Goal: Task Accomplishment & Management: Manage account settings

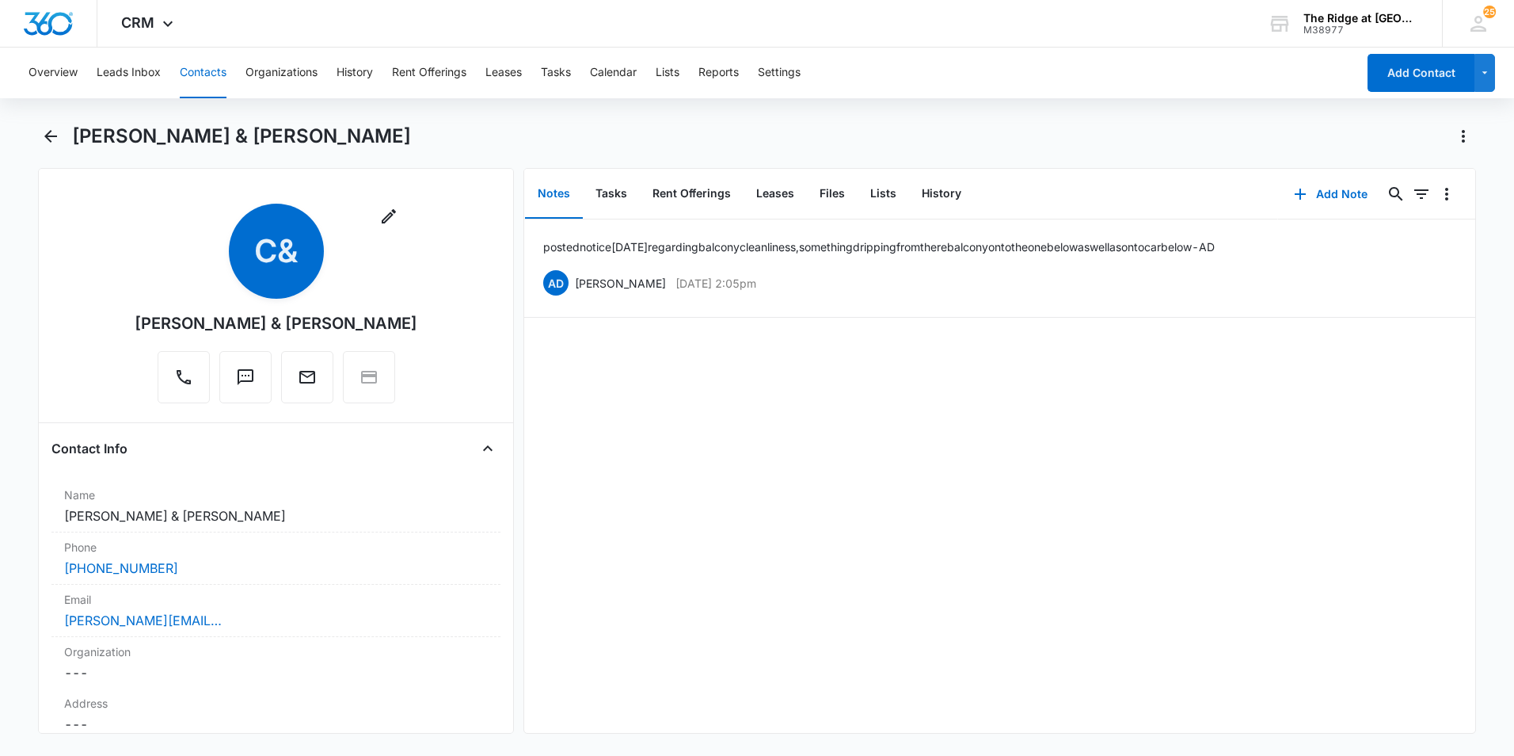
click at [197, 74] on button "Contacts" at bounding box center [203, 73] width 47 height 51
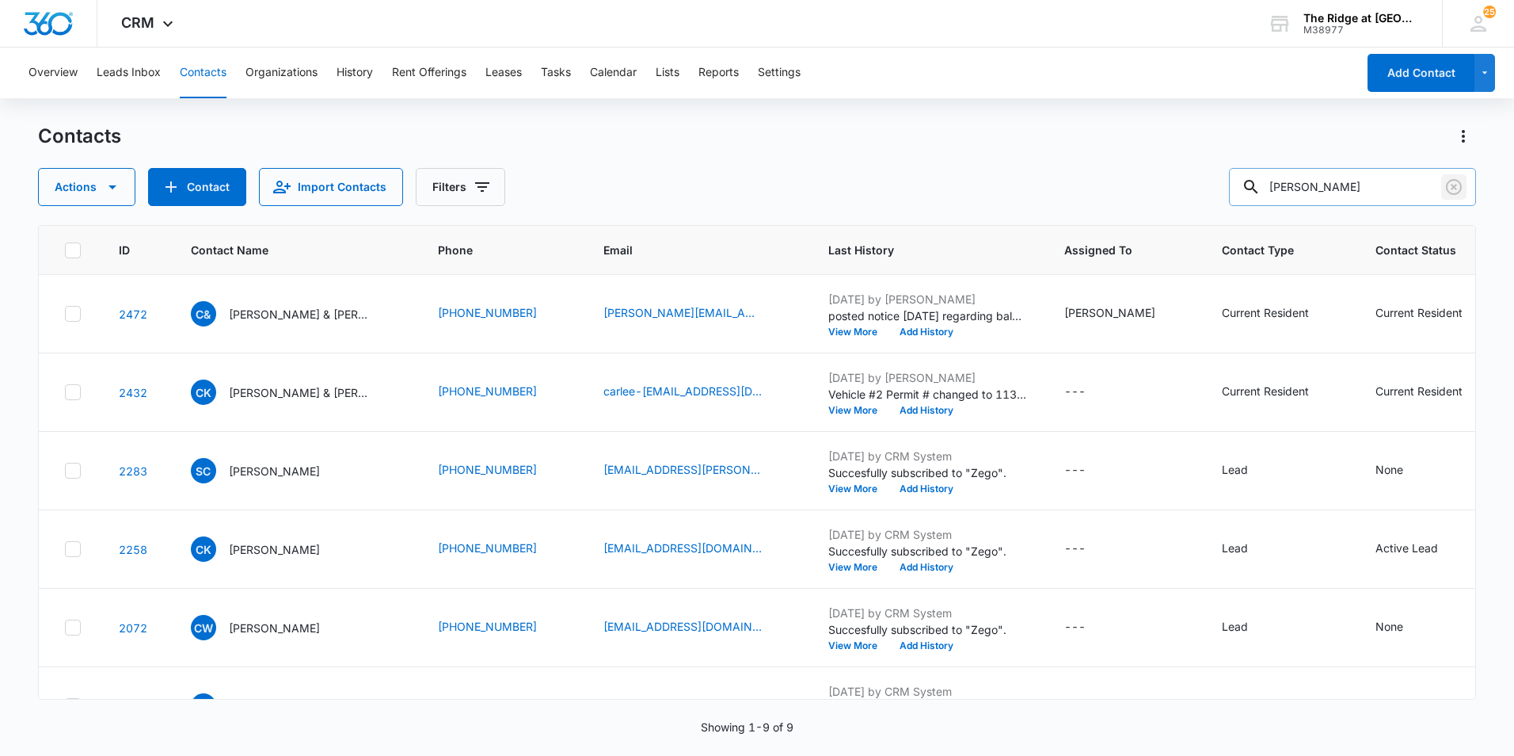
click at [1457, 177] on button "Clear" at bounding box center [1453, 186] width 25 height 25
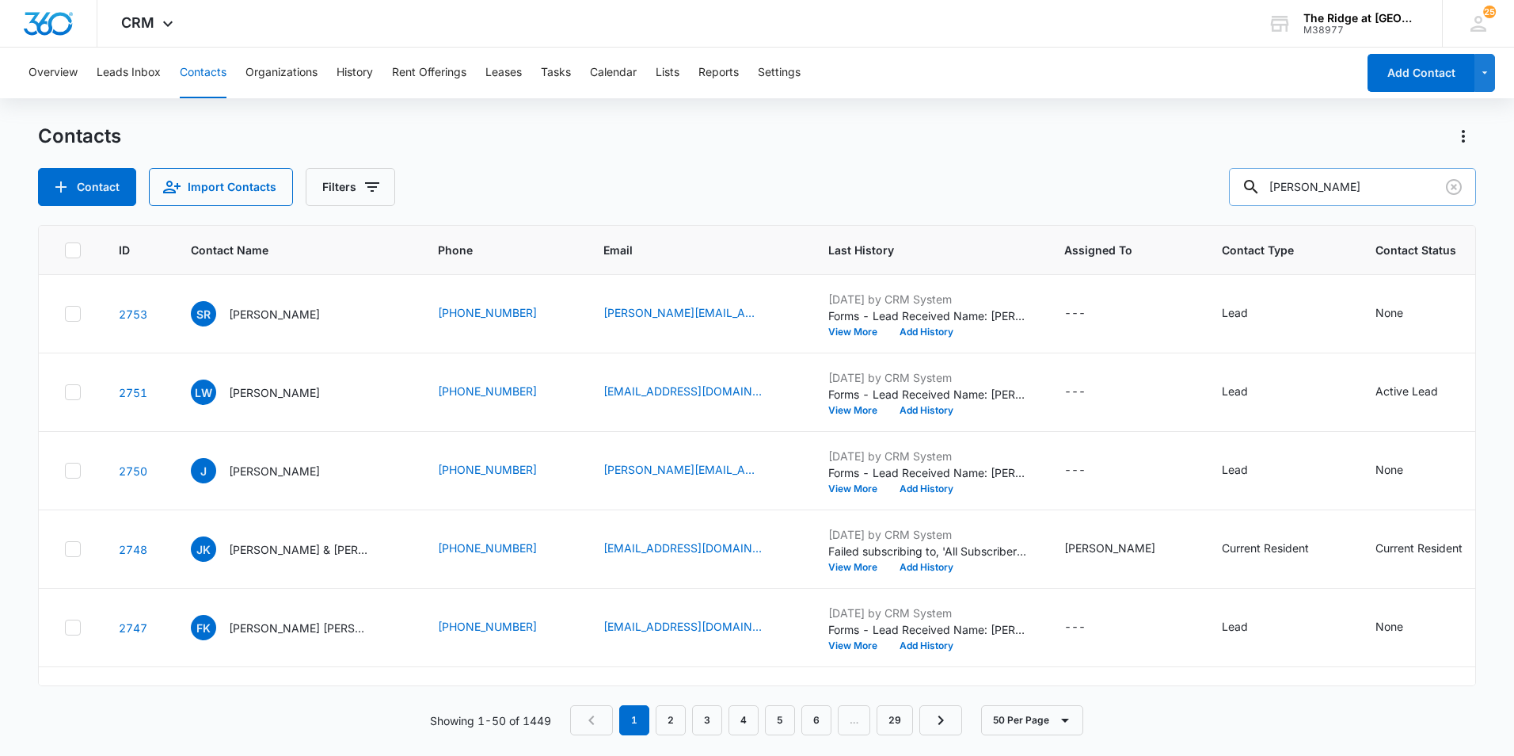
type input "[PERSON_NAME]"
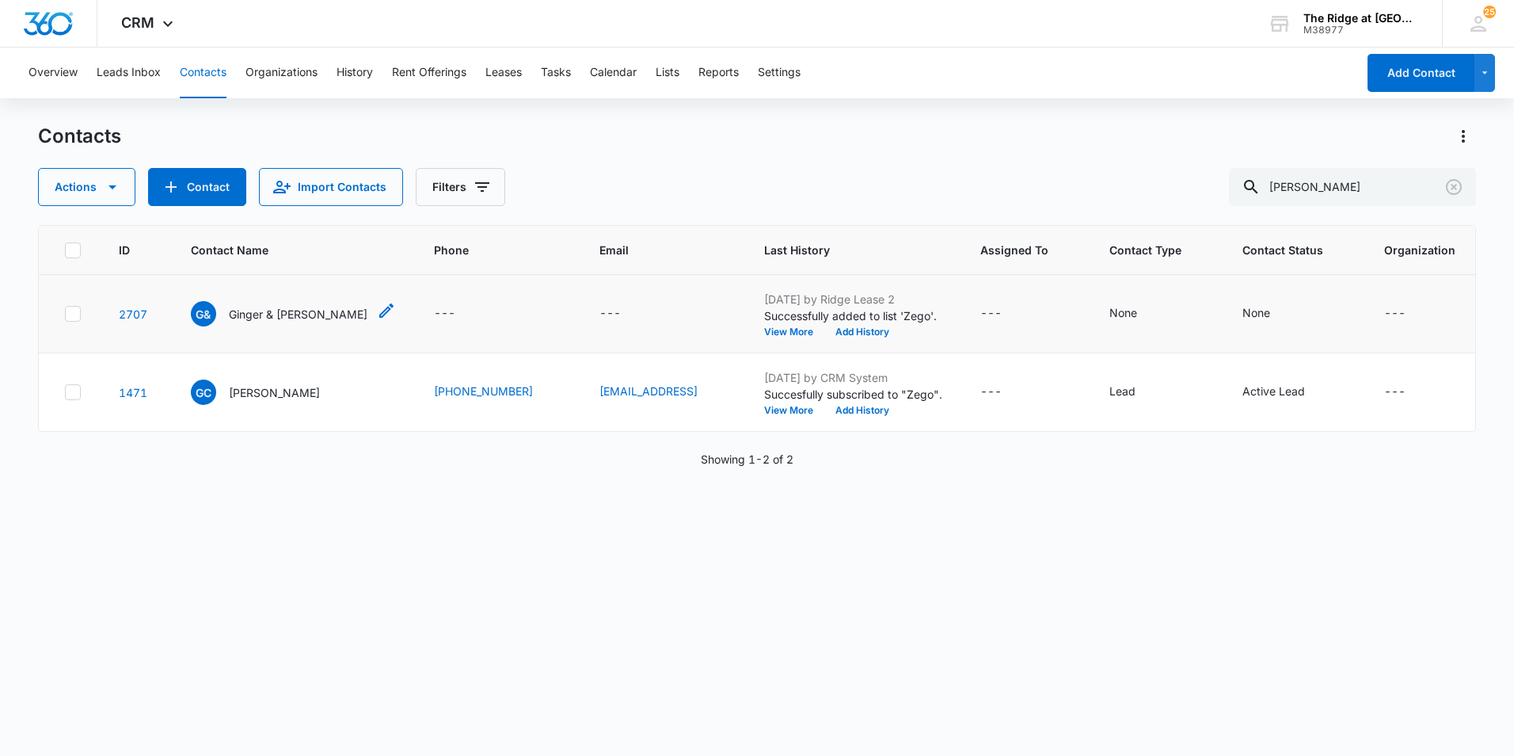
click at [268, 314] on p "Ginger & [PERSON_NAME]" at bounding box center [298, 314] width 139 height 17
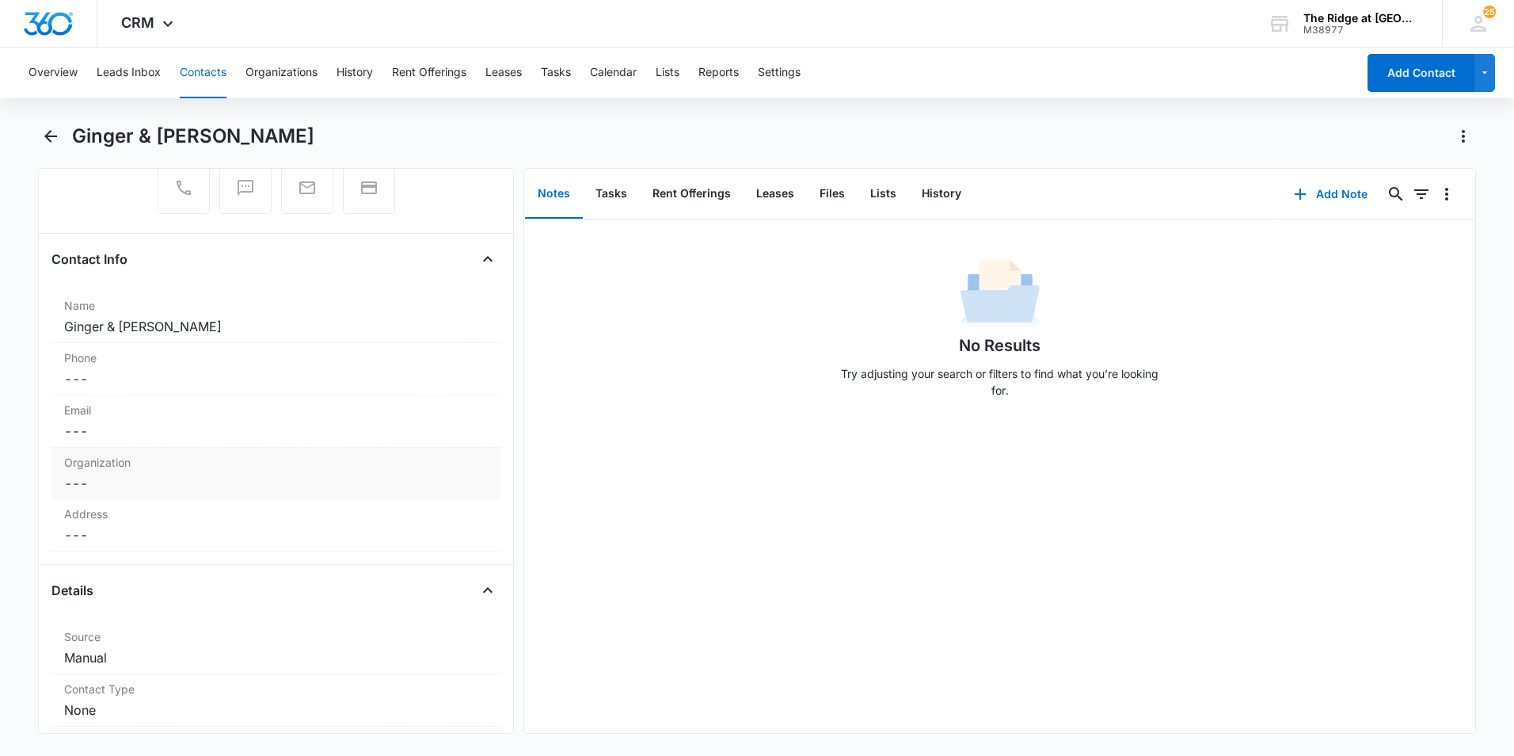
scroll to position [238, 0]
click at [162, 325] on dd "Cancel Save Changes ---" at bounding box center [276, 330] width 424 height 19
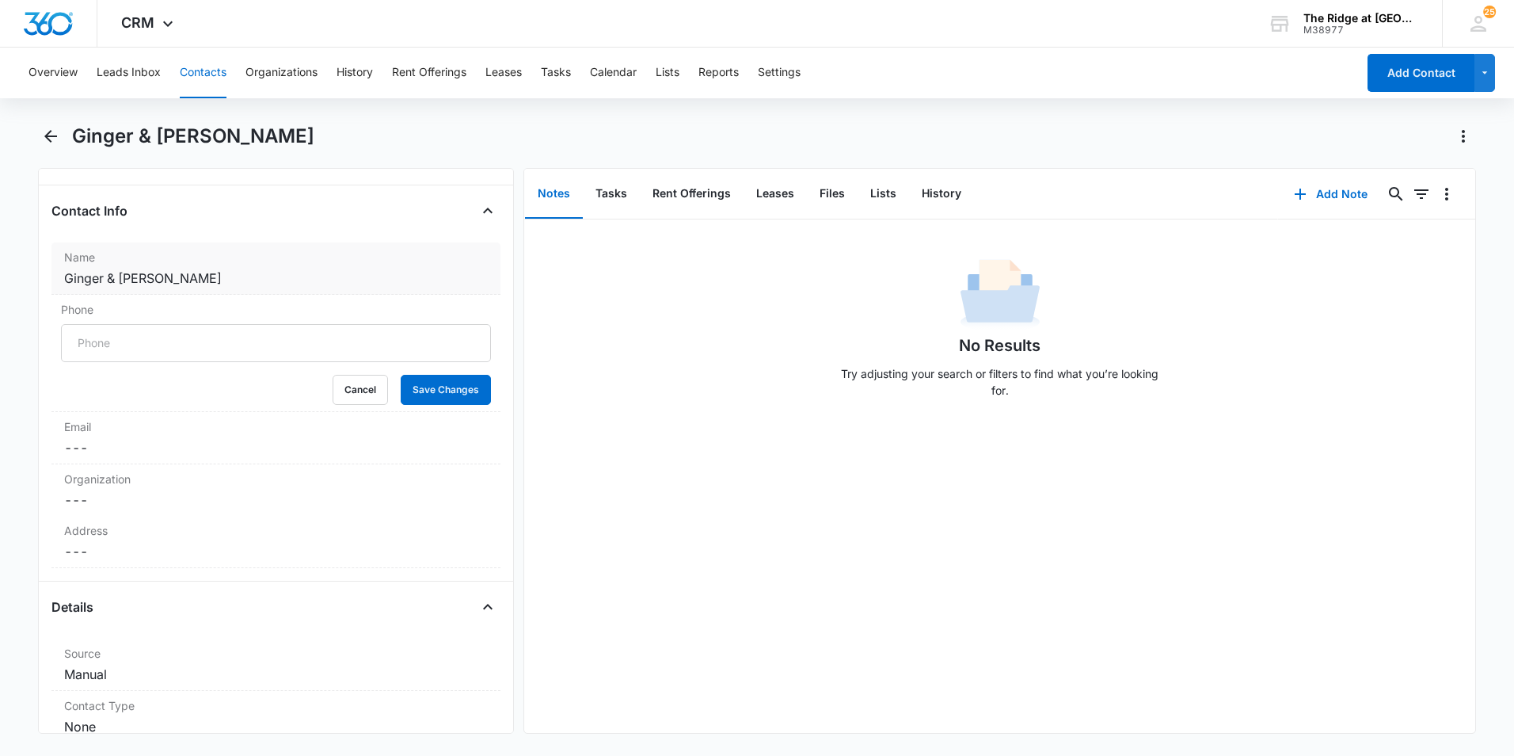
click at [204, 284] on dd "Cancel Save Changes [PERSON_NAME] & [PERSON_NAME]" at bounding box center [276, 277] width 424 height 19
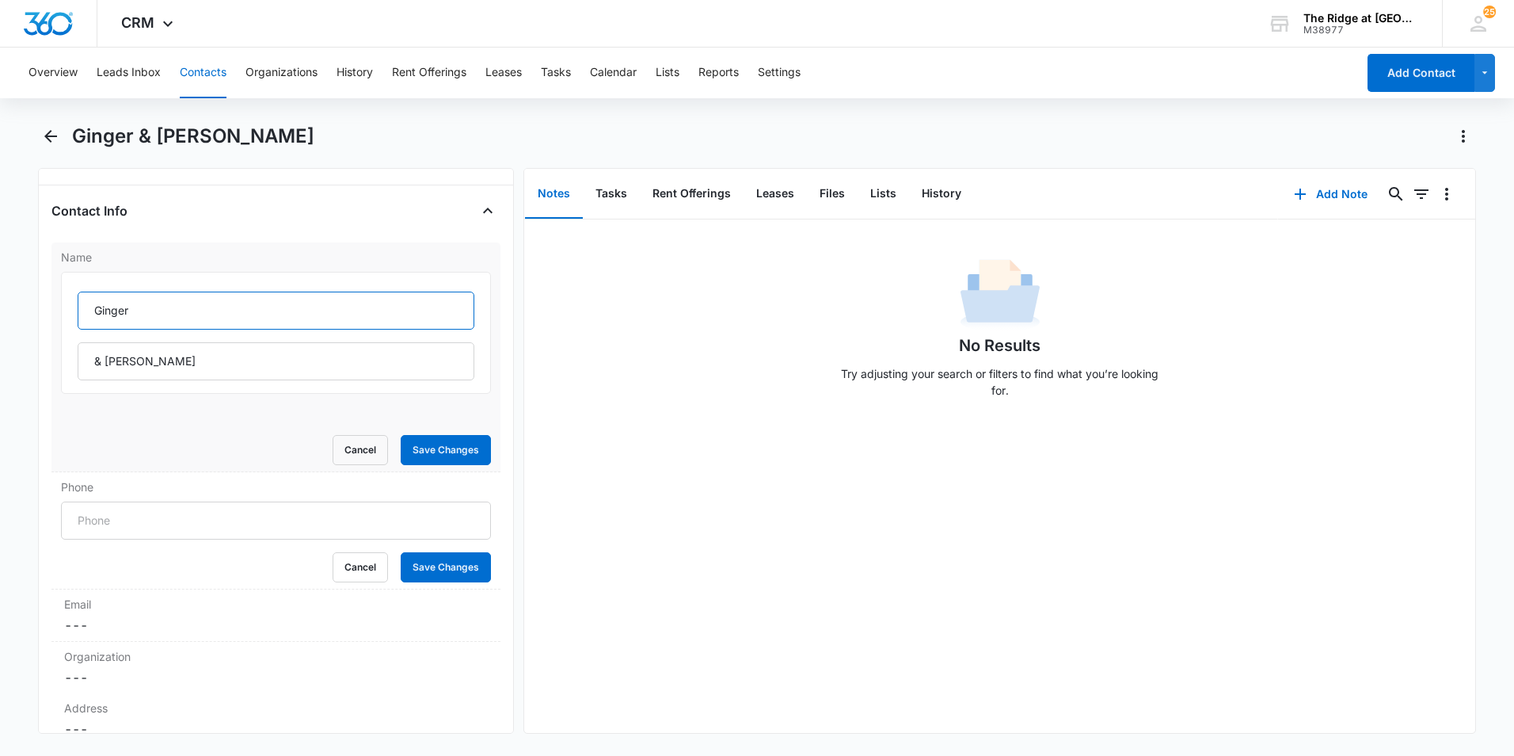
click at [142, 313] on input "Ginger" at bounding box center [276, 310] width 397 height 38
type input "[PERSON_NAME]"
click at [235, 371] on input "& [PERSON_NAME]" at bounding box center [276, 361] width 397 height 38
type input "& [PERSON_NAME]"
click at [443, 444] on button "Save Changes" at bounding box center [446, 450] width 90 height 30
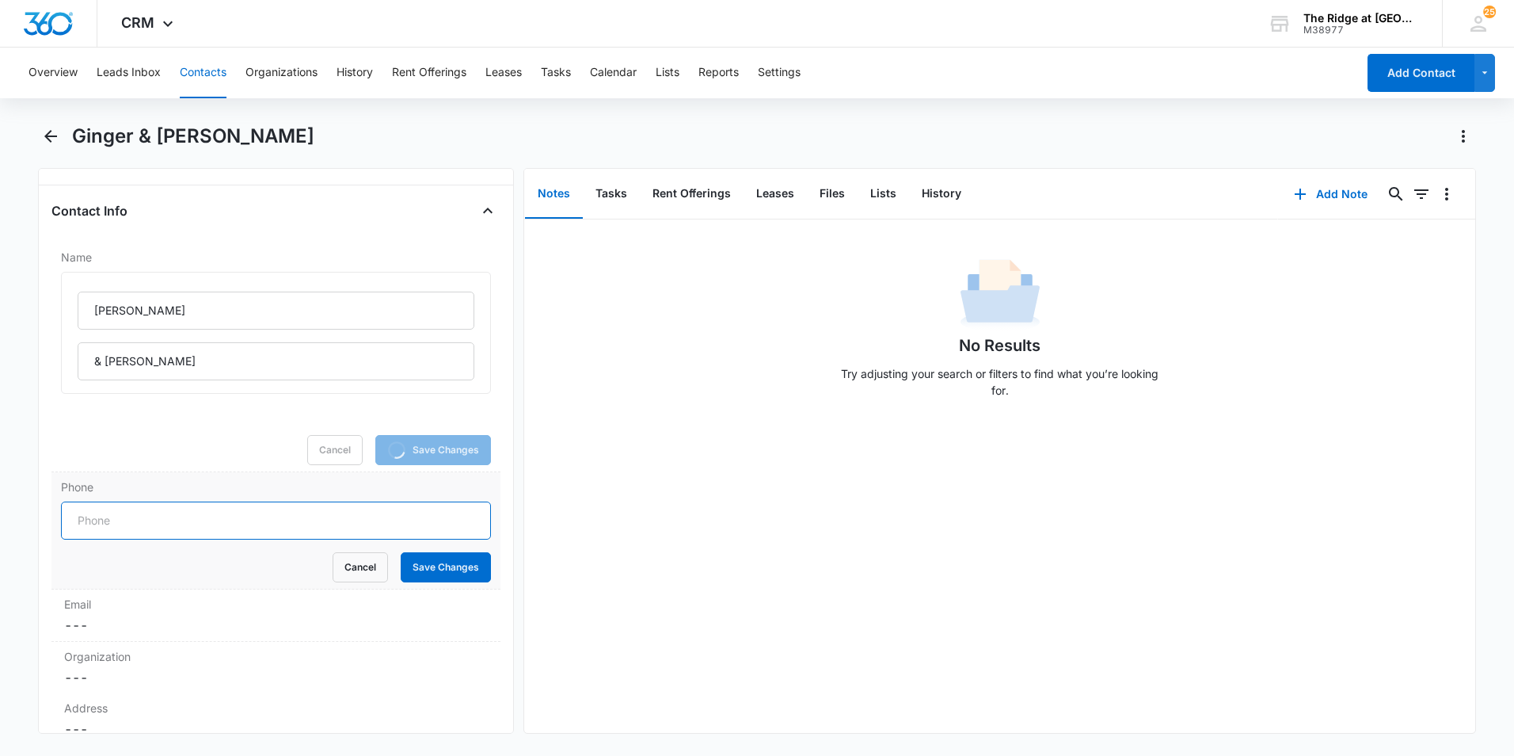
click at [239, 523] on input "Phone" at bounding box center [276, 520] width 430 height 38
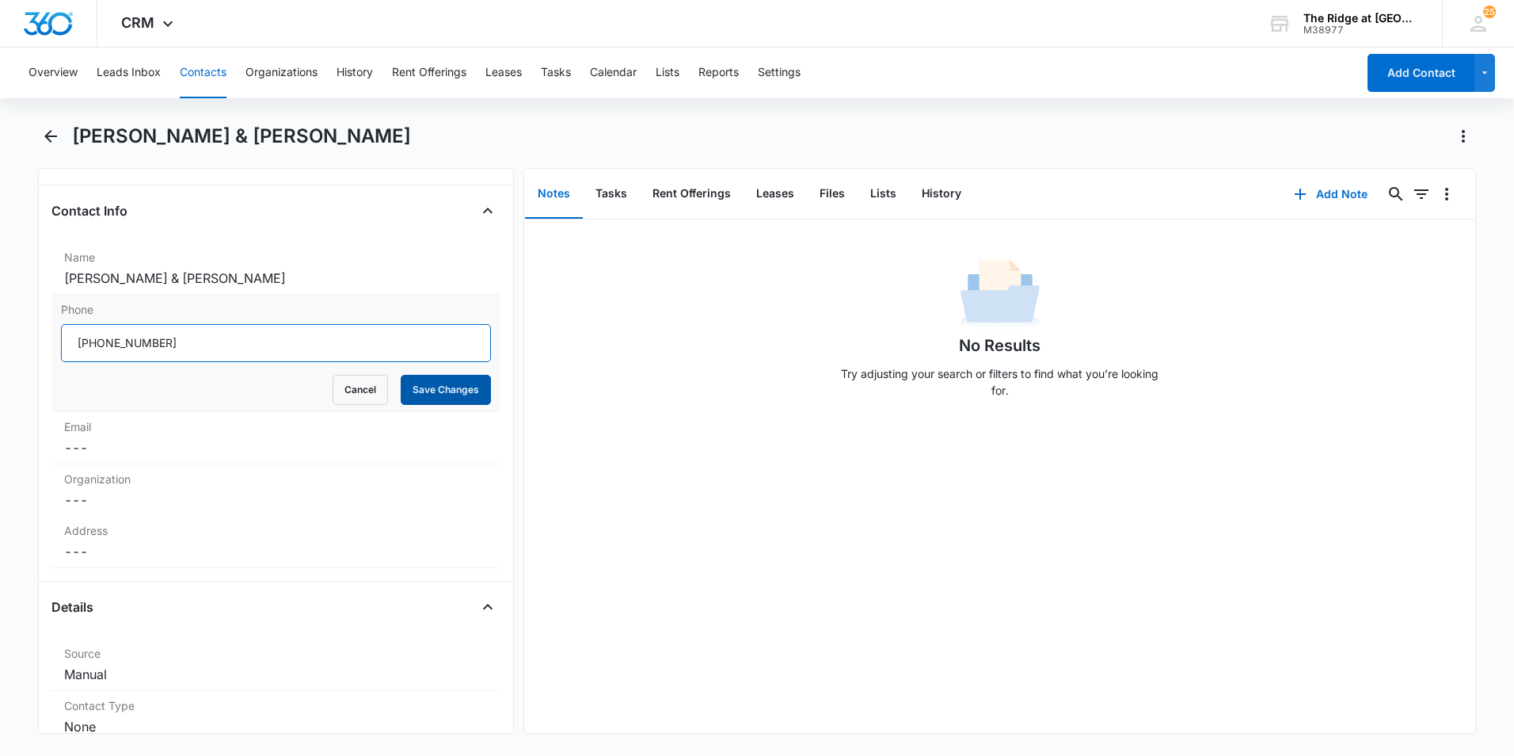
type input "[PHONE_NUMBER]"
click at [442, 392] on button "Save Changes" at bounding box center [446, 390] width 90 height 30
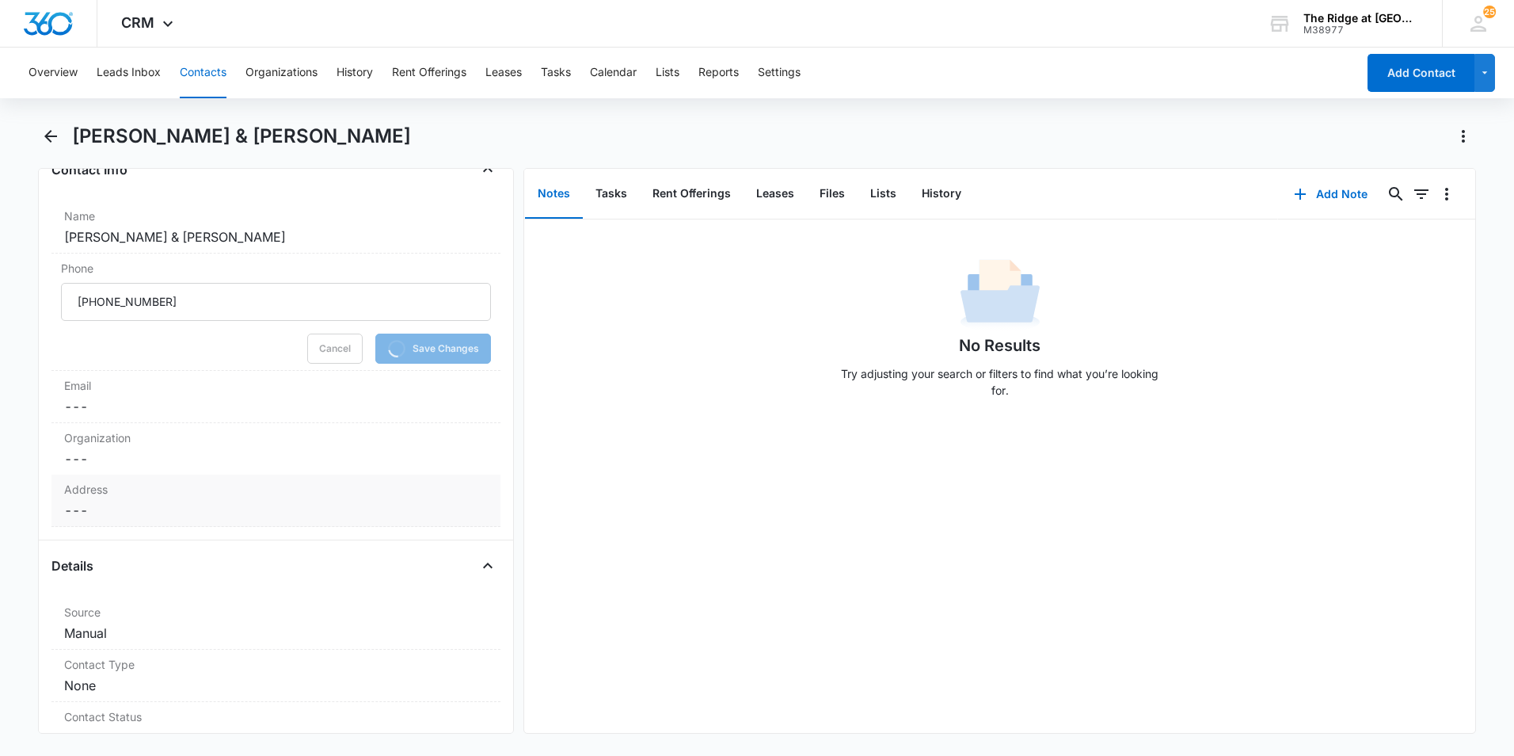
scroll to position [317, 0]
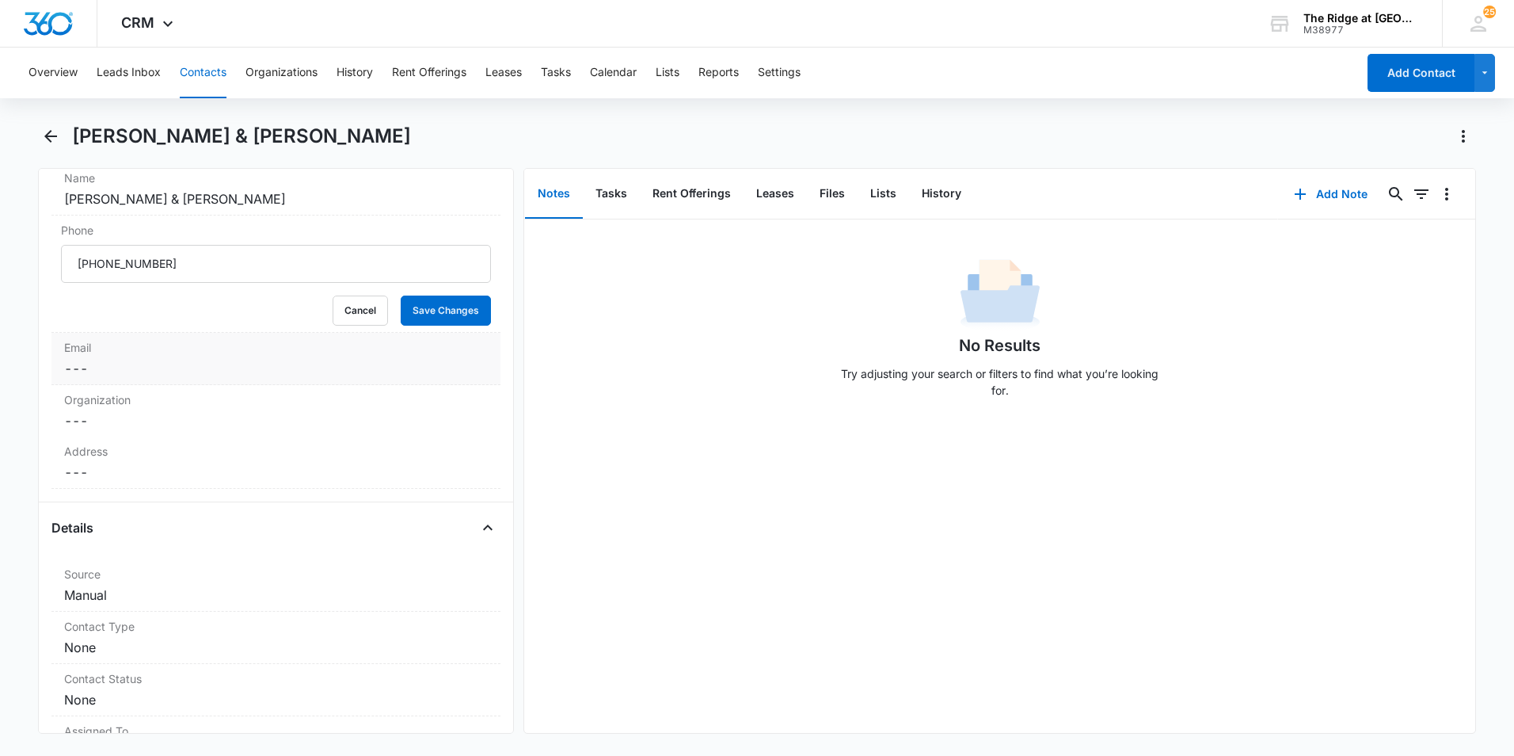
click at [192, 360] on dd "Cancel Save Changes ---" at bounding box center [276, 368] width 424 height 19
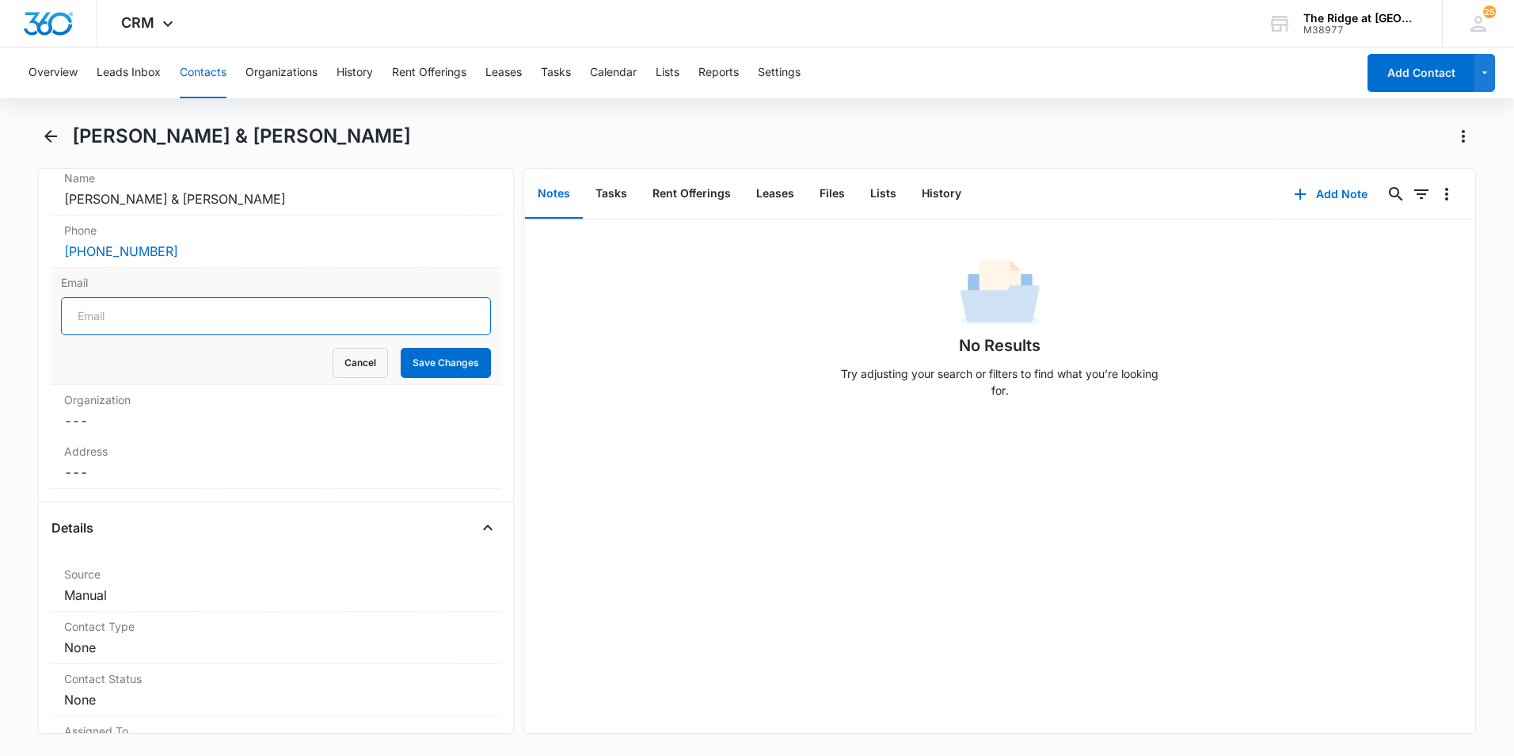
click at [183, 322] on input "Email" at bounding box center [276, 316] width 430 height 38
type input "[EMAIL_ADDRESS][DOMAIN_NAME]"
click at [410, 354] on button "Save Changes" at bounding box center [446, 363] width 90 height 30
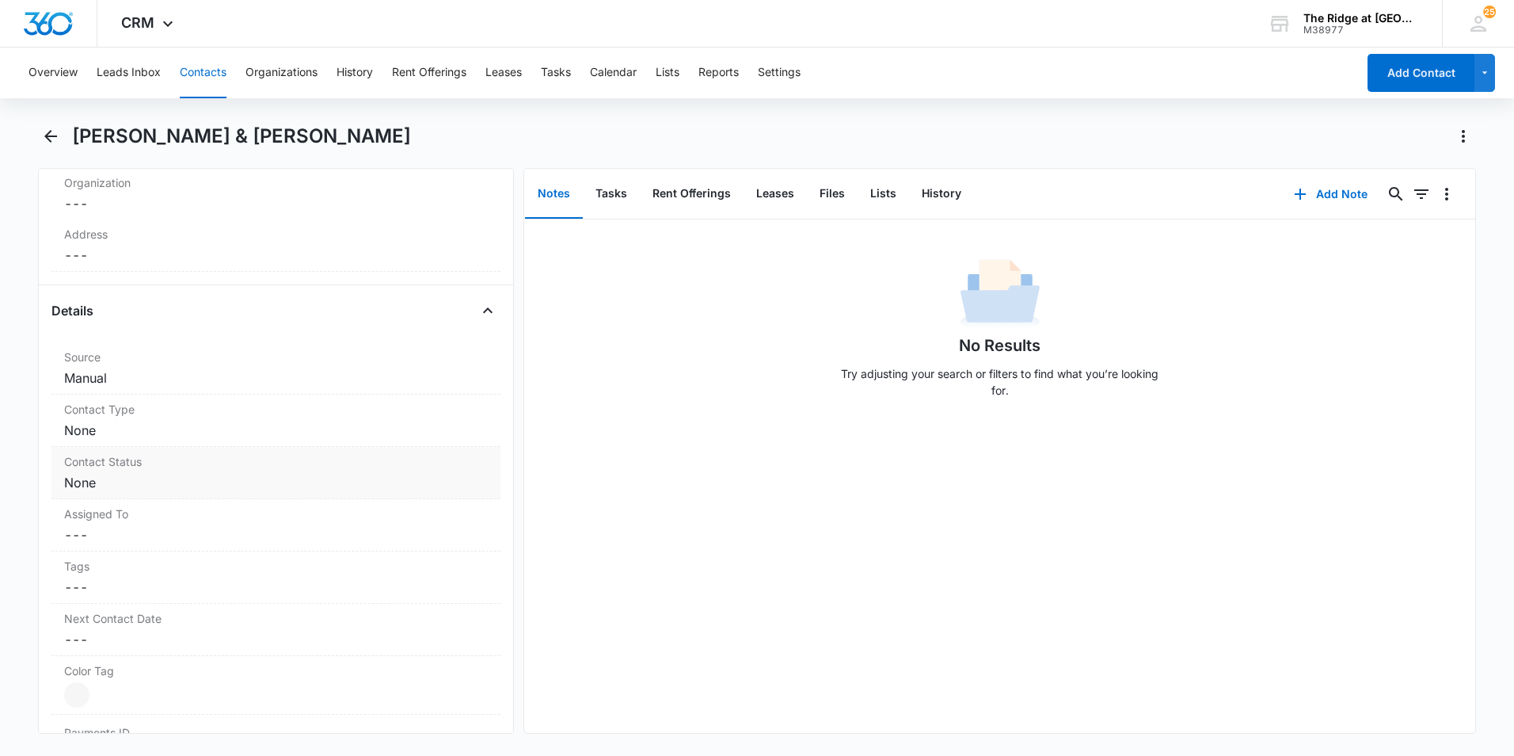
scroll to position [470, 0]
click at [154, 385] on dd "Cancel Save Changes Manual" at bounding box center [276, 376] width 424 height 19
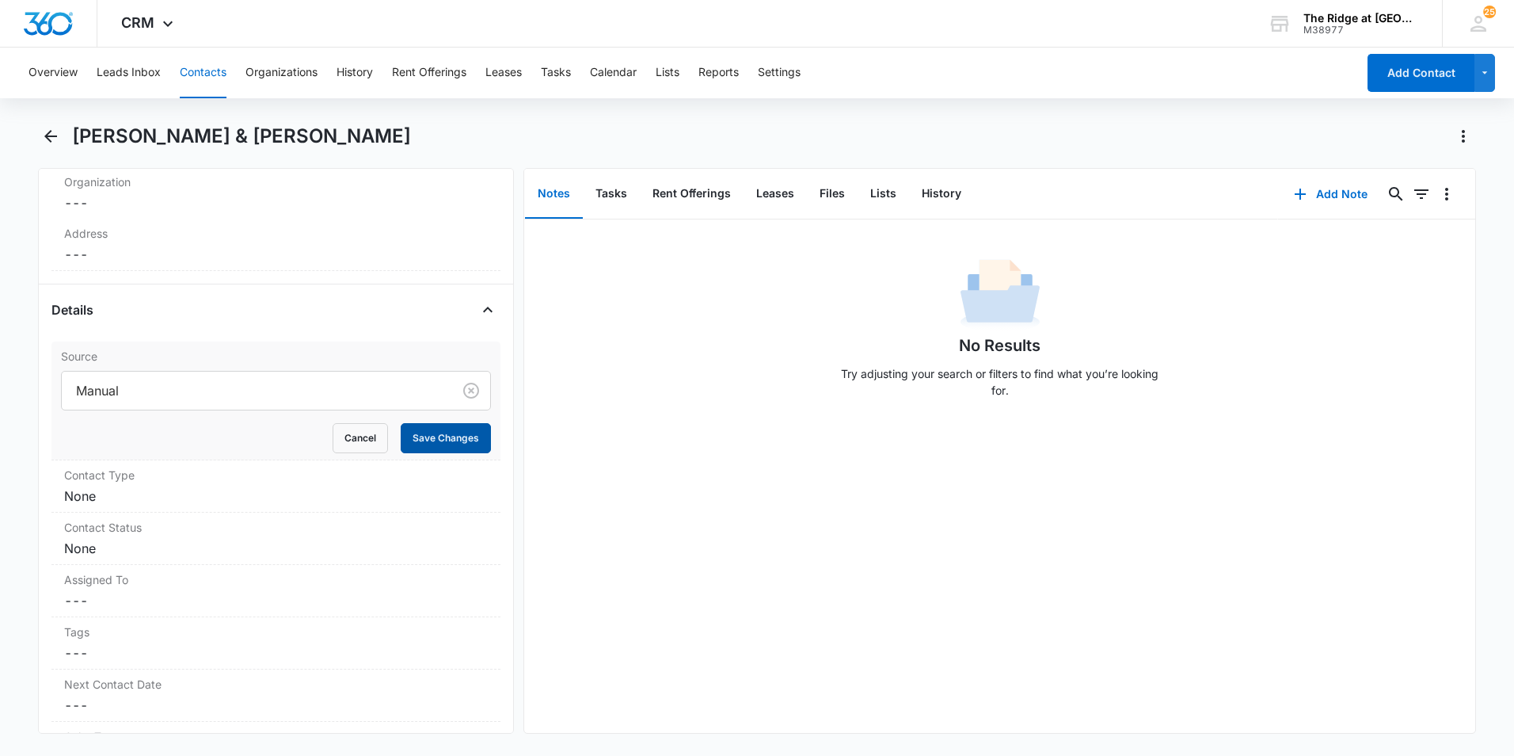
click at [465, 438] on button "Save Changes" at bounding box center [446, 438] width 90 height 30
click at [231, 478] on label "Contact Type" at bounding box center [276, 474] width 424 height 17
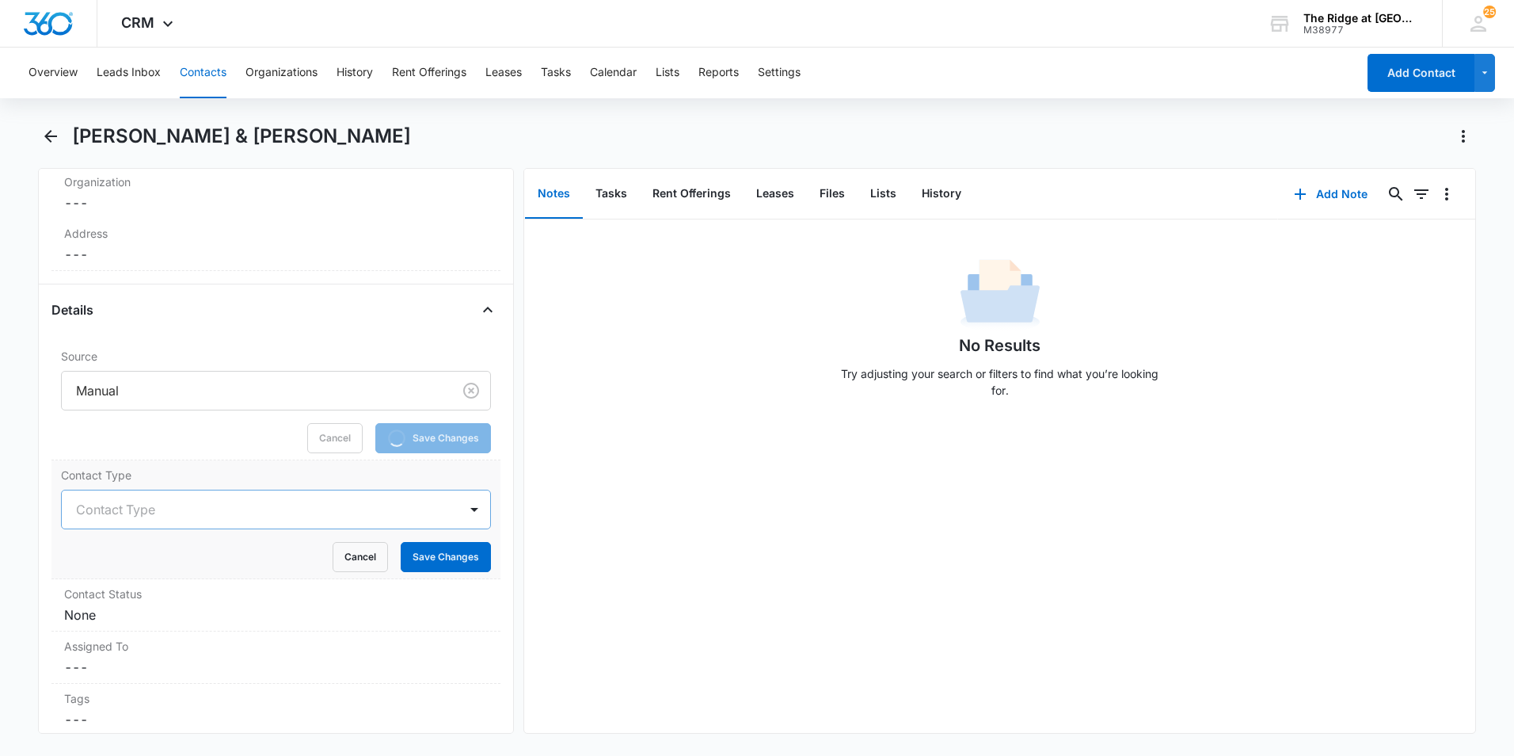
click at [182, 503] on div at bounding box center [257, 509] width 362 height 22
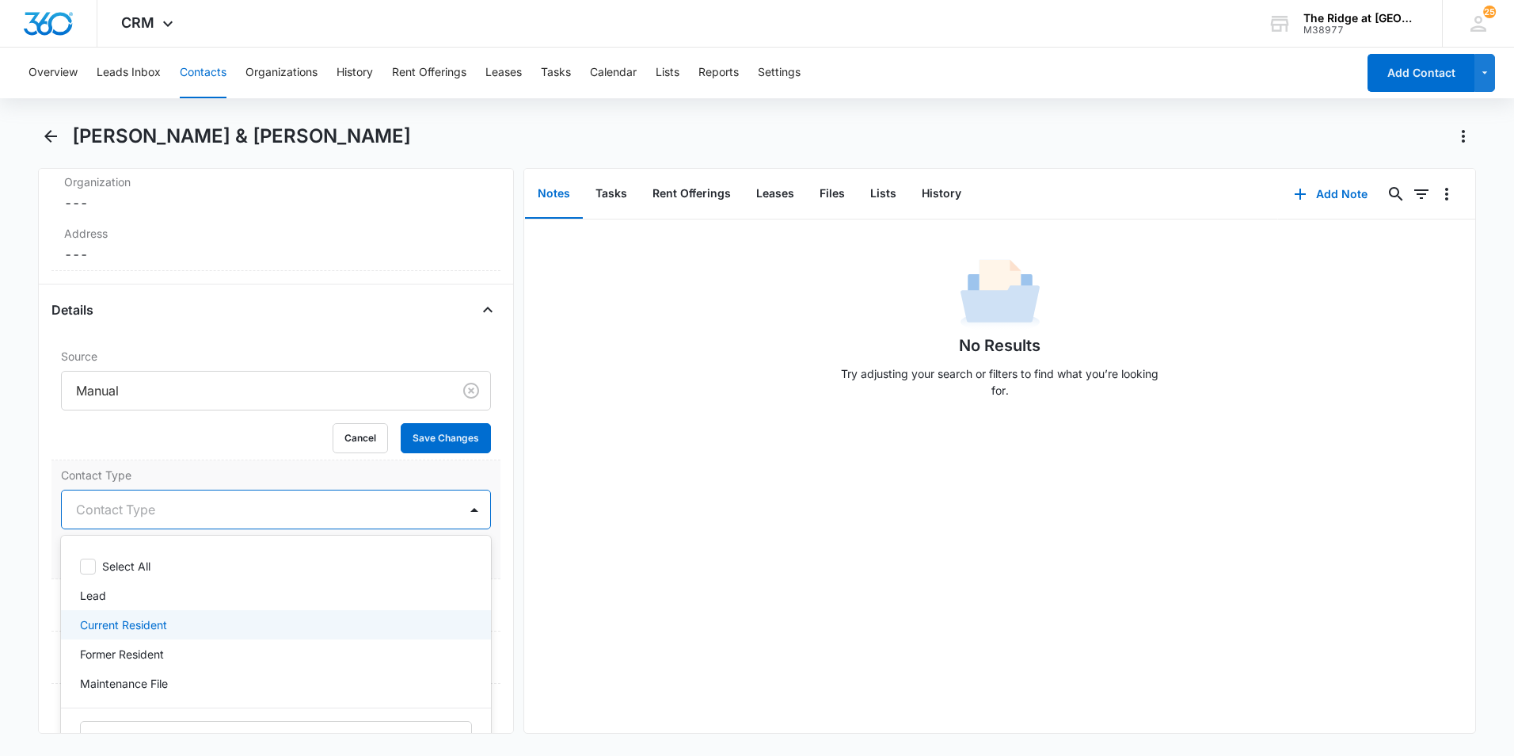
click at [163, 675] on p "Maintenance File" at bounding box center [124, 683] width 88 height 17
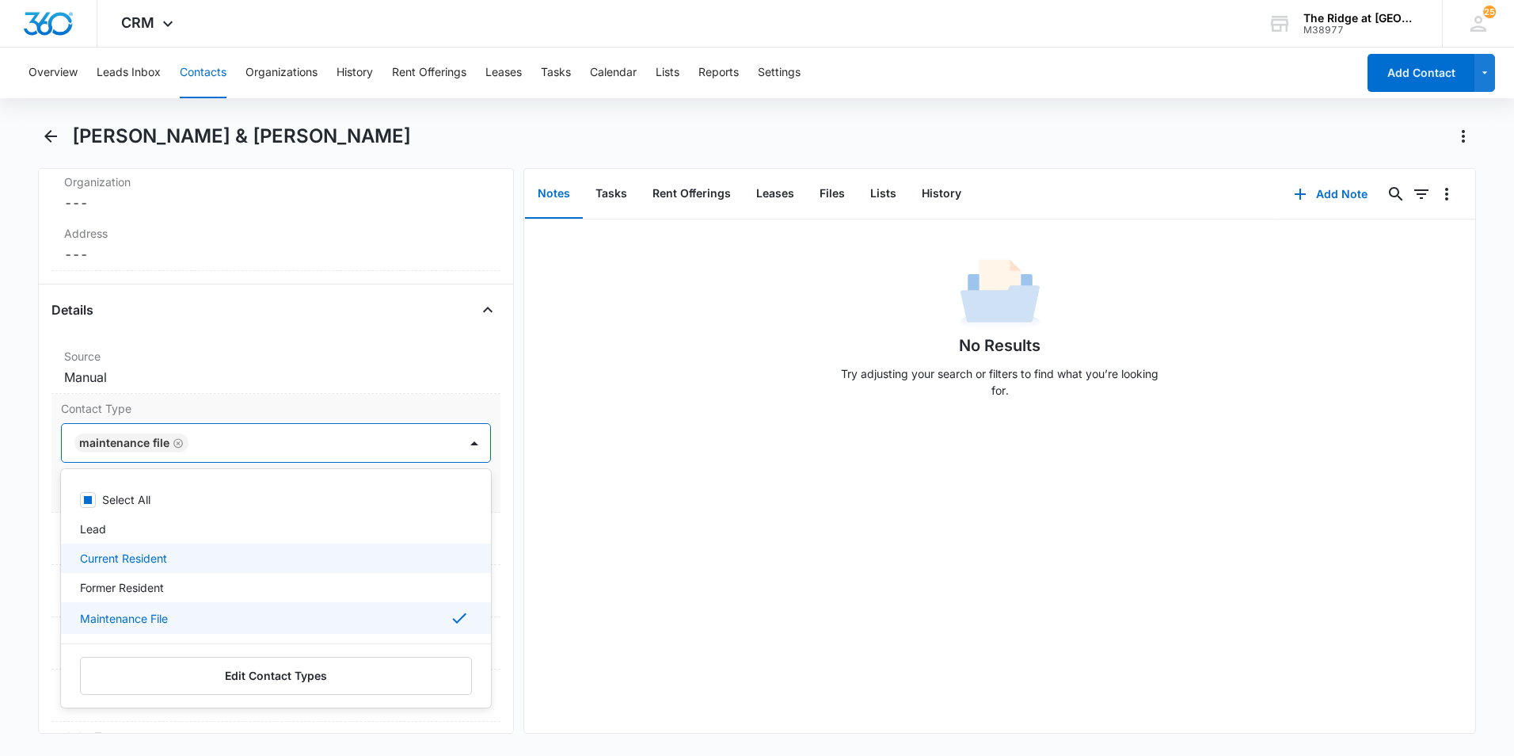
click at [162, 559] on p "Current Resident" at bounding box center [123, 558] width 87 height 17
click at [170, 626] on div "Maintenance File" at bounding box center [274, 620] width 389 height 19
click at [642, 529] on div "No Results Try adjusting your search or filters to find what you’re looking for." at bounding box center [999, 475] width 951 height 513
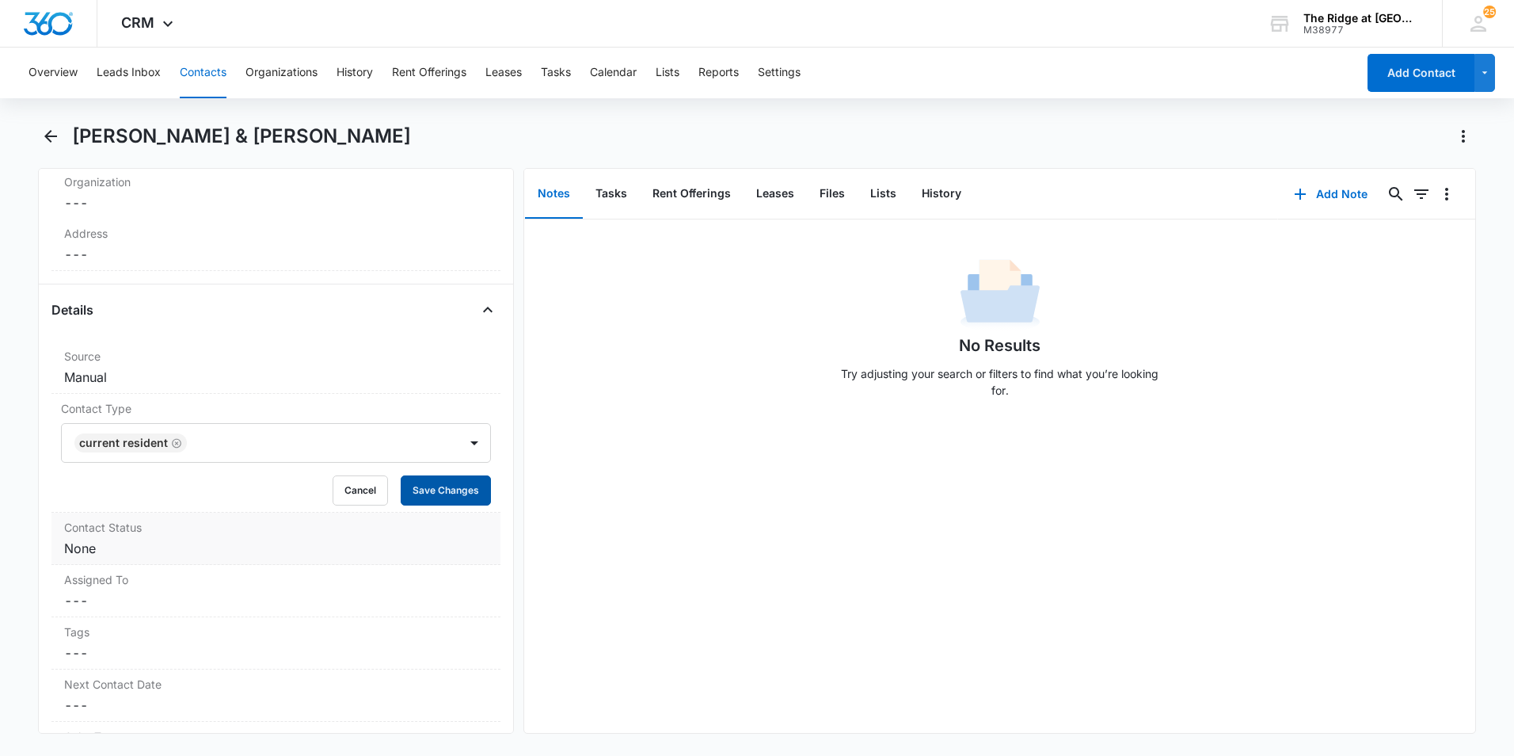
drag, startPoint x: 440, startPoint y: 485, endPoint x: 223, endPoint y: 523, distance: 220.2
click at [439, 485] on button "Save Changes" at bounding box center [446, 490] width 90 height 30
click at [194, 527] on label "Contact Status" at bounding box center [276, 527] width 424 height 17
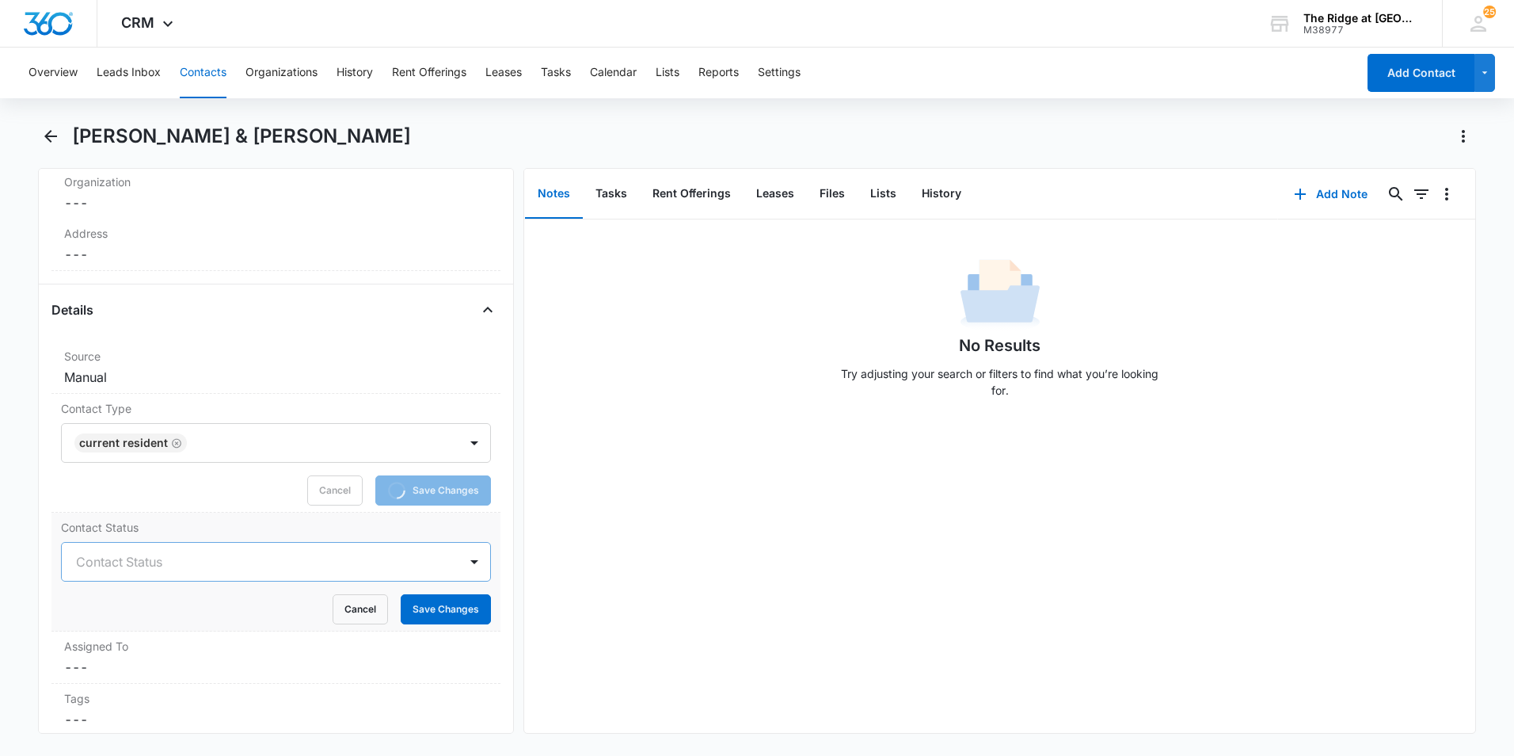
click at [143, 564] on div at bounding box center [257, 561] width 362 height 22
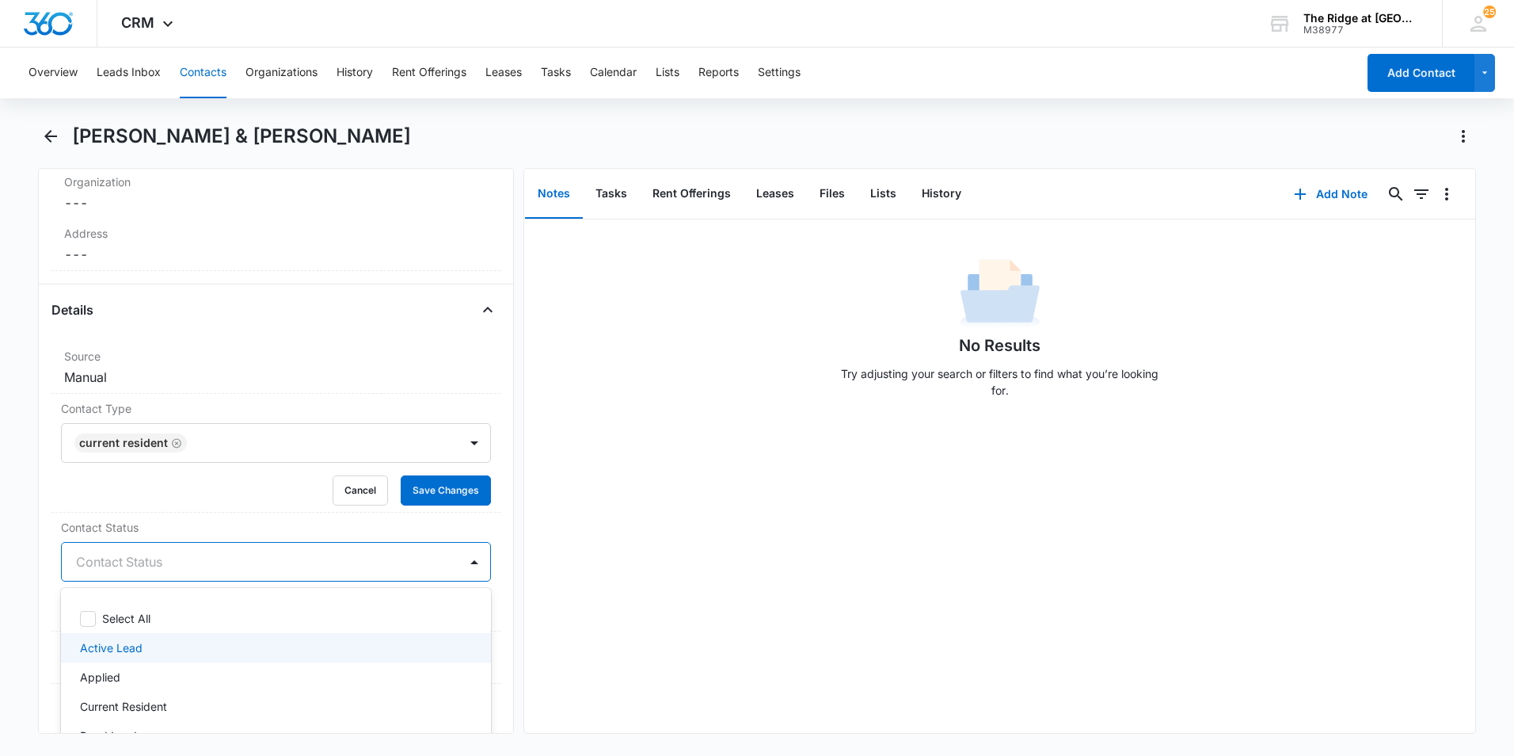
scroll to position [79, 0]
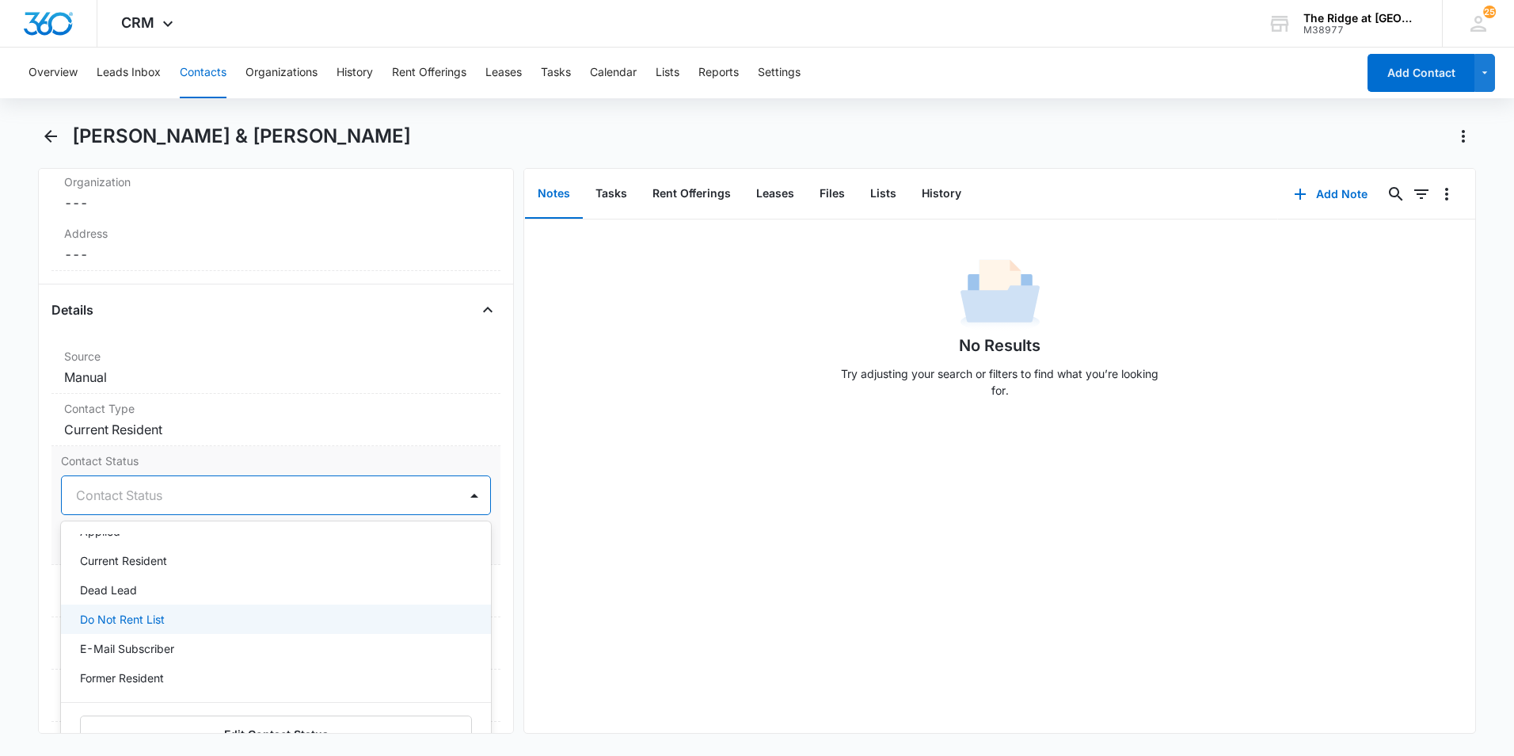
click at [164, 630] on div "Do Not Rent List" at bounding box center [276, 618] width 430 height 29
click at [169, 617] on div "Applied" at bounding box center [274, 610] width 389 height 17
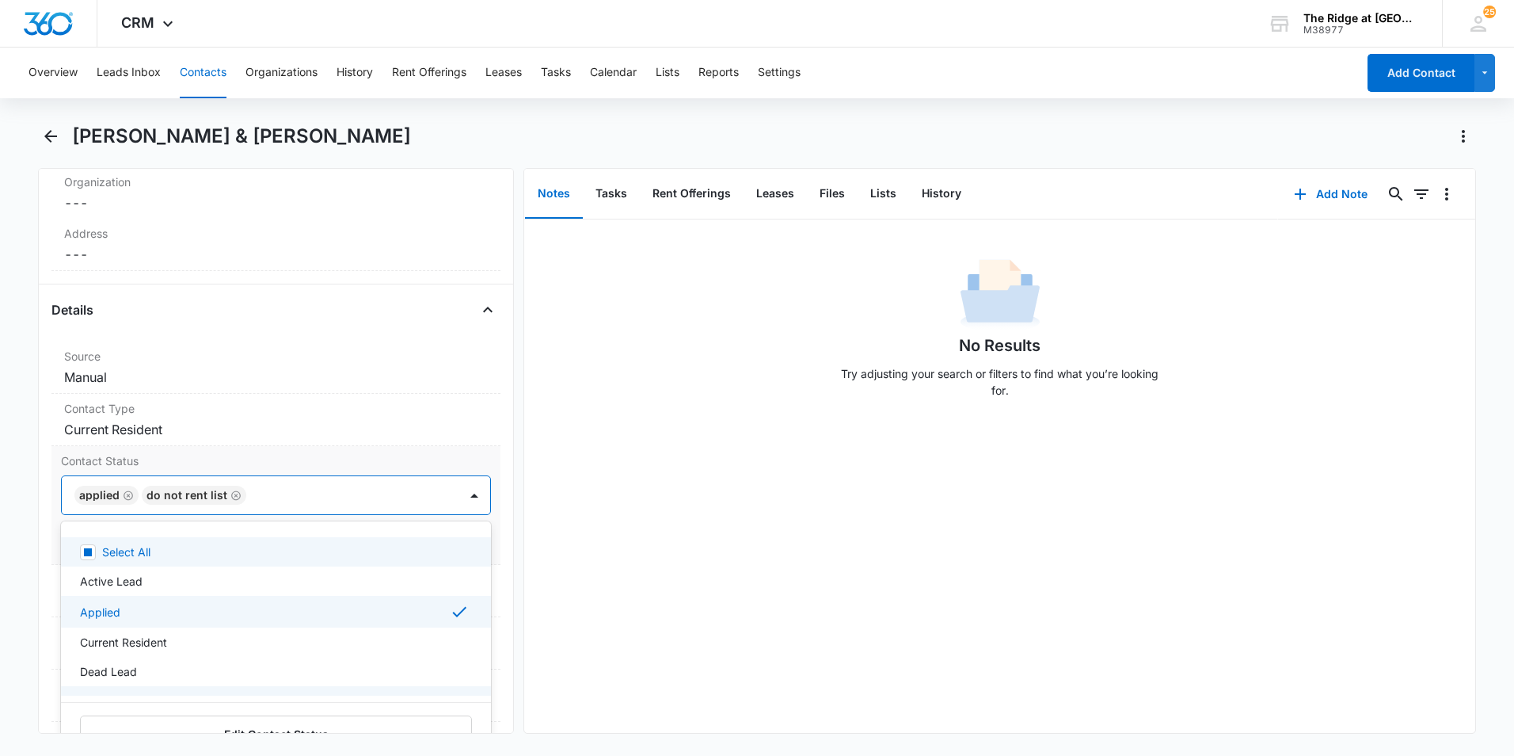
click at [232, 495] on icon "Remove Do Not Rent List" at bounding box center [236, 495] width 10 height 10
click at [124, 494] on icon "Remove Applied" at bounding box center [129, 495] width 10 height 10
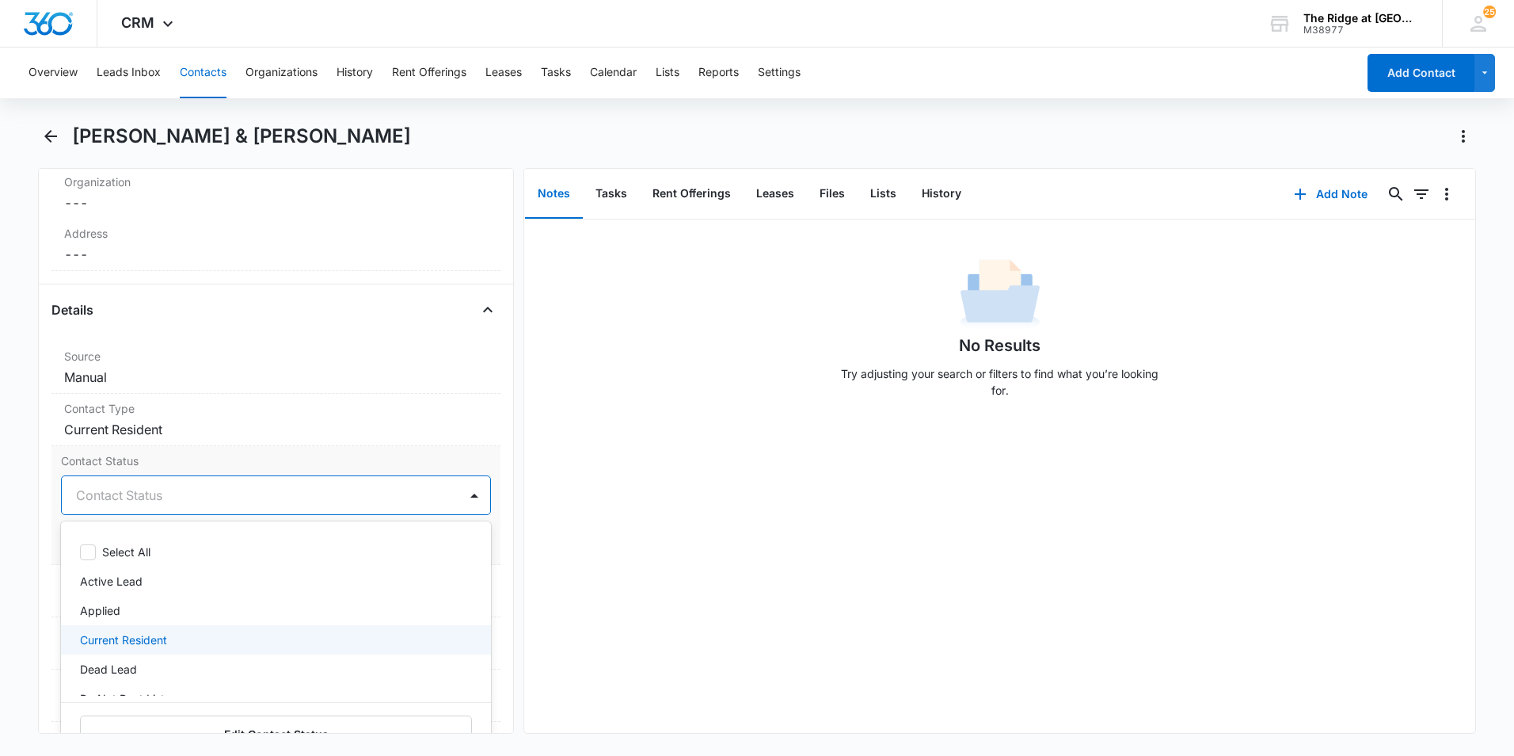
click at [162, 643] on p "Current Resident" at bounding box center [123, 639] width 87 height 17
click at [702, 567] on div "No Results Try adjusting your search or filters to find what you’re looking for." at bounding box center [999, 475] width 951 height 513
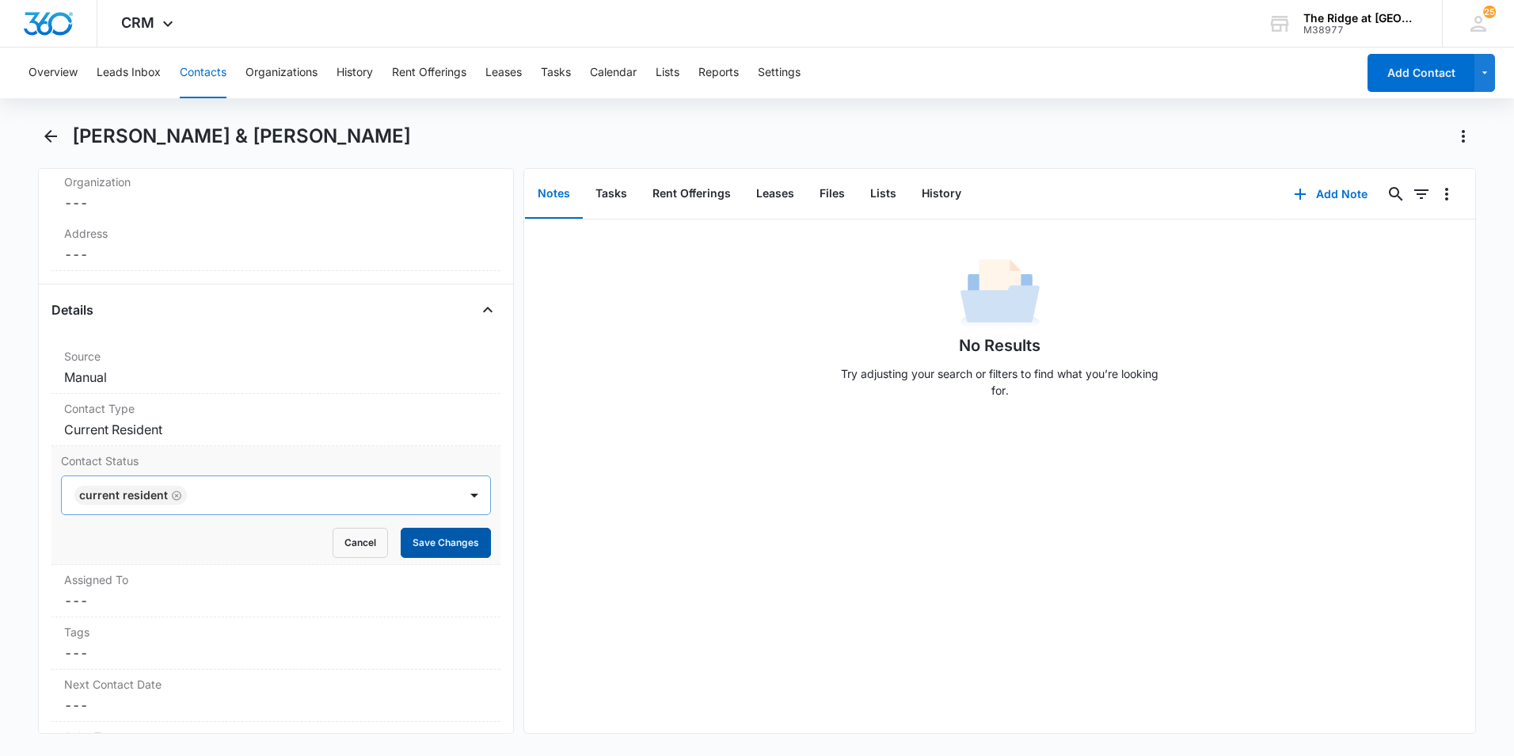
click at [443, 547] on button "Save Changes" at bounding box center [446, 542] width 90 height 30
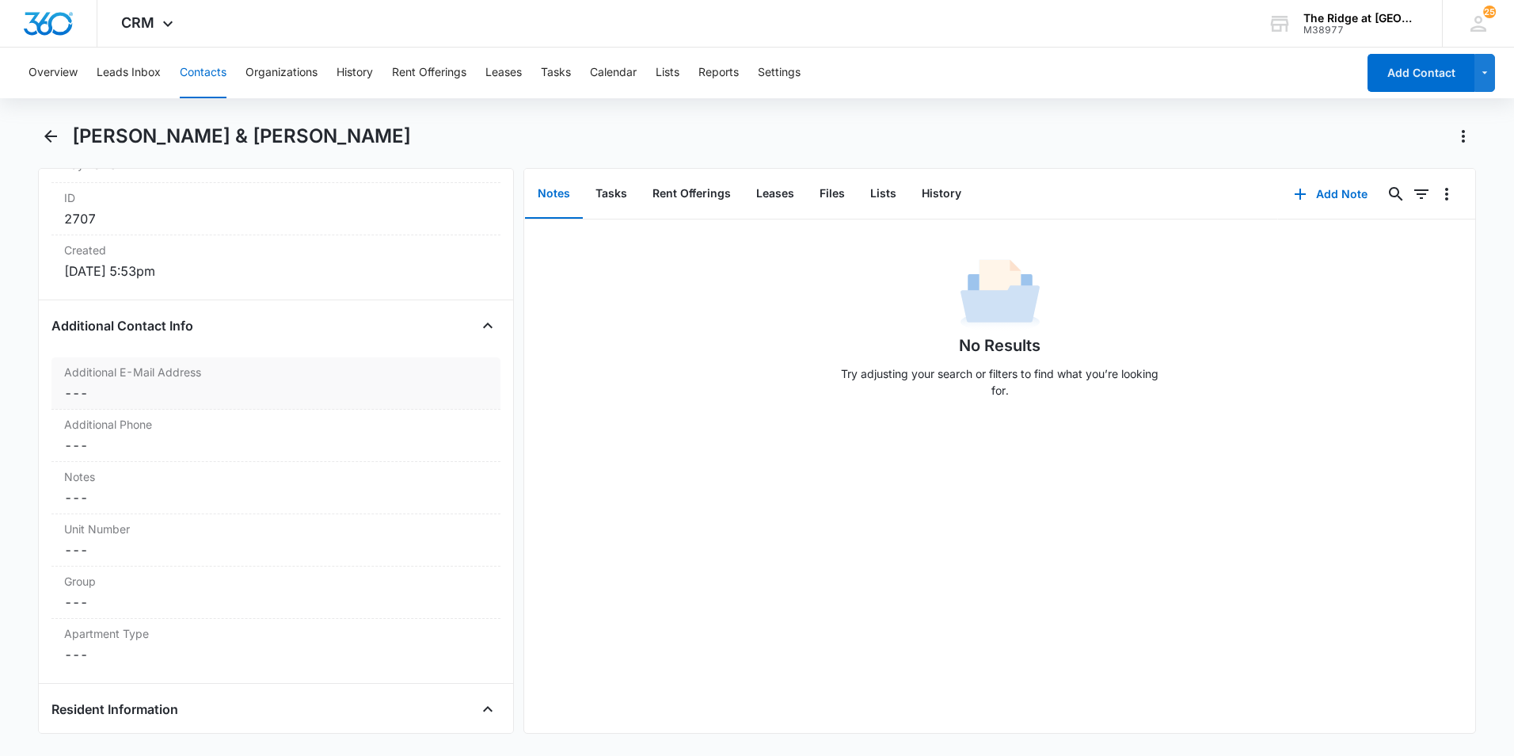
click at [133, 362] on div "Additional E-Mail Address Cancel Save Changes ---" at bounding box center [275, 383] width 449 height 52
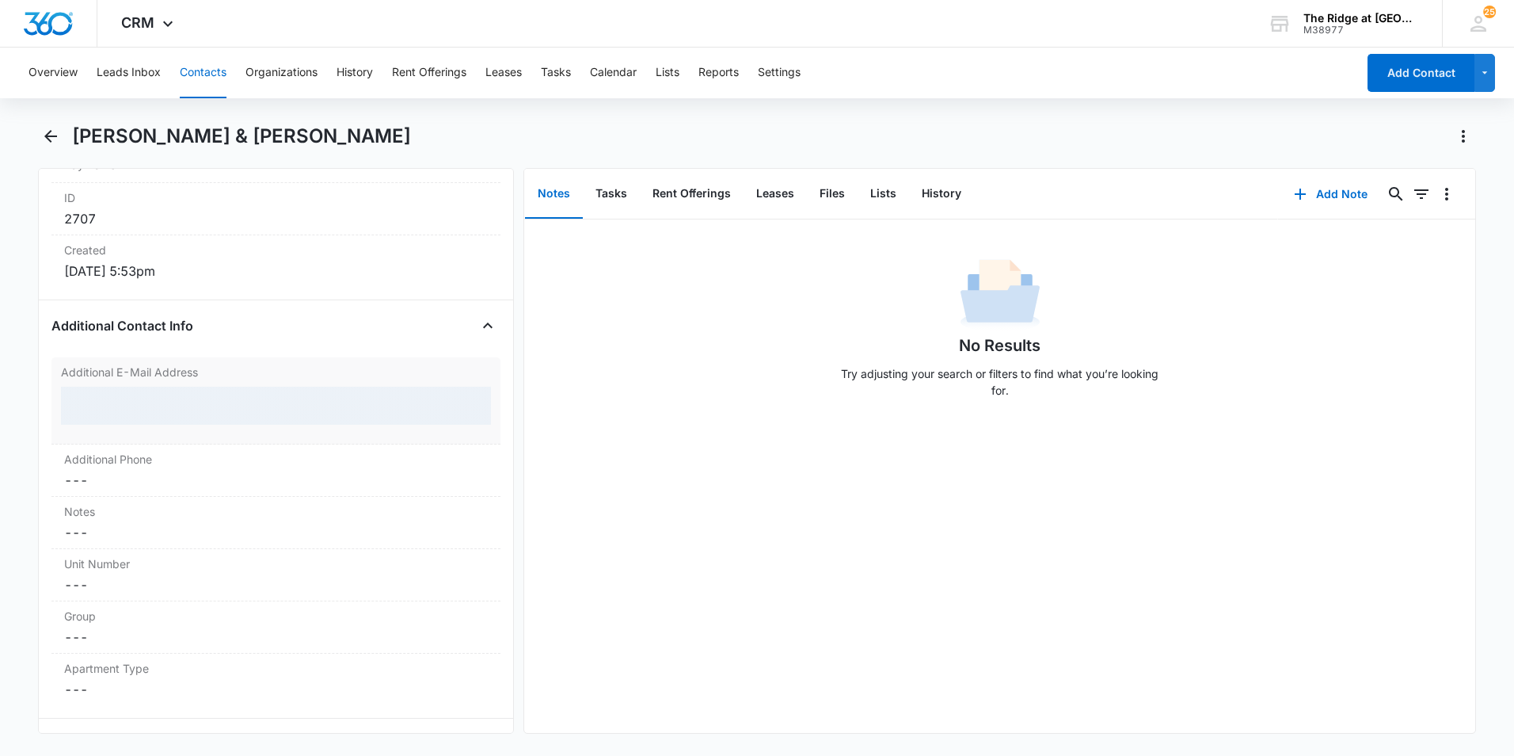
scroll to position [1037, 0]
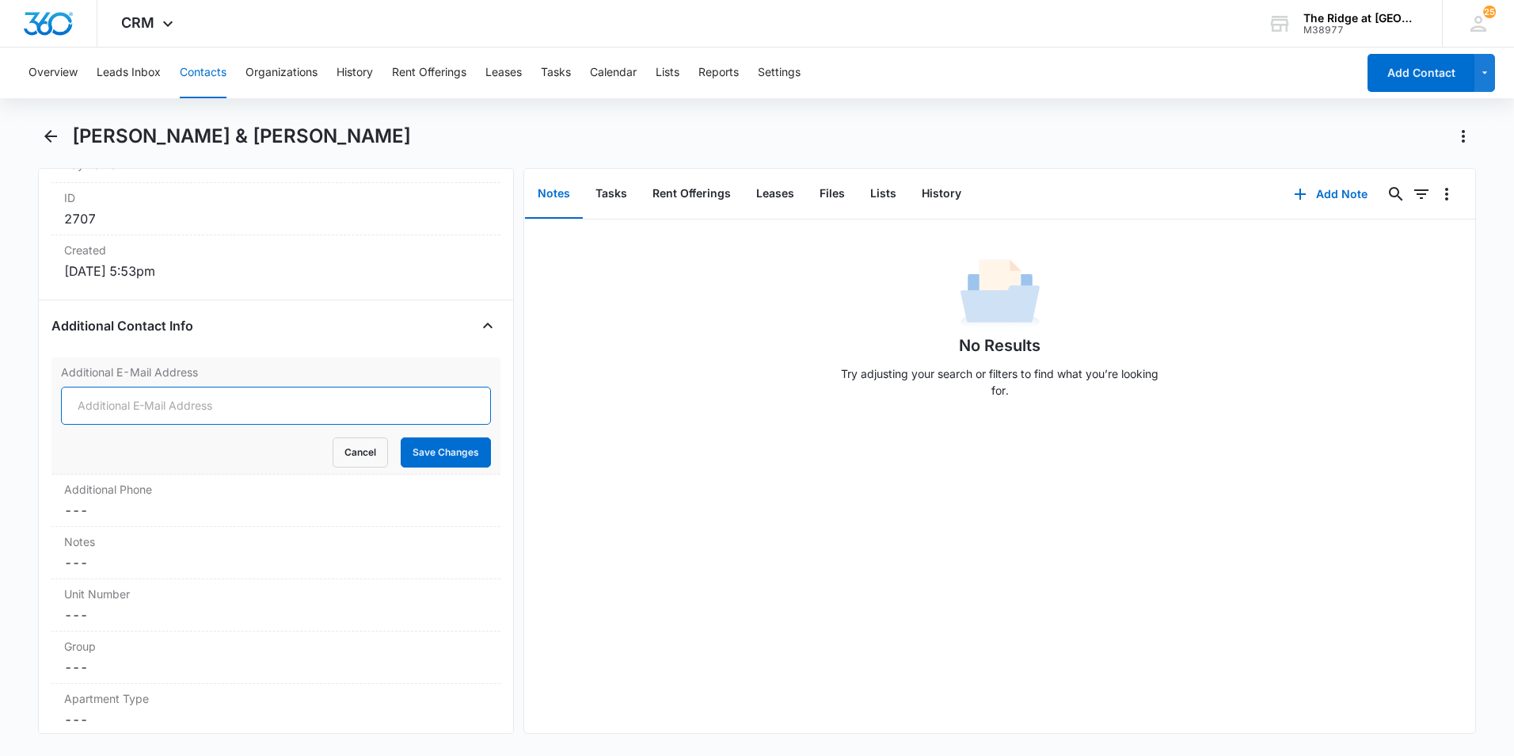
click at [171, 409] on input "Additional E-Mail Address" at bounding box center [276, 405] width 430 height 38
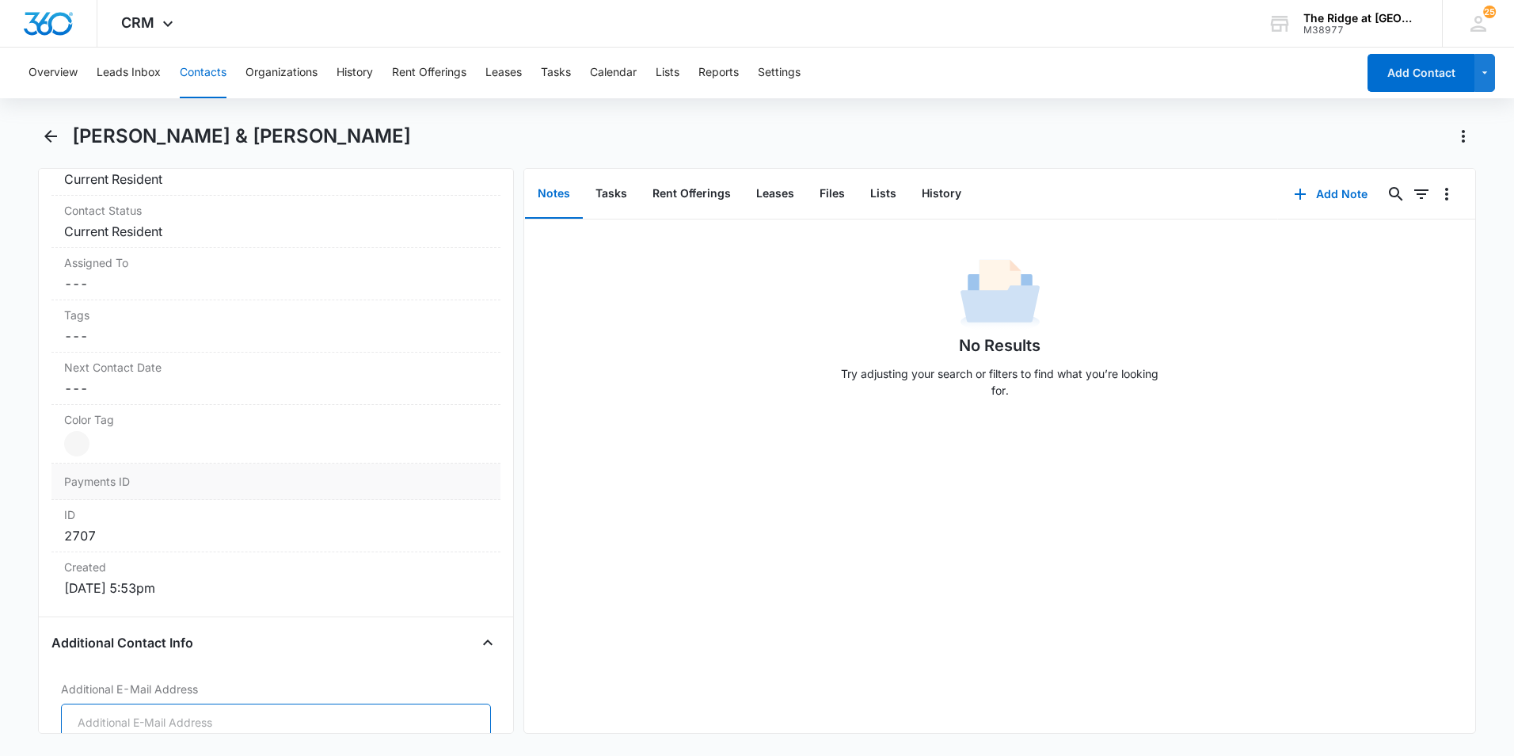
scroll to position [1116, 0]
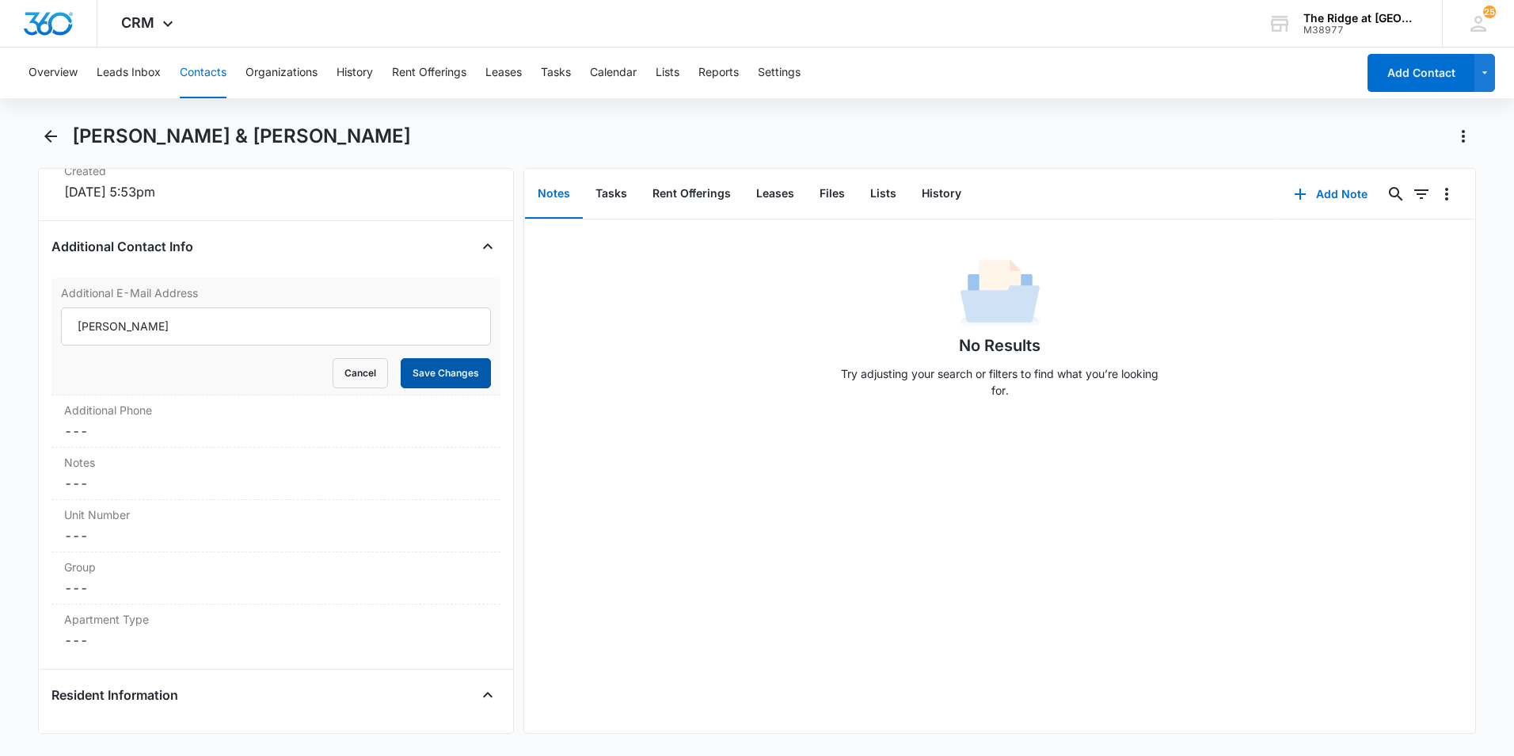
click at [431, 369] on button "Save Changes" at bounding box center [446, 373] width 90 height 30
click at [242, 326] on input "[PERSON_NAME]" at bounding box center [276, 326] width 430 height 38
type input "G"
type input "[EMAIL_ADDRESS][DOMAIN_NAME]"
drag, startPoint x: 253, startPoint y: 324, endPoint x: -5, endPoint y: 315, distance: 257.5
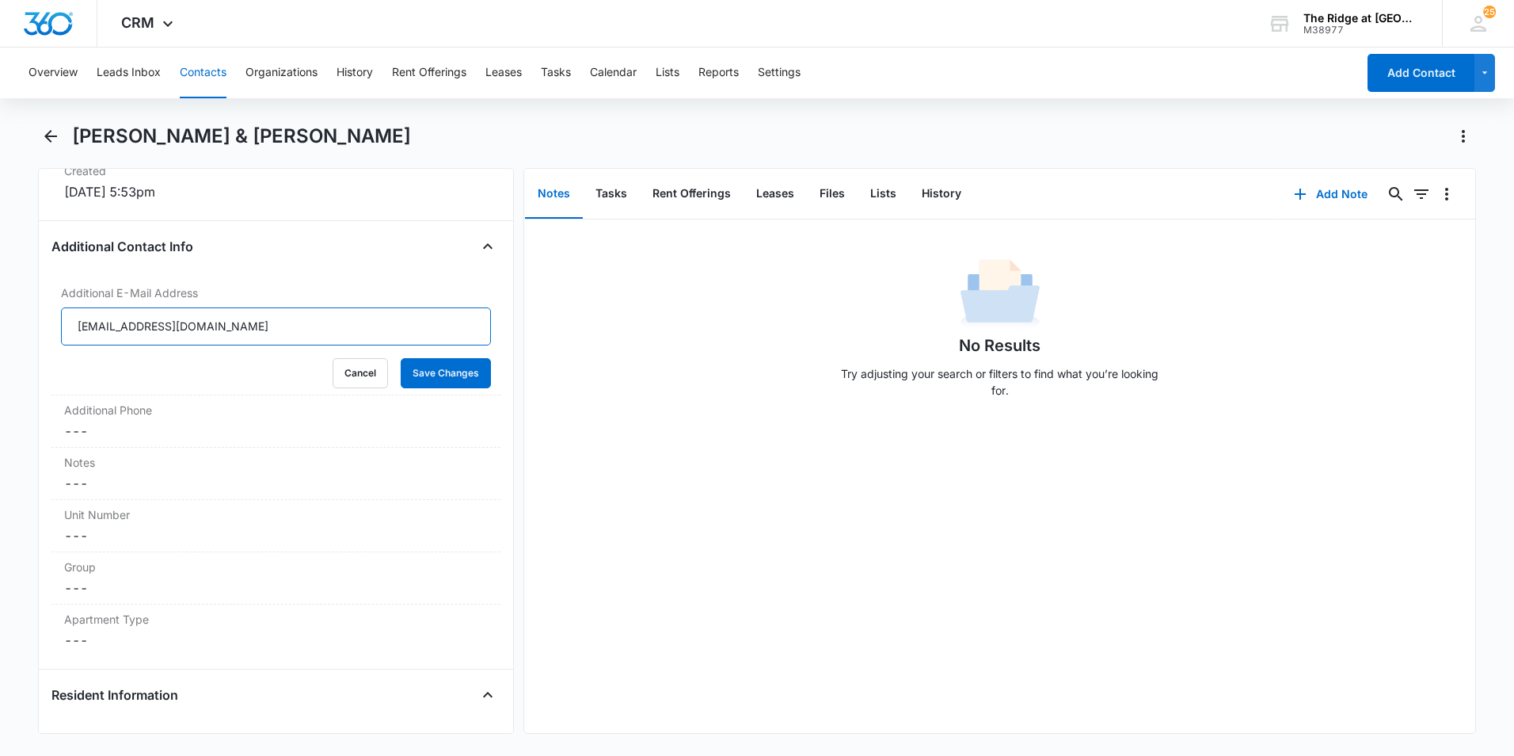
click at [0, 315] on html "CRM Apps Reputation Websites Forms CRM Email Social Content Ads Intelligence Fi…" at bounding box center [757, 378] width 1514 height 756
click at [333, 367] on button "Cancel" at bounding box center [360, 373] width 55 height 30
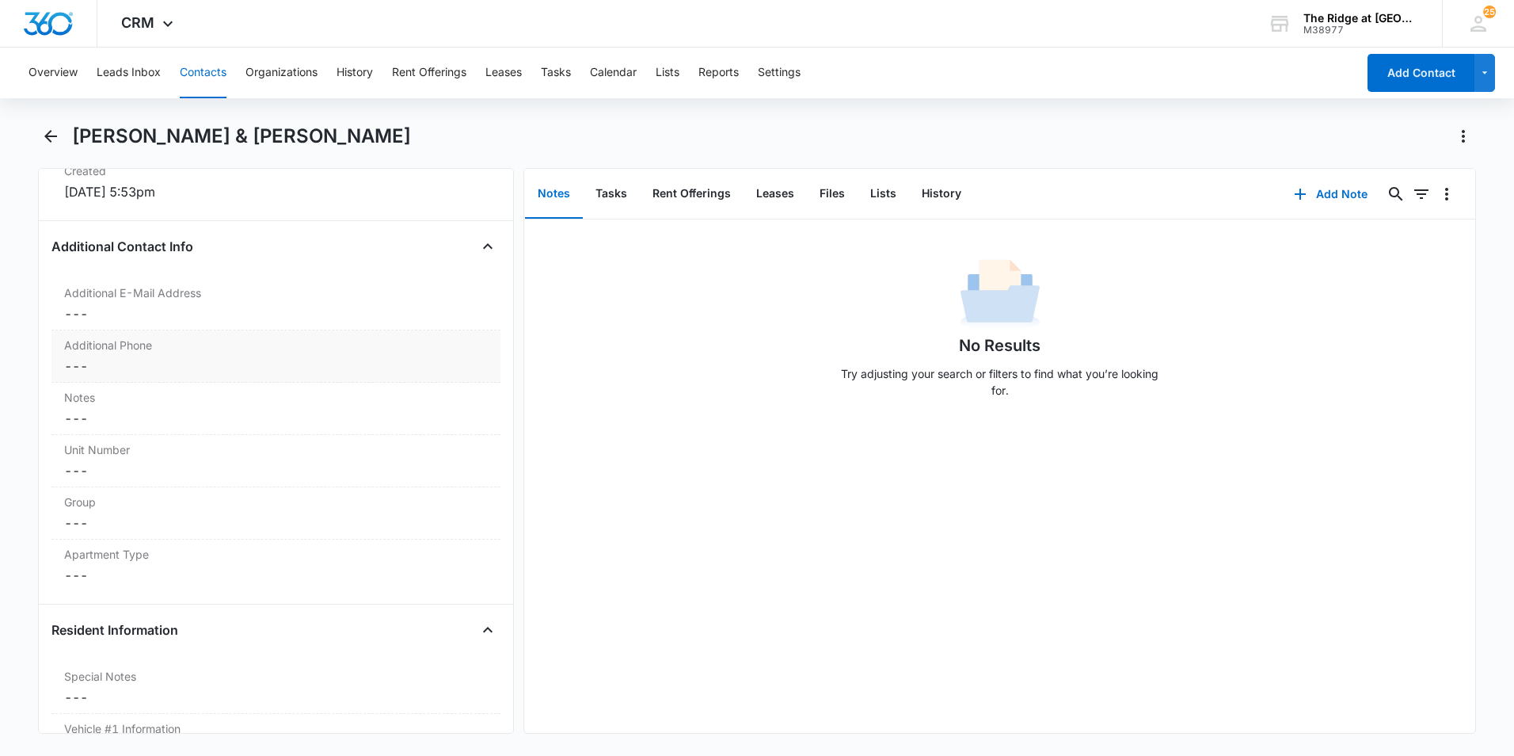
click at [139, 361] on dd "Cancel Save Changes ---" at bounding box center [276, 365] width 424 height 19
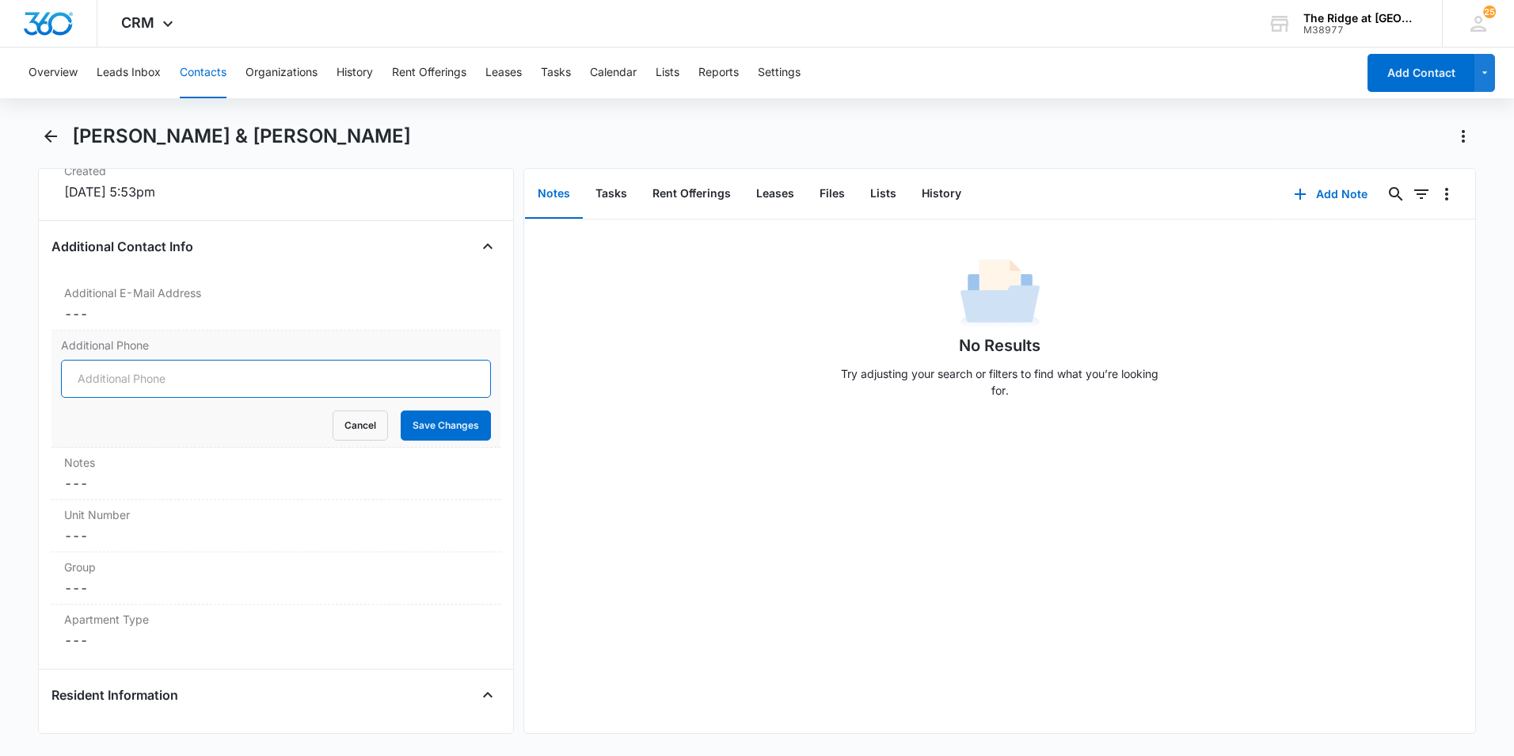
drag, startPoint x: 162, startPoint y: 379, endPoint x: 155, endPoint y: 373, distance: 9.0
click at [162, 379] on input "Additional Phone" at bounding box center [276, 379] width 430 height 38
type input "[PHONE_NUMBER]"
click at [448, 440] on button "Save Changes" at bounding box center [446, 425] width 90 height 30
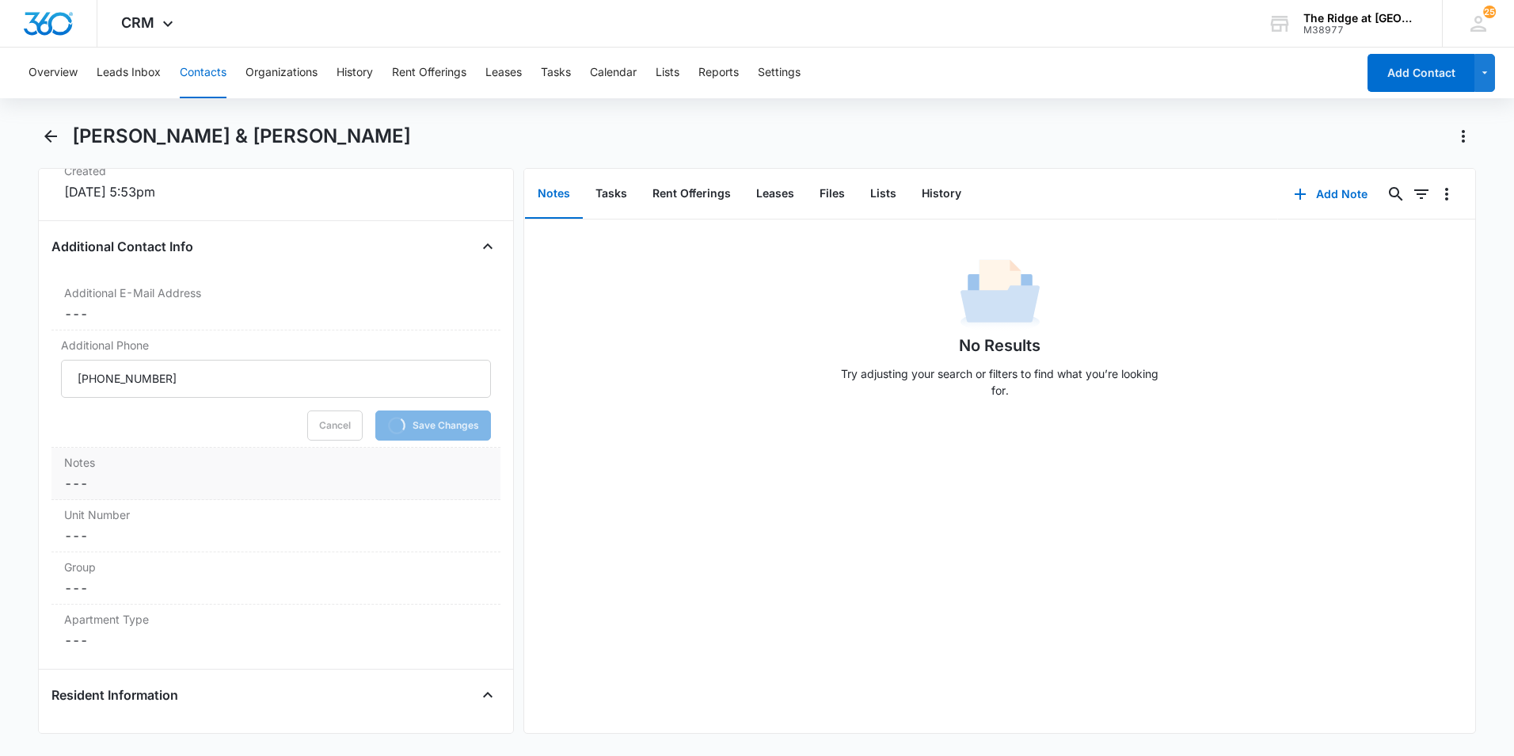
click at [103, 489] on dd "Cancel Save Changes ---" at bounding box center [276, 483] width 424 height 19
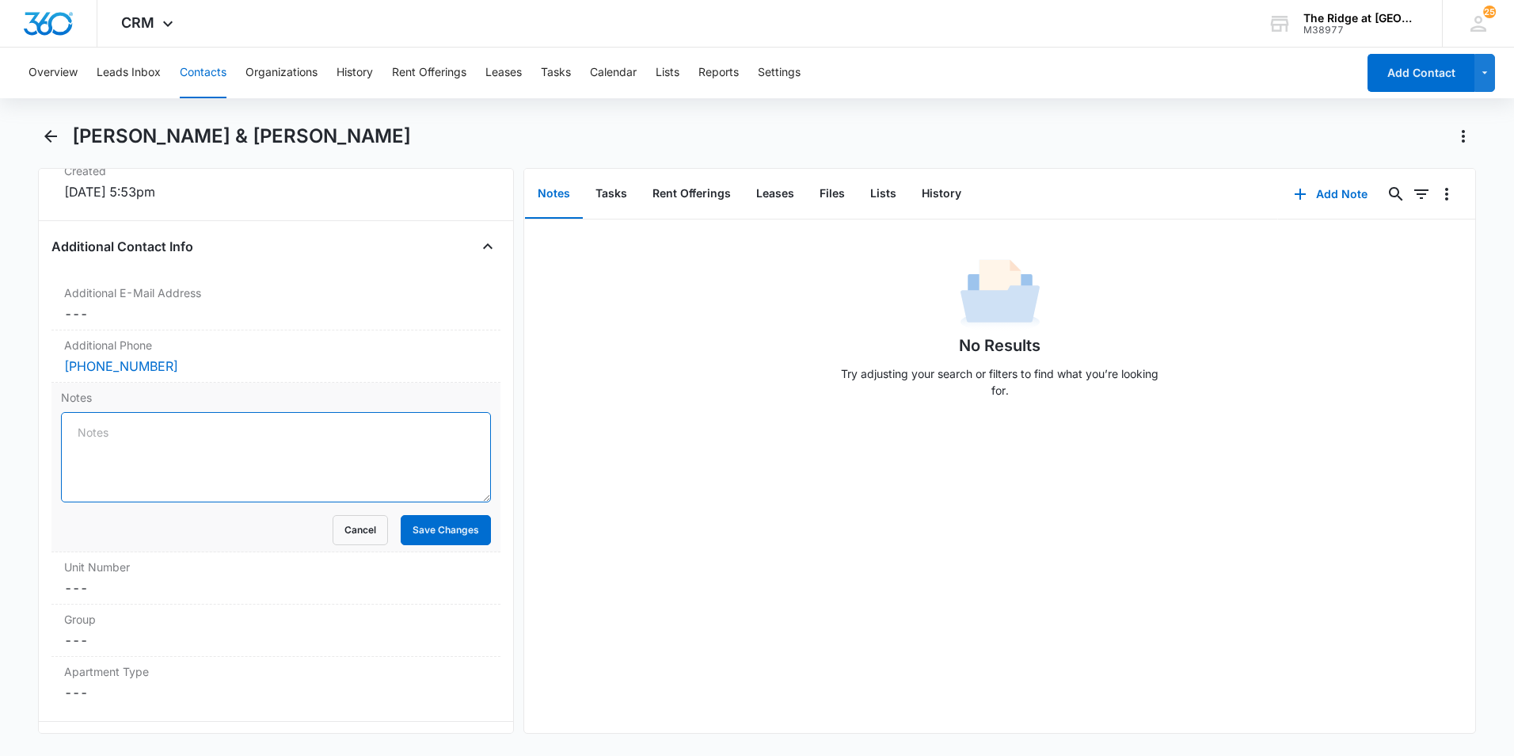
click at [124, 436] on textarea "Notes" at bounding box center [276, 457] width 430 height 90
type textarea "[PERSON_NAME]"
click at [427, 527] on button "Save Changes" at bounding box center [446, 530] width 90 height 30
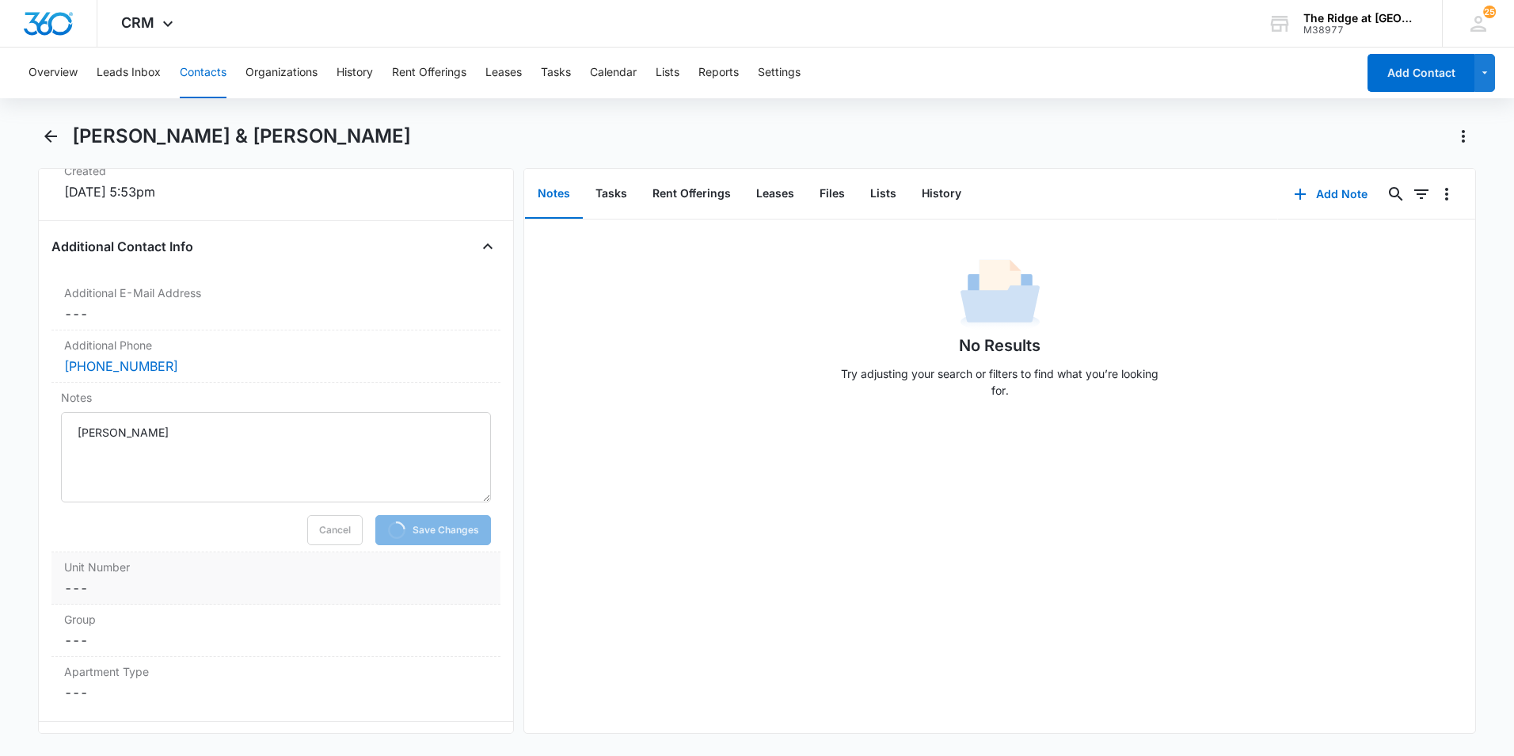
click at [150, 566] on label "Unit Number" at bounding box center [276, 566] width 424 height 17
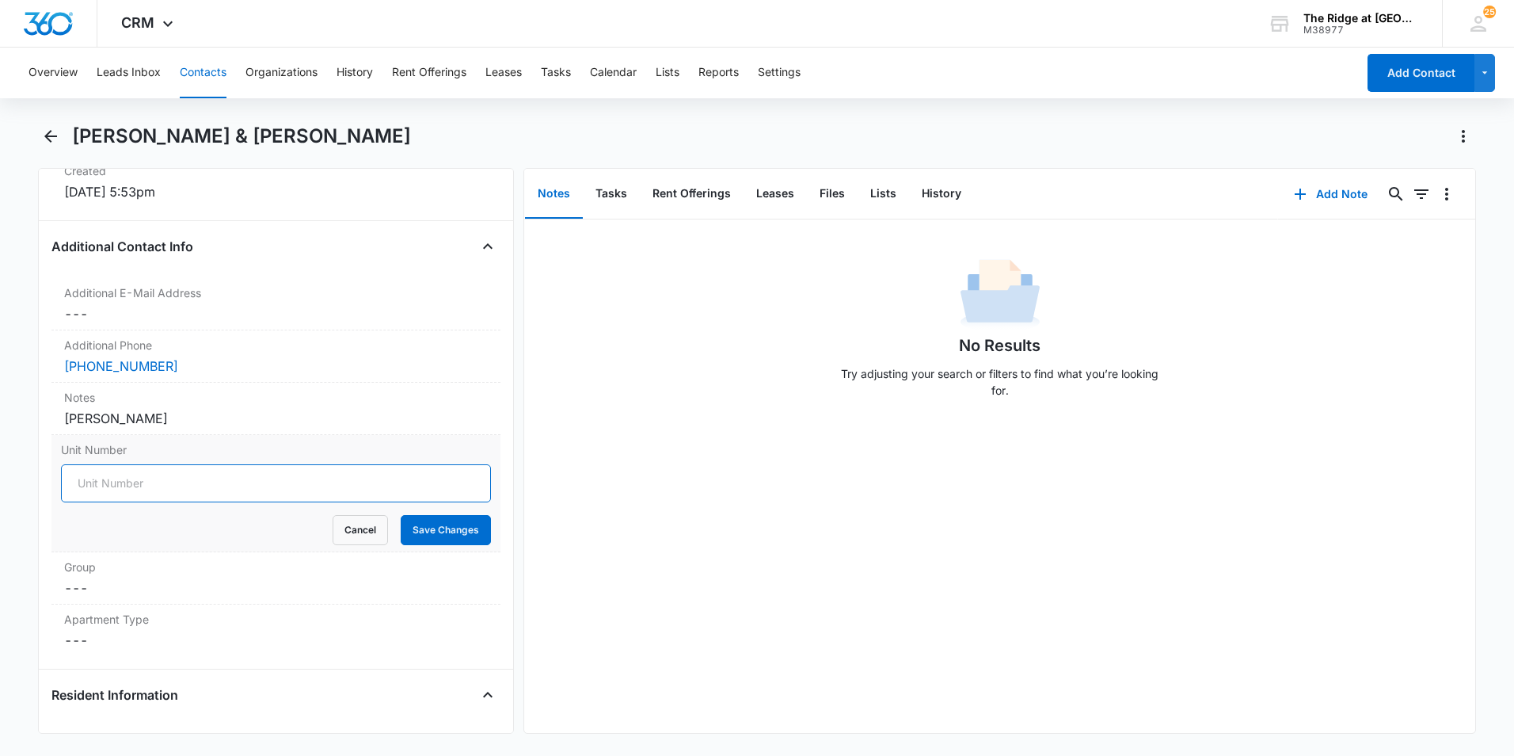
click at [158, 482] on input "Unit Number" at bounding box center [276, 483] width 430 height 38
type input "4"
type input "541-346201"
click at [407, 532] on button "Save Changes" at bounding box center [446, 530] width 90 height 30
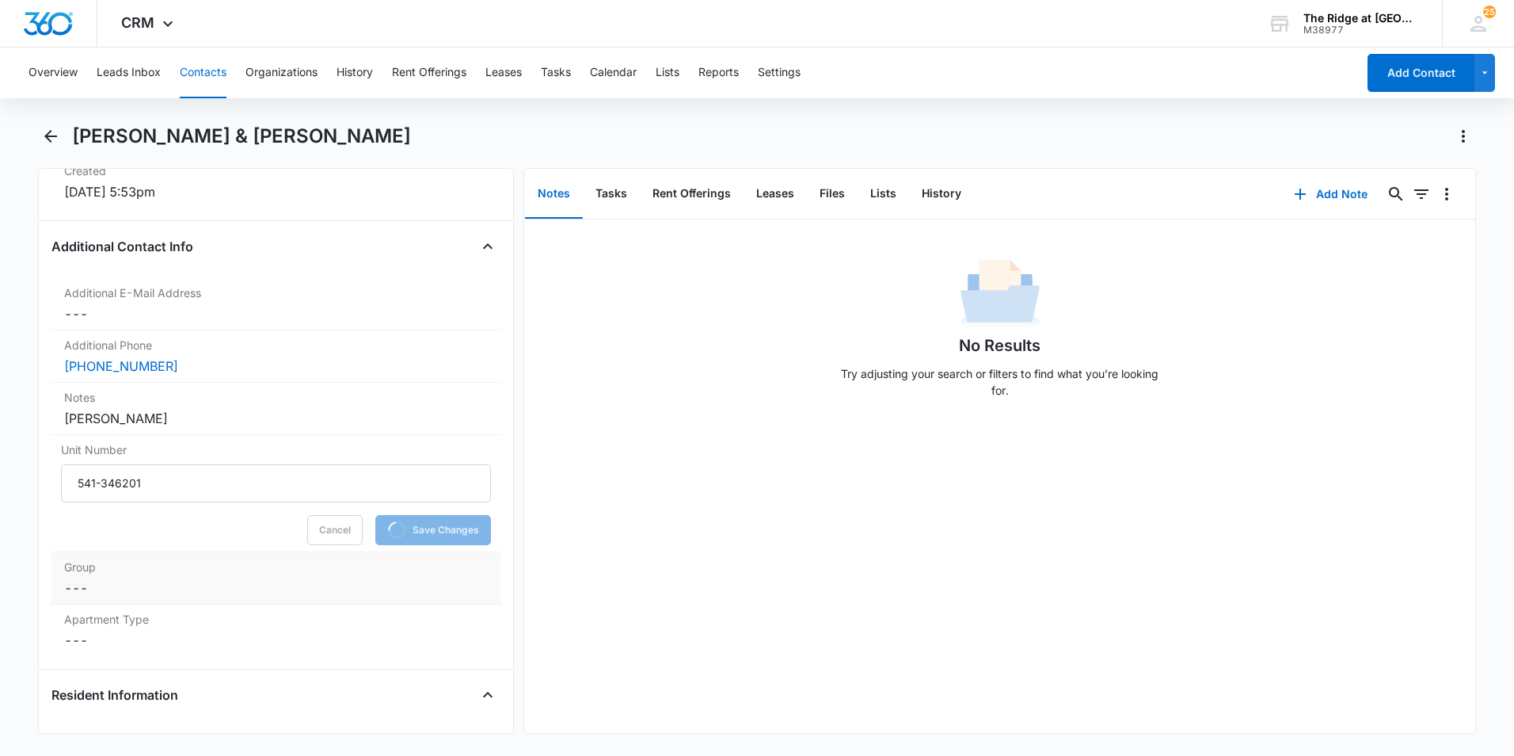
click at [179, 577] on div "Group Cancel Save Changes ---" at bounding box center [275, 578] width 449 height 52
click at [160, 593] on input "Group" at bounding box center [276, 600] width 430 height 38
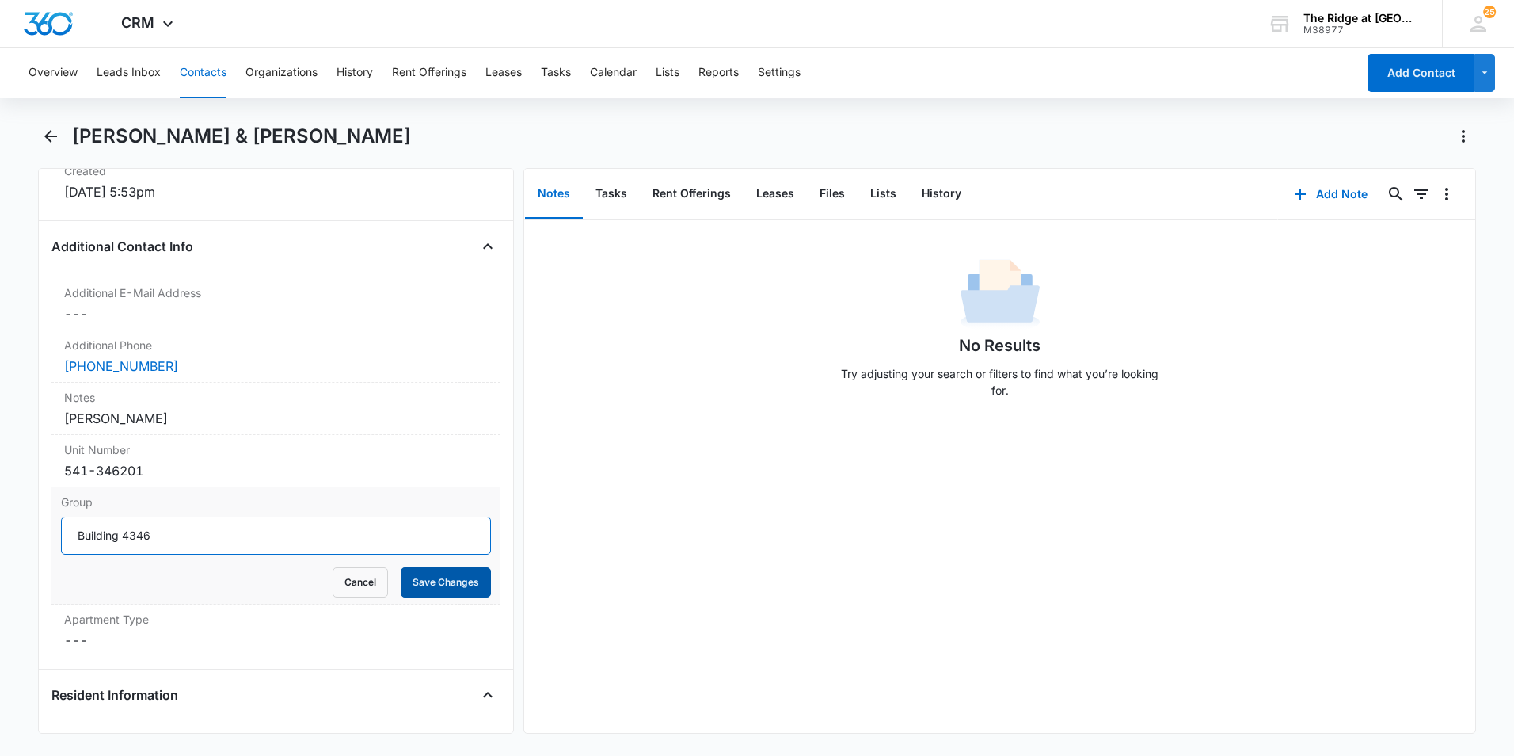
type input "Building 4346"
click at [408, 580] on button "Save Changes" at bounding box center [446, 582] width 90 height 30
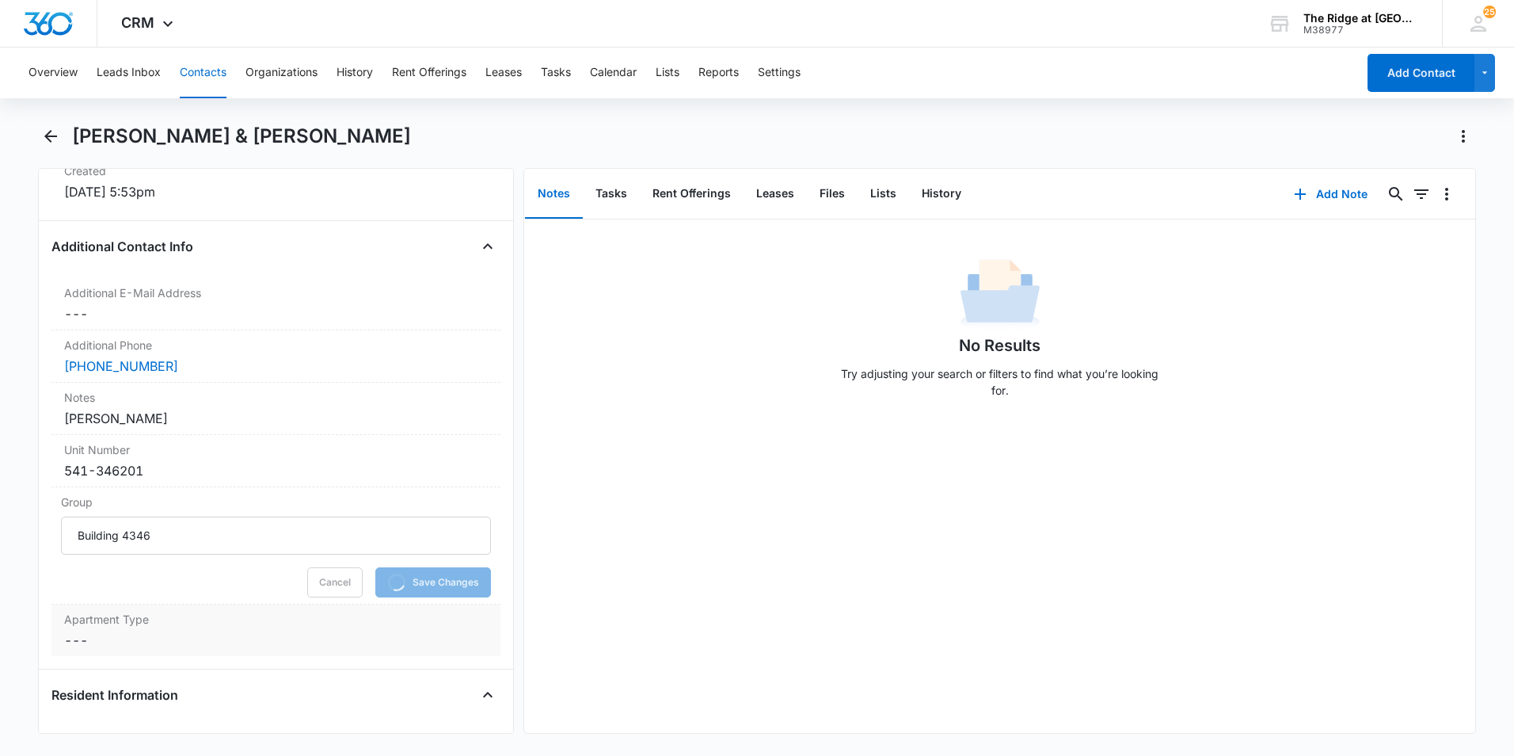
click at [270, 628] on div "Apartment Type Cancel Save Changes ---" at bounding box center [275, 629] width 449 height 51
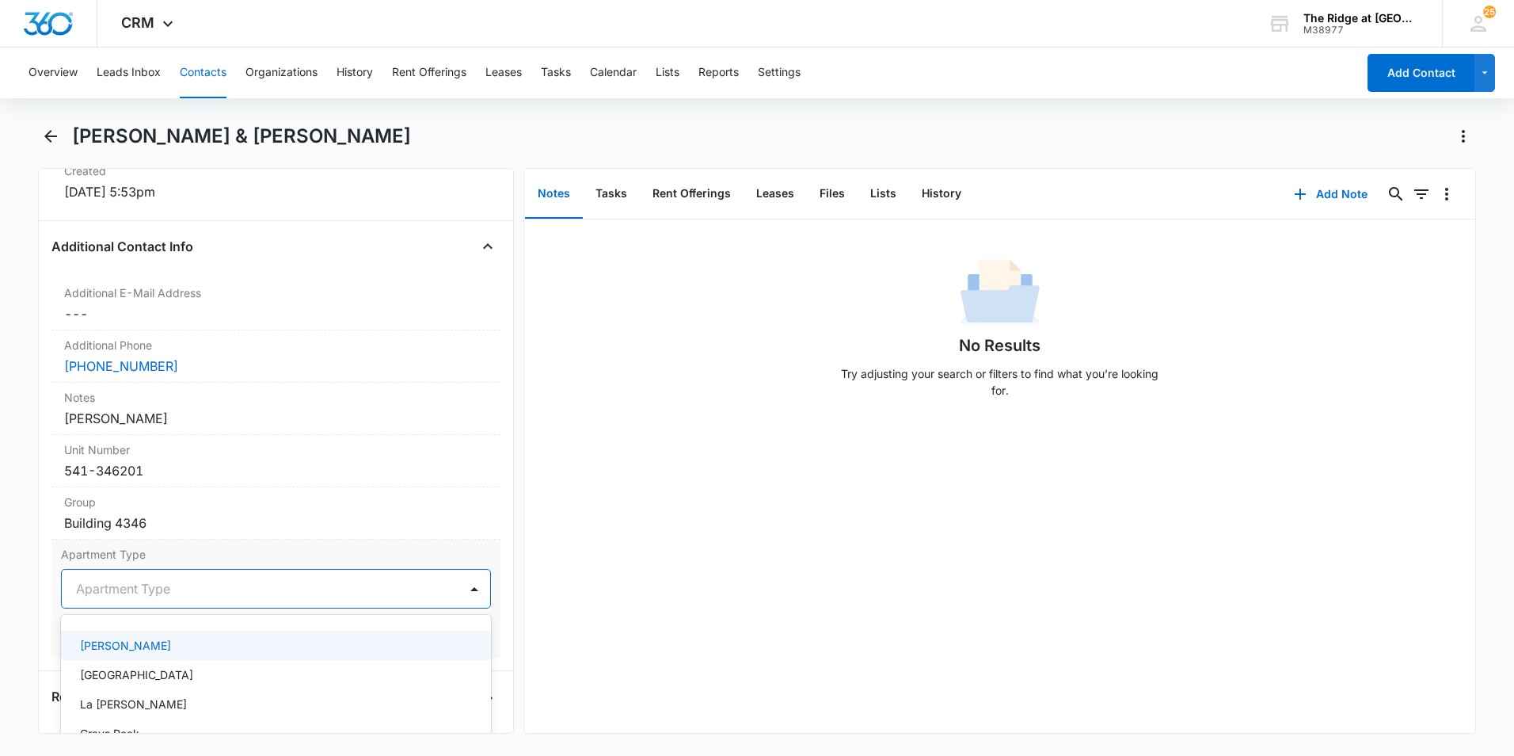
click at [147, 587] on div at bounding box center [257, 588] width 362 height 22
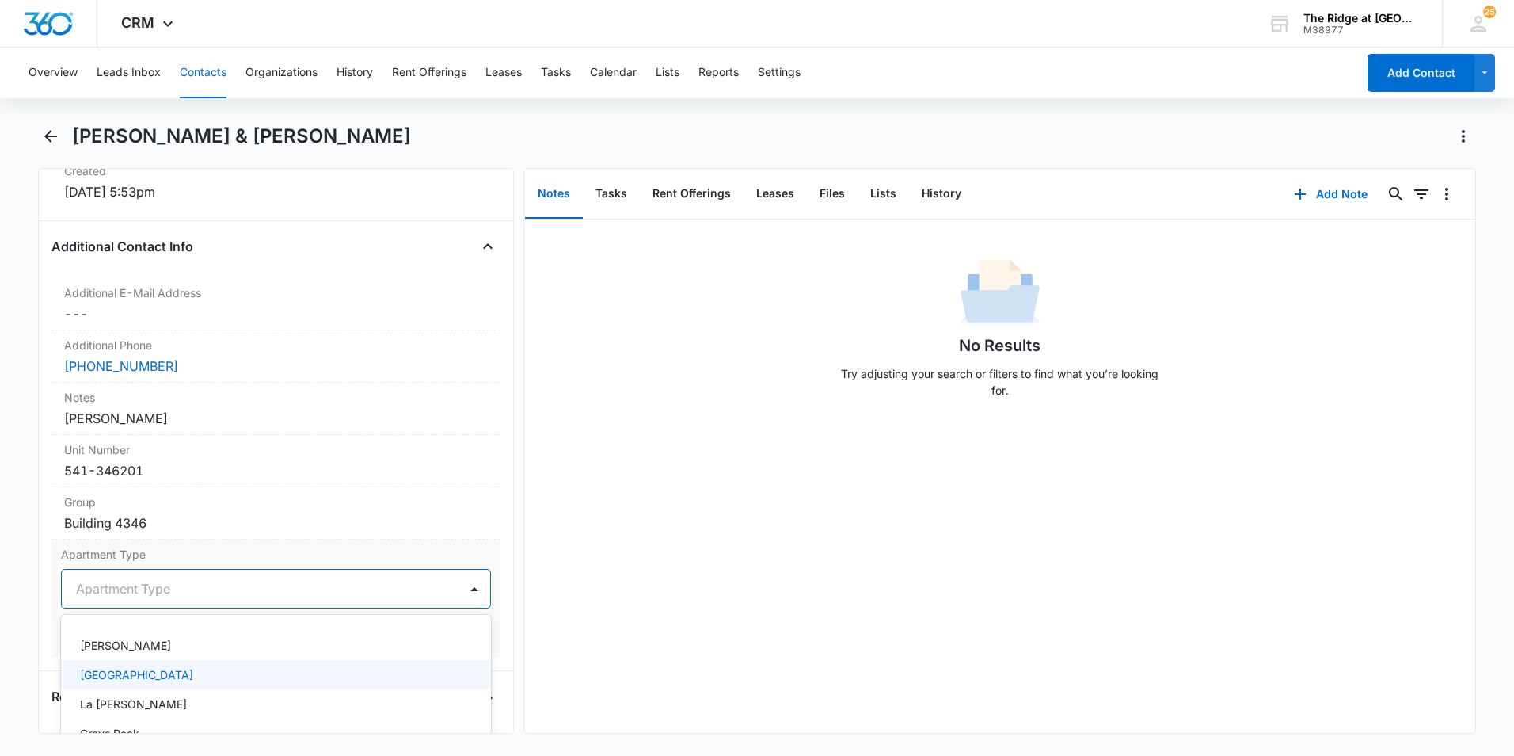
scroll to position [48, 0]
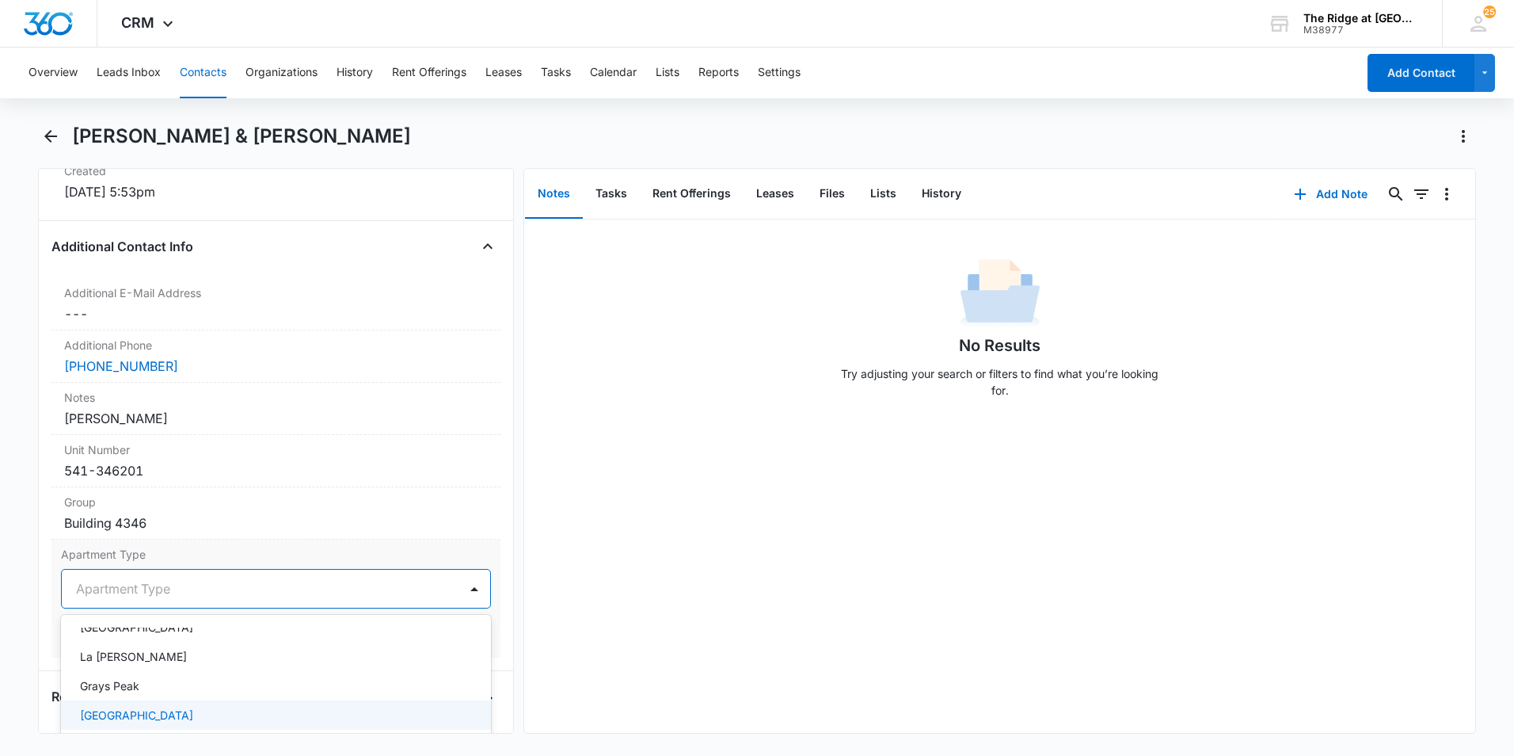
click at [173, 708] on div "[GEOGRAPHIC_DATA]" at bounding box center [274, 714] width 389 height 17
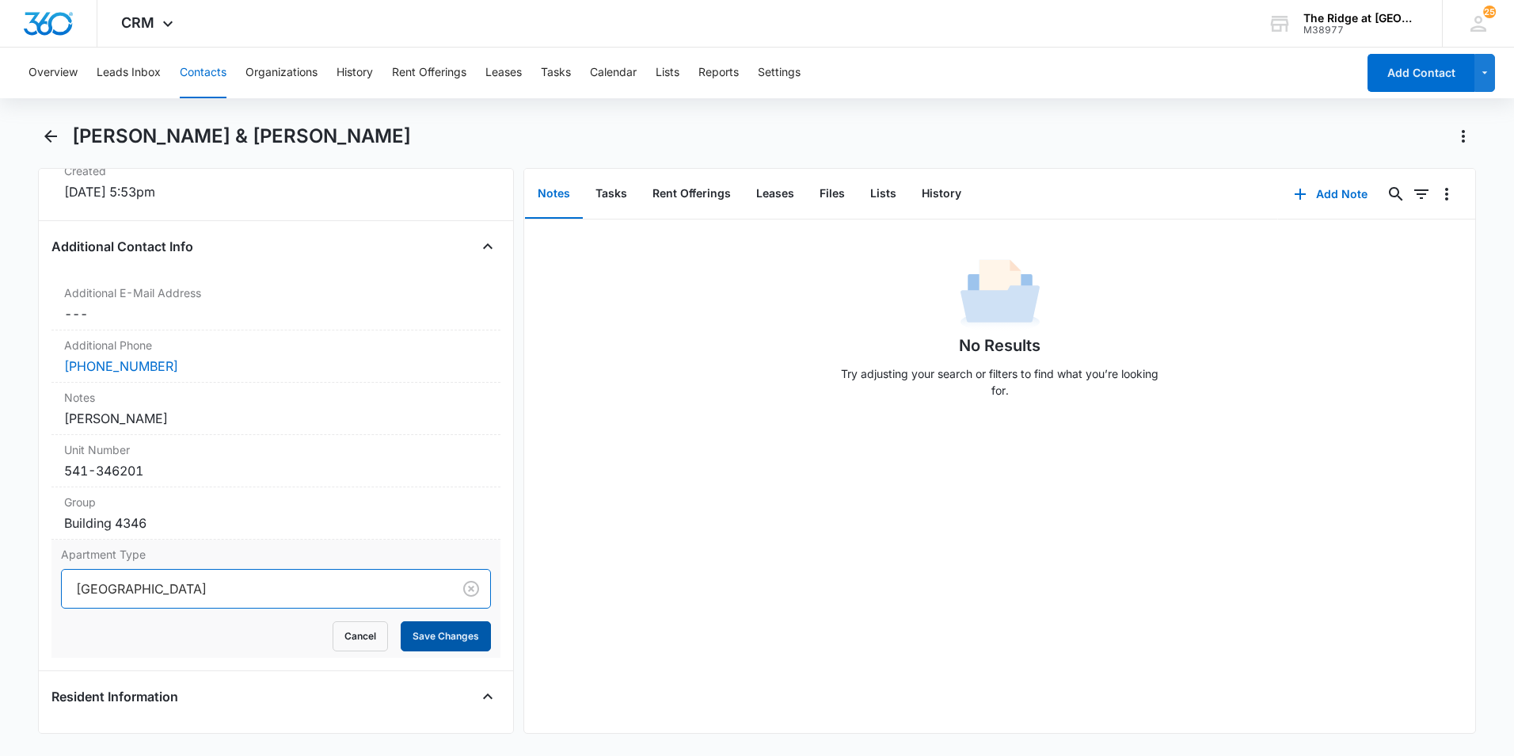
click at [450, 632] on button "Save Changes" at bounding box center [446, 636] width 90 height 30
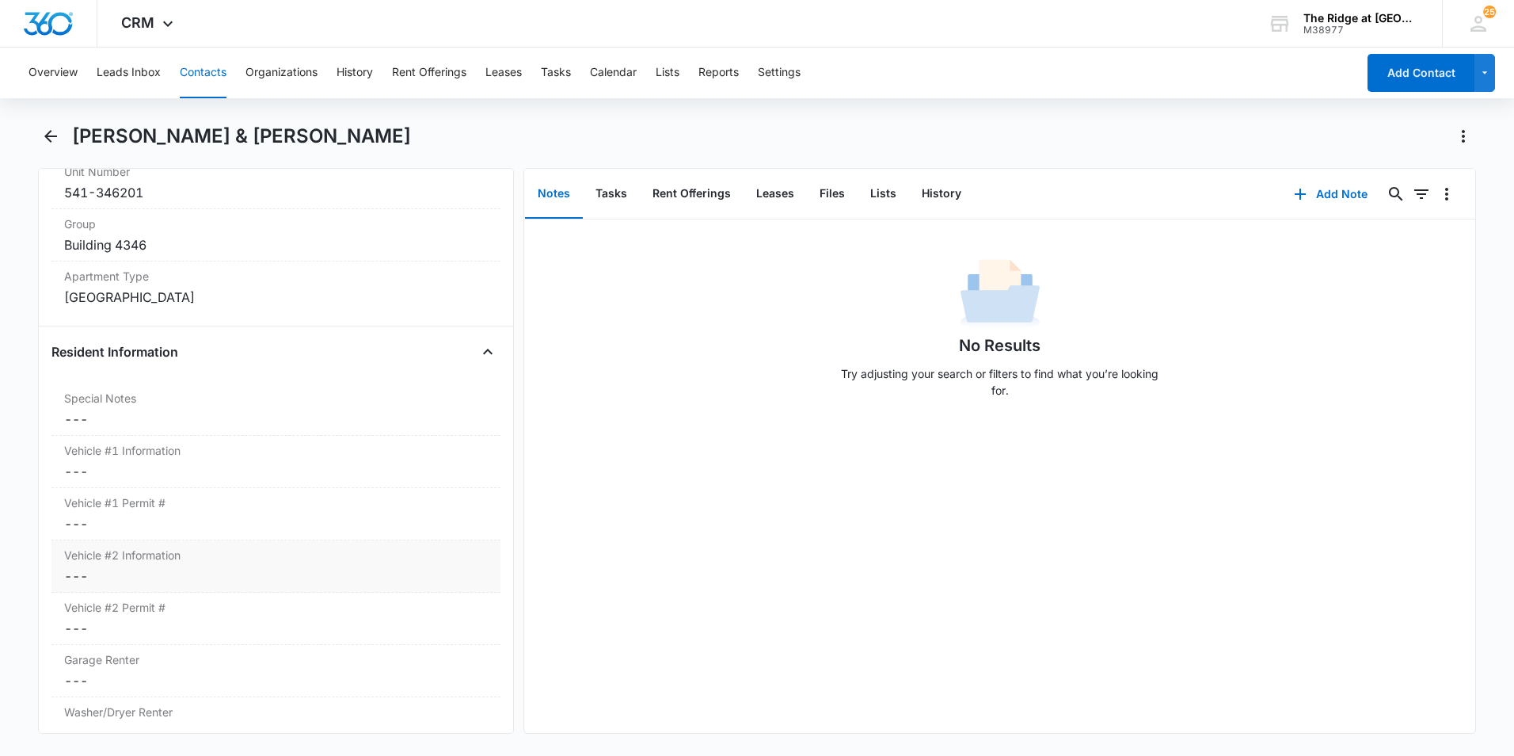
scroll to position [1433, 0]
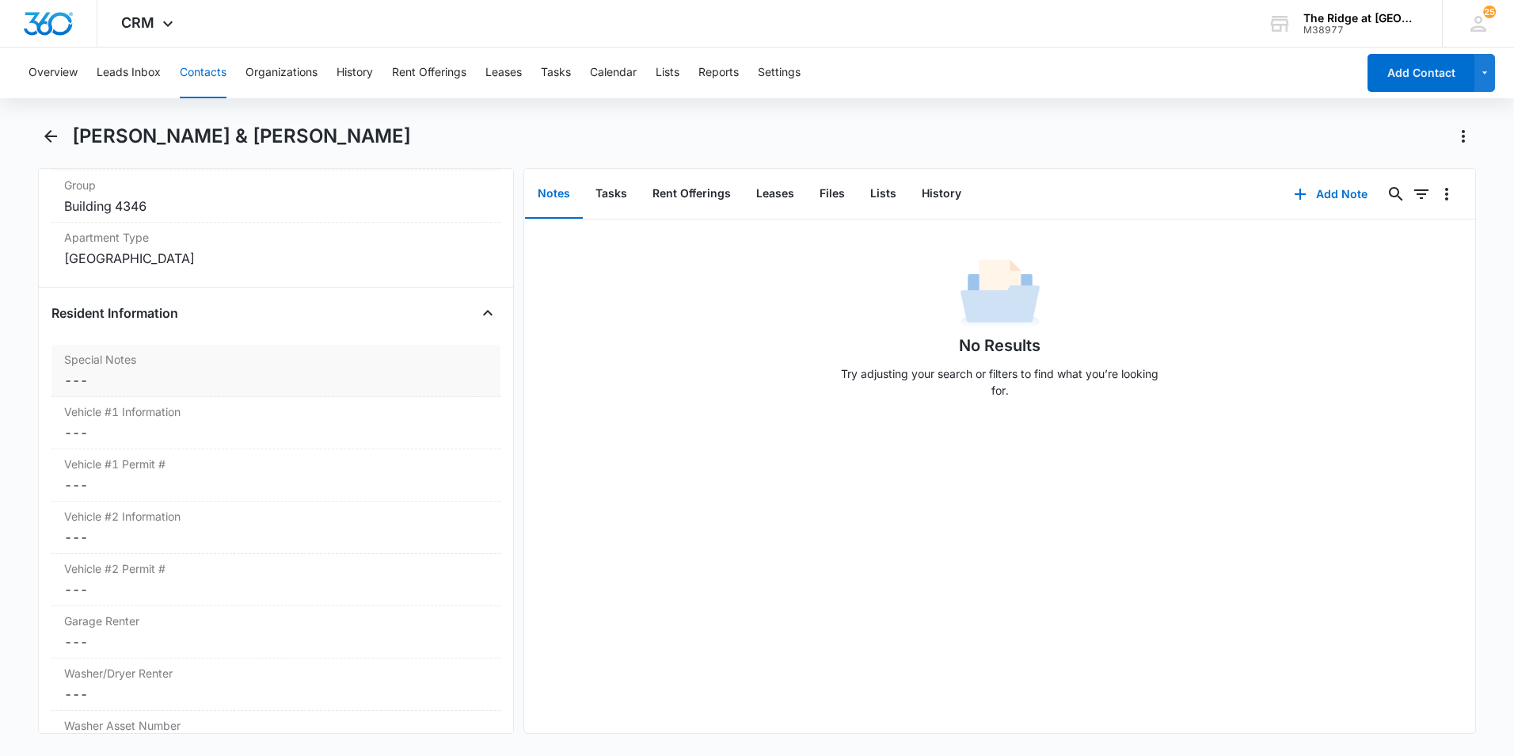
click at [243, 364] on label "Special Notes" at bounding box center [276, 359] width 424 height 17
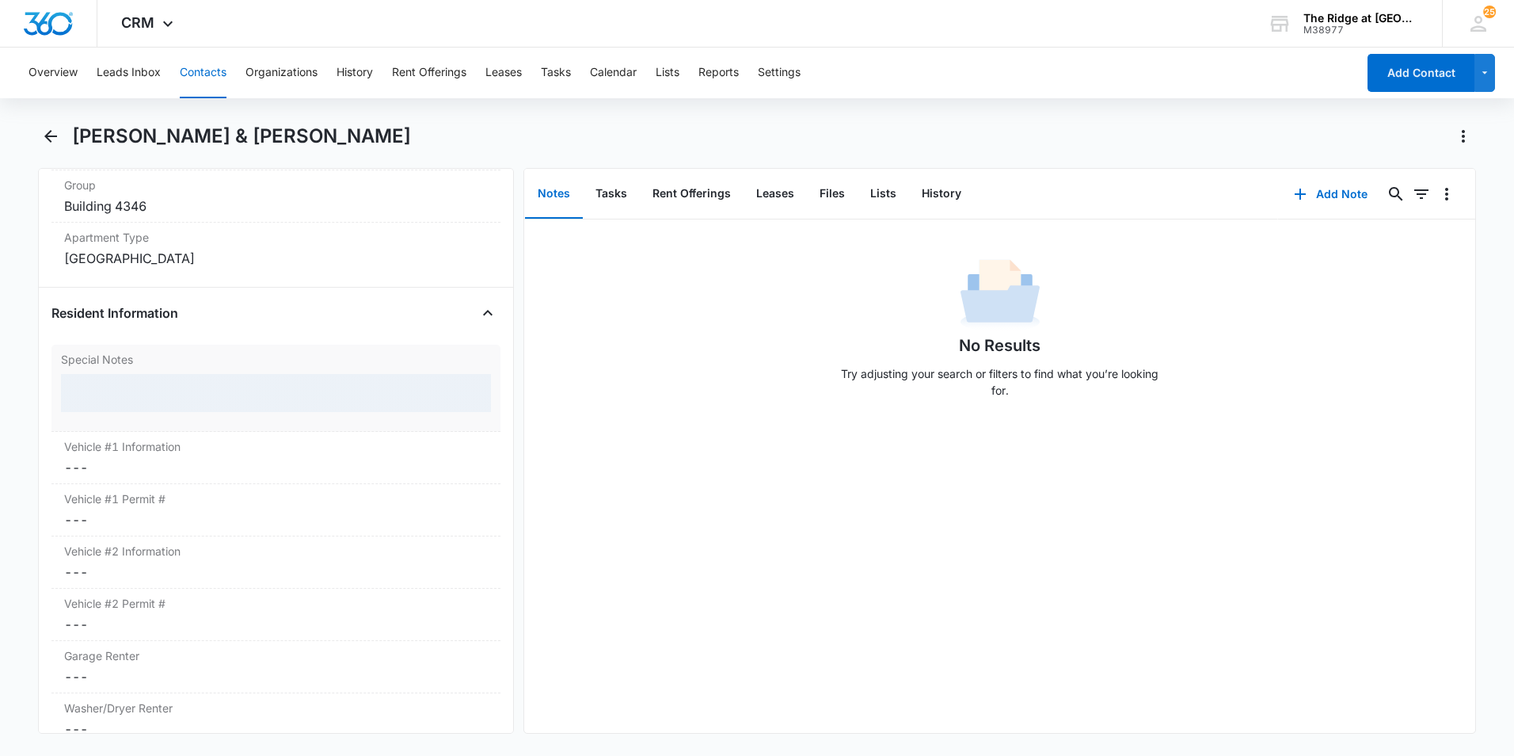
click at [204, 386] on div at bounding box center [276, 393] width 430 height 38
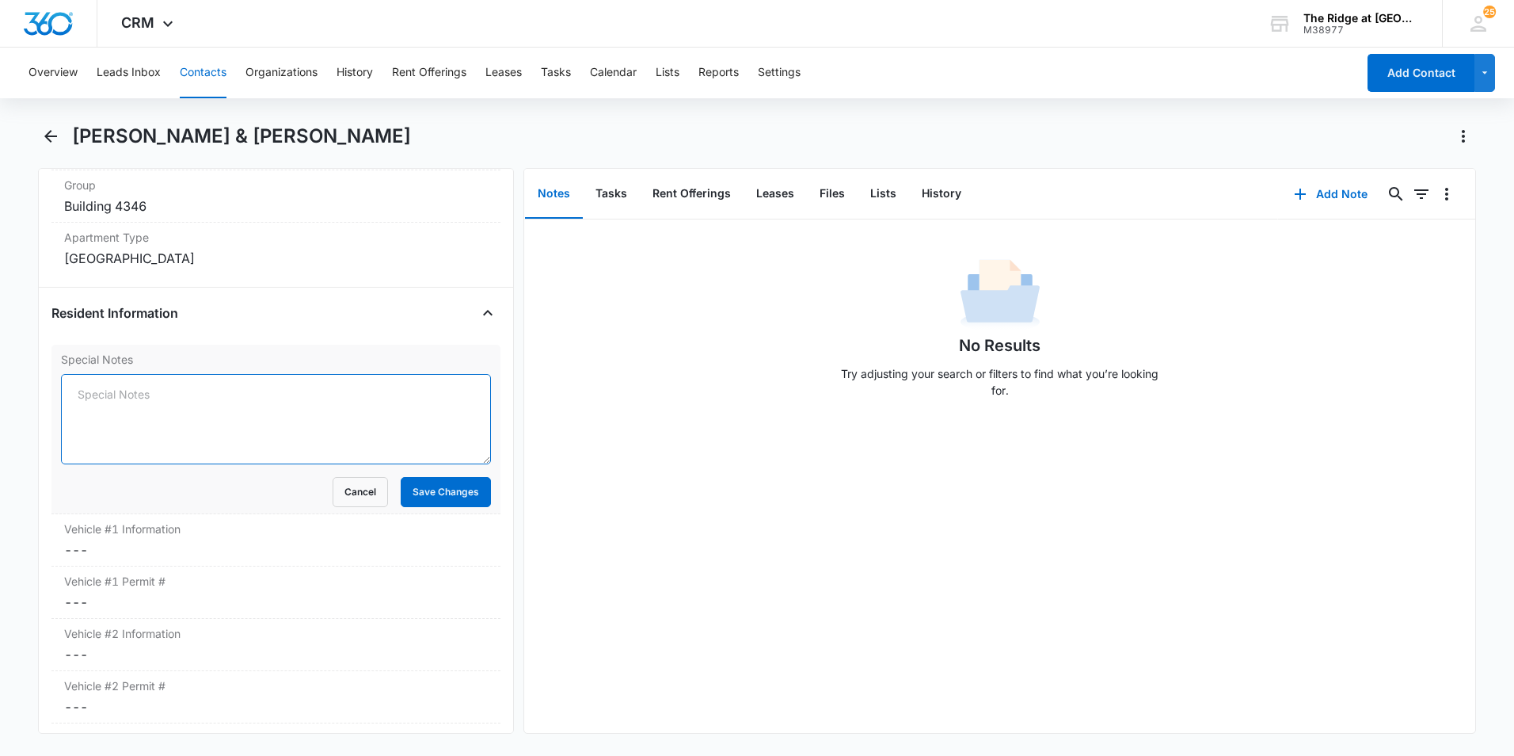
click at [192, 393] on textarea "Special Notes" at bounding box center [276, 419] width 430 height 90
type textarea "no veichels"
click at [474, 486] on button "Save Changes" at bounding box center [446, 492] width 90 height 30
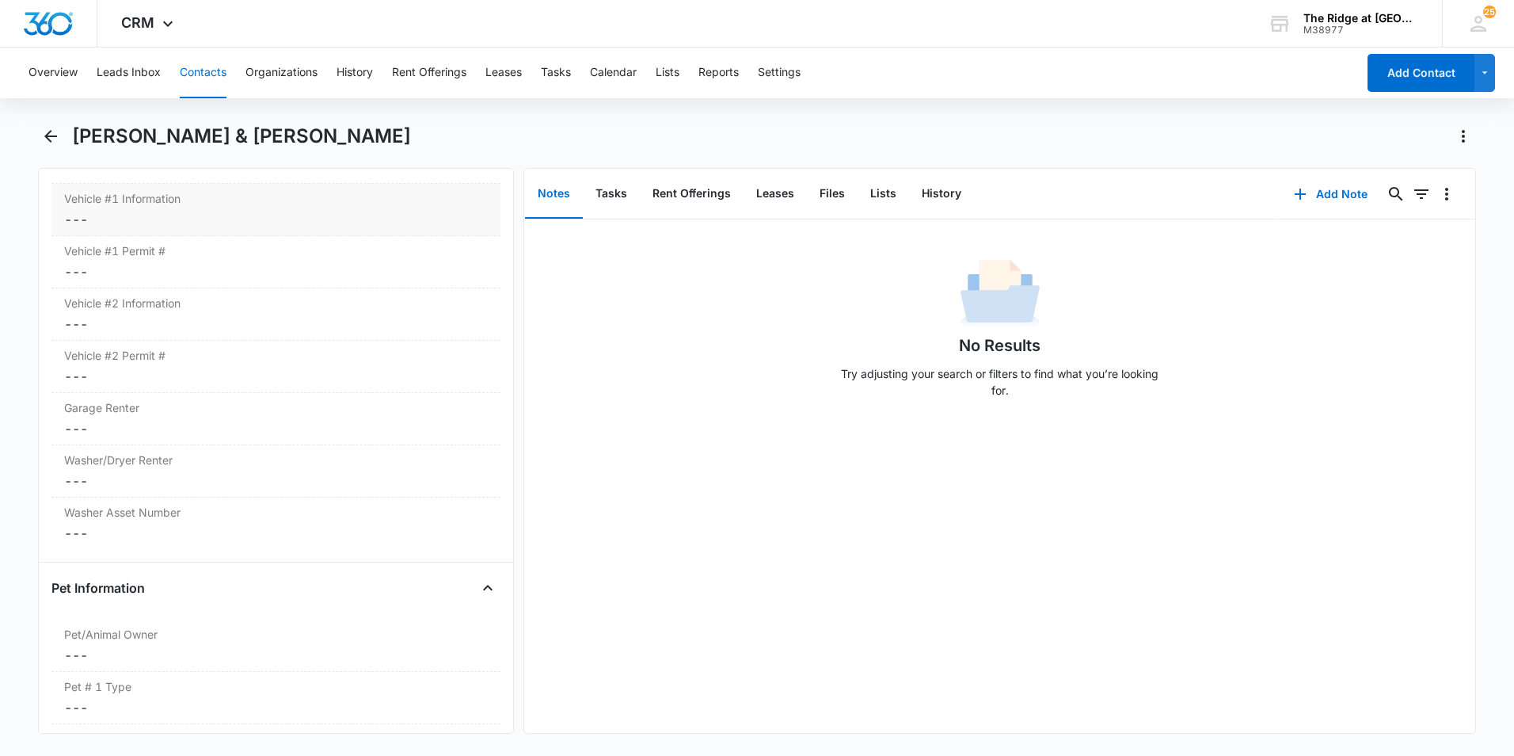
scroll to position [1646, 0]
click at [170, 417] on div "Garage Renter Cancel Save Changes ---" at bounding box center [275, 418] width 449 height 52
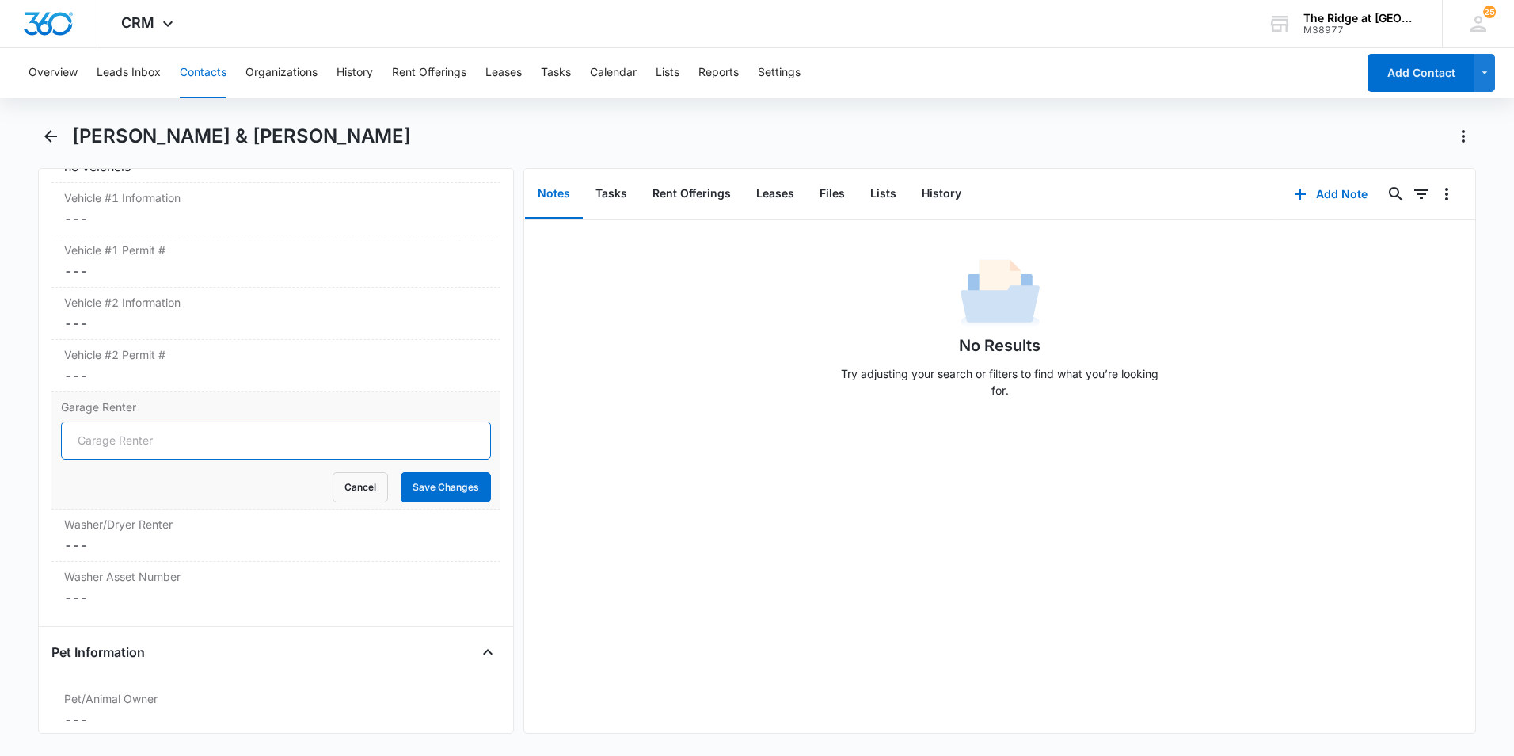
click at [206, 440] on input "Garage Renter" at bounding box center [276, 440] width 430 height 38
type input "no"
click at [424, 488] on button "Save Changes" at bounding box center [446, 487] width 90 height 30
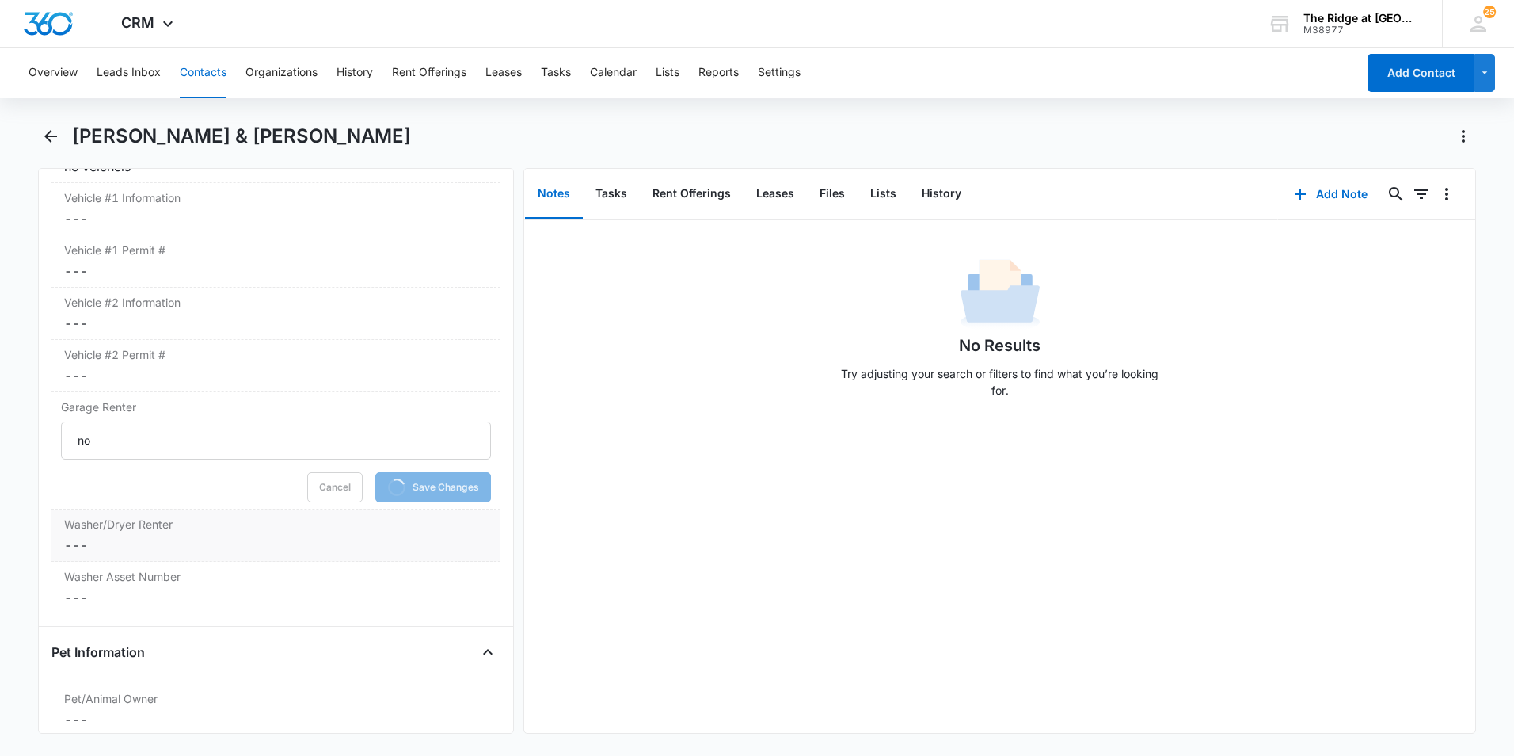
click at [232, 527] on label "Washer/Dryer Renter" at bounding box center [276, 524] width 424 height 17
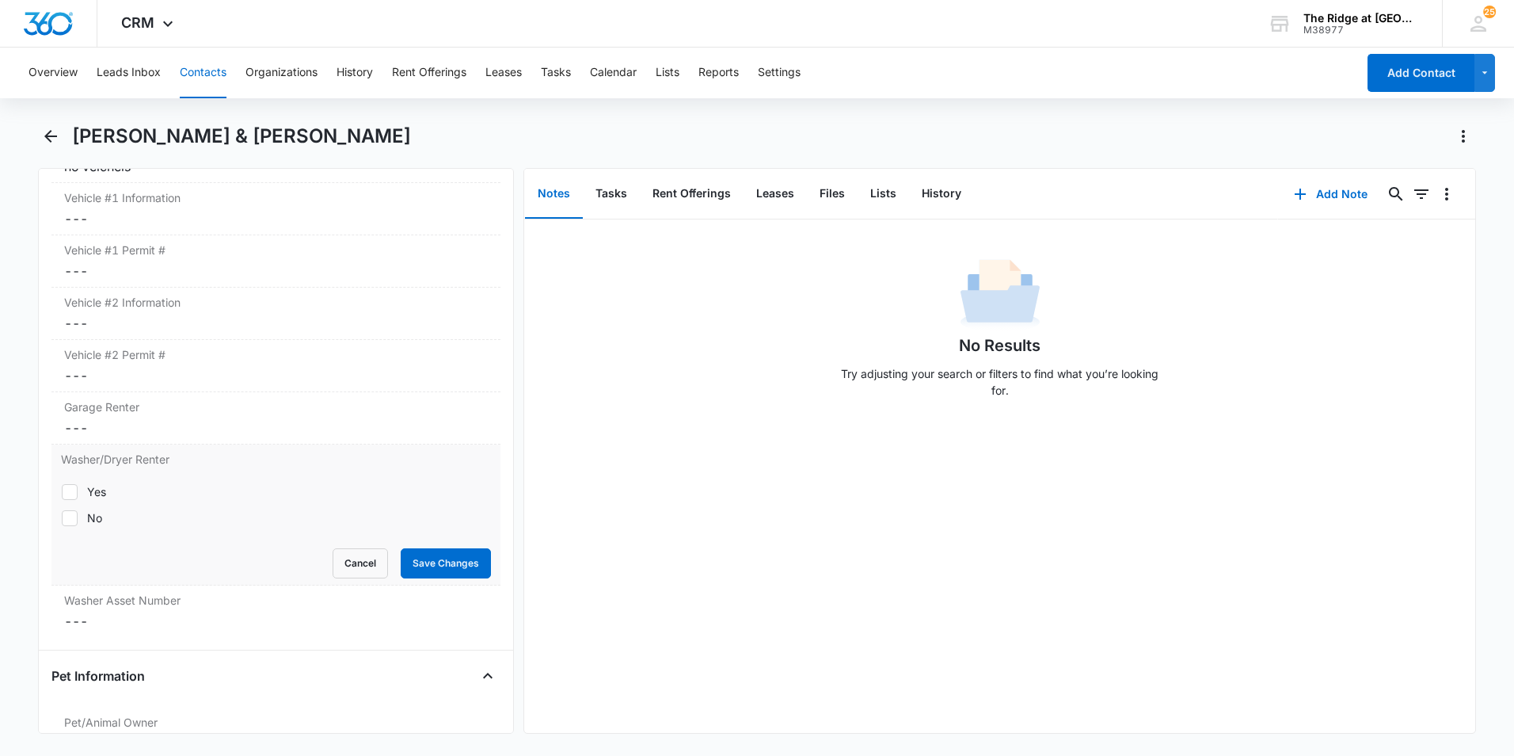
click at [67, 480] on div "Yes No" at bounding box center [276, 505] width 430 height 62
click at [70, 492] on icon at bounding box center [70, 491] width 10 height 7
click at [62, 492] on input "Yes" at bounding box center [61, 491] width 1 height 1
checkbox input "true"
click at [460, 559] on button "Save Changes" at bounding box center [446, 563] width 90 height 30
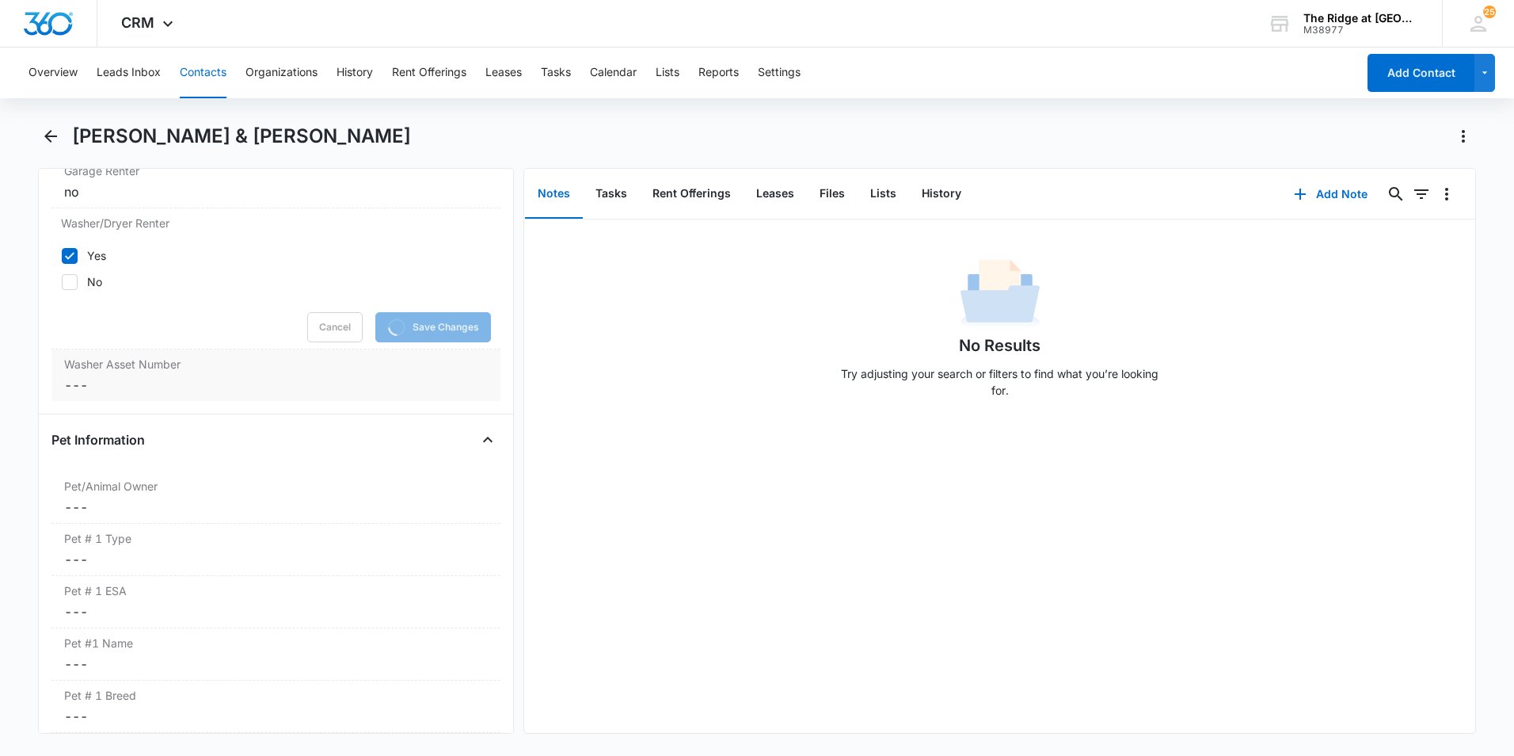
scroll to position [1884, 0]
click at [290, 499] on dd "Cancel Save Changes ---" at bounding box center [276, 505] width 424 height 19
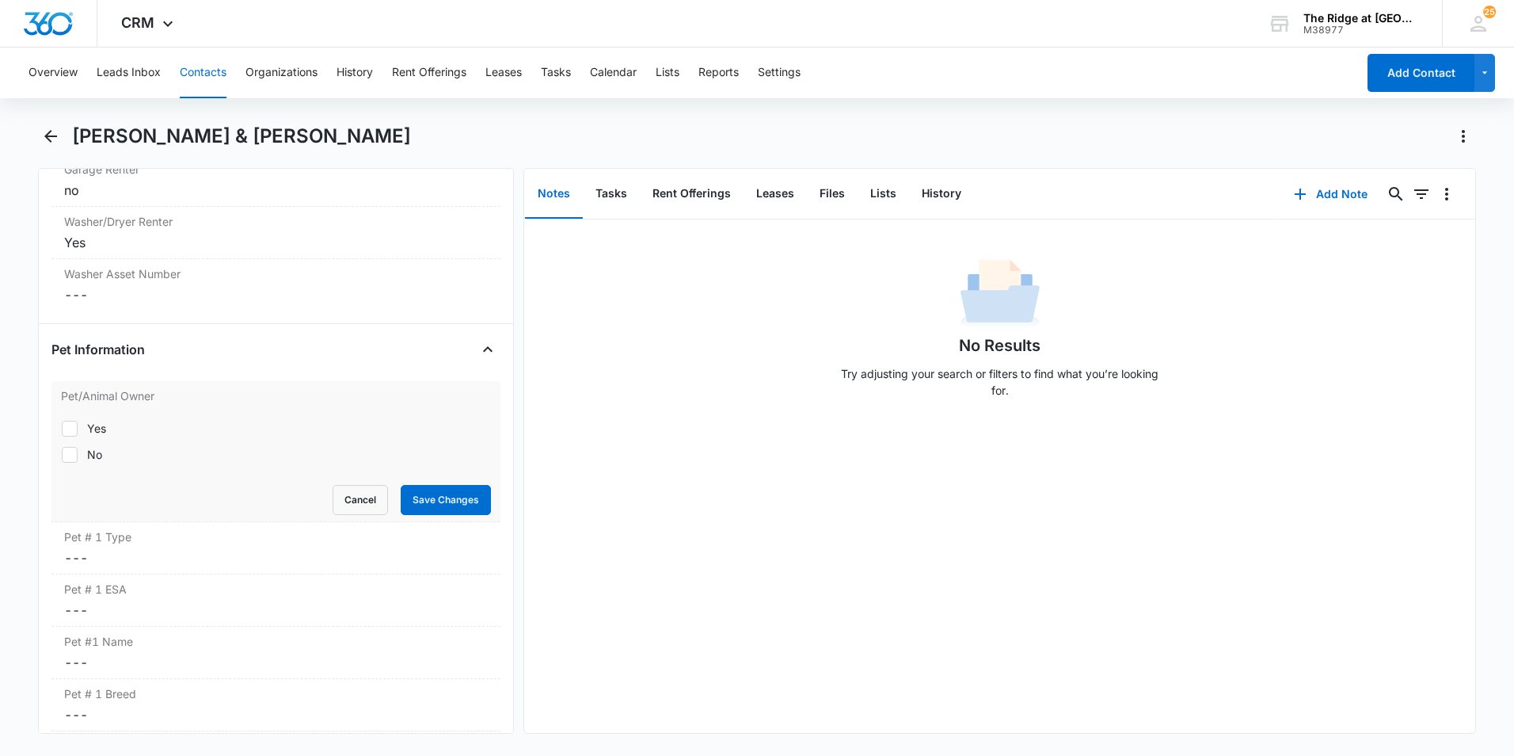
click at [74, 449] on icon at bounding box center [70, 454] width 14 height 14
click at [62, 454] on input "No" at bounding box center [61, 454] width 1 height 1
checkbox input "true"
click at [449, 497] on button "Save Changes" at bounding box center [446, 500] width 90 height 30
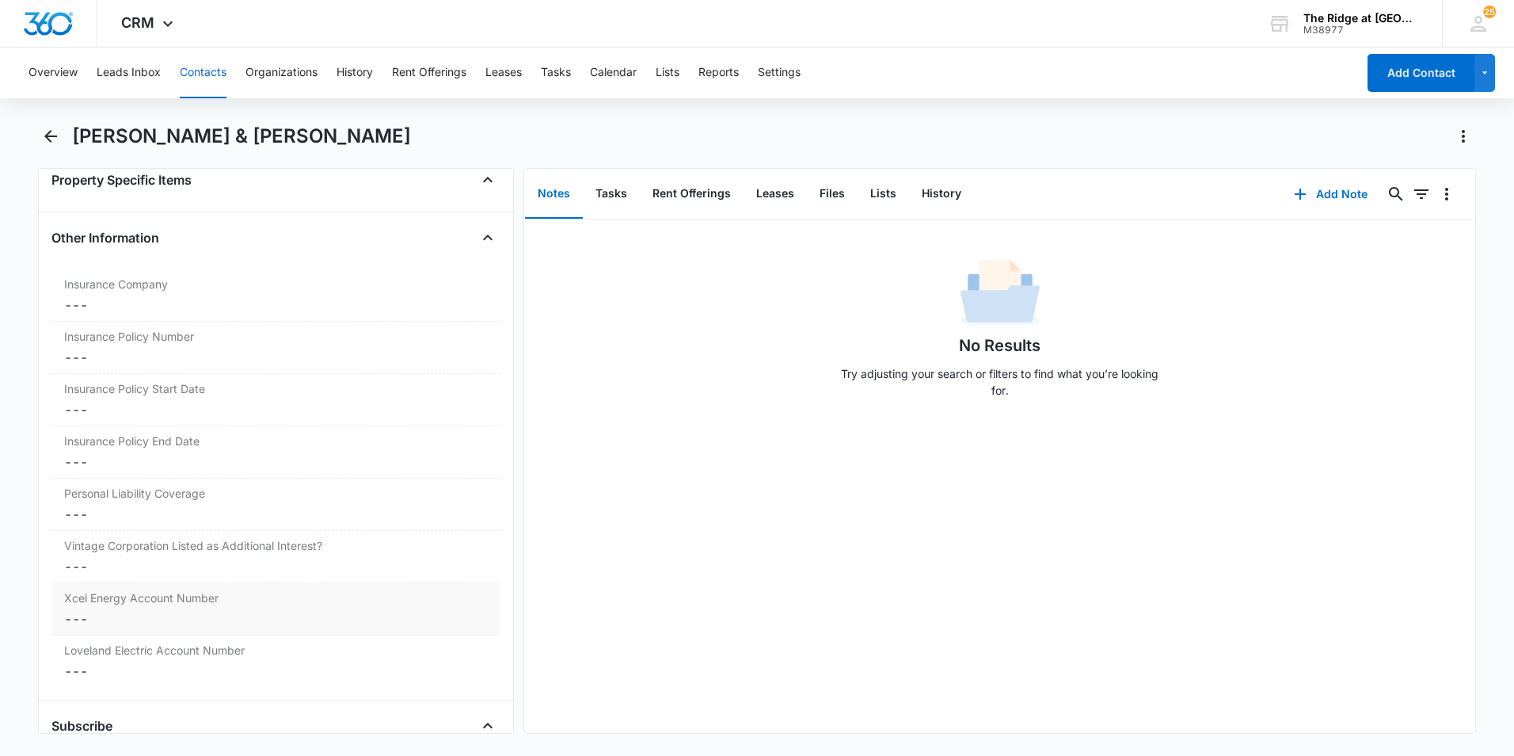
scroll to position [3450, 0]
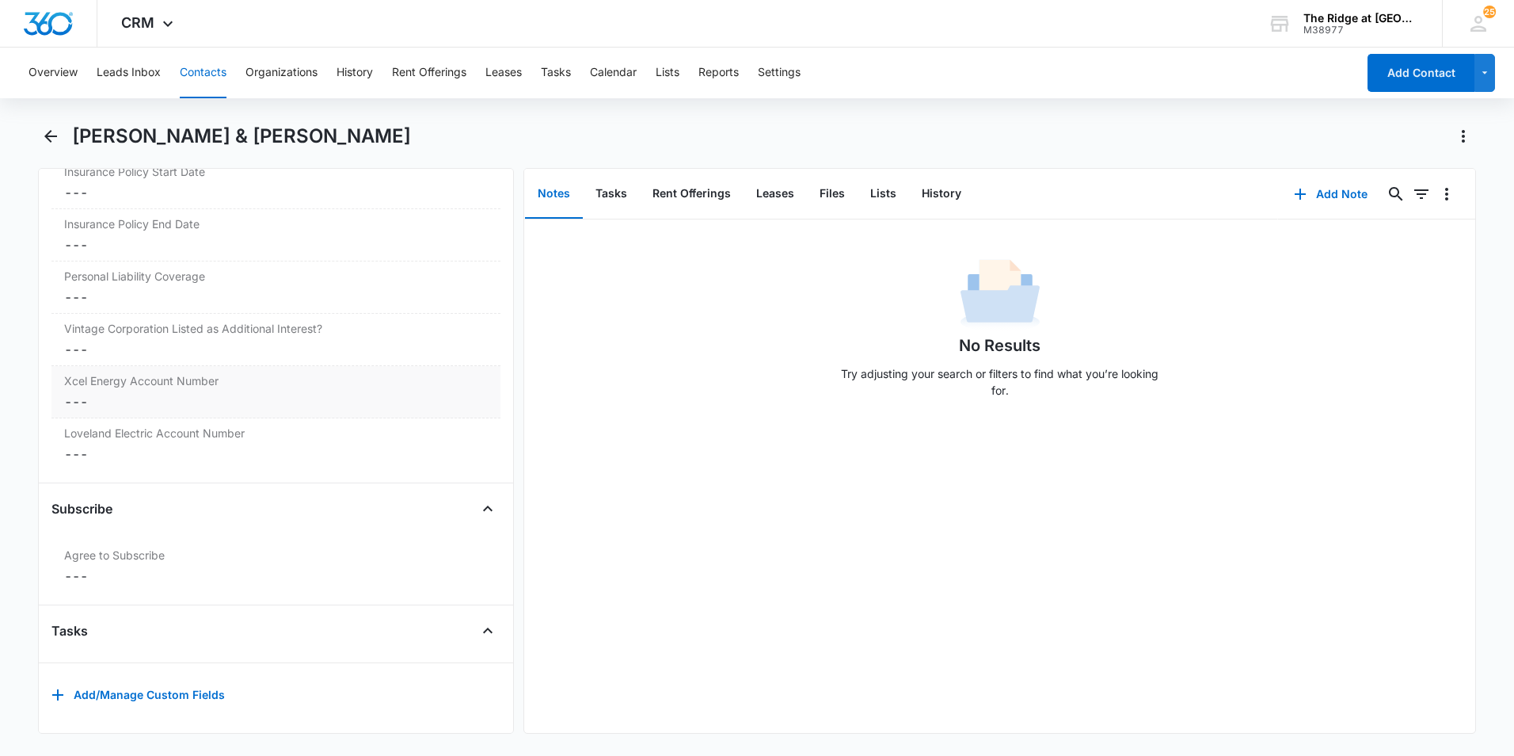
click at [276, 392] on dd "Cancel Save Changes ---" at bounding box center [276, 401] width 424 height 19
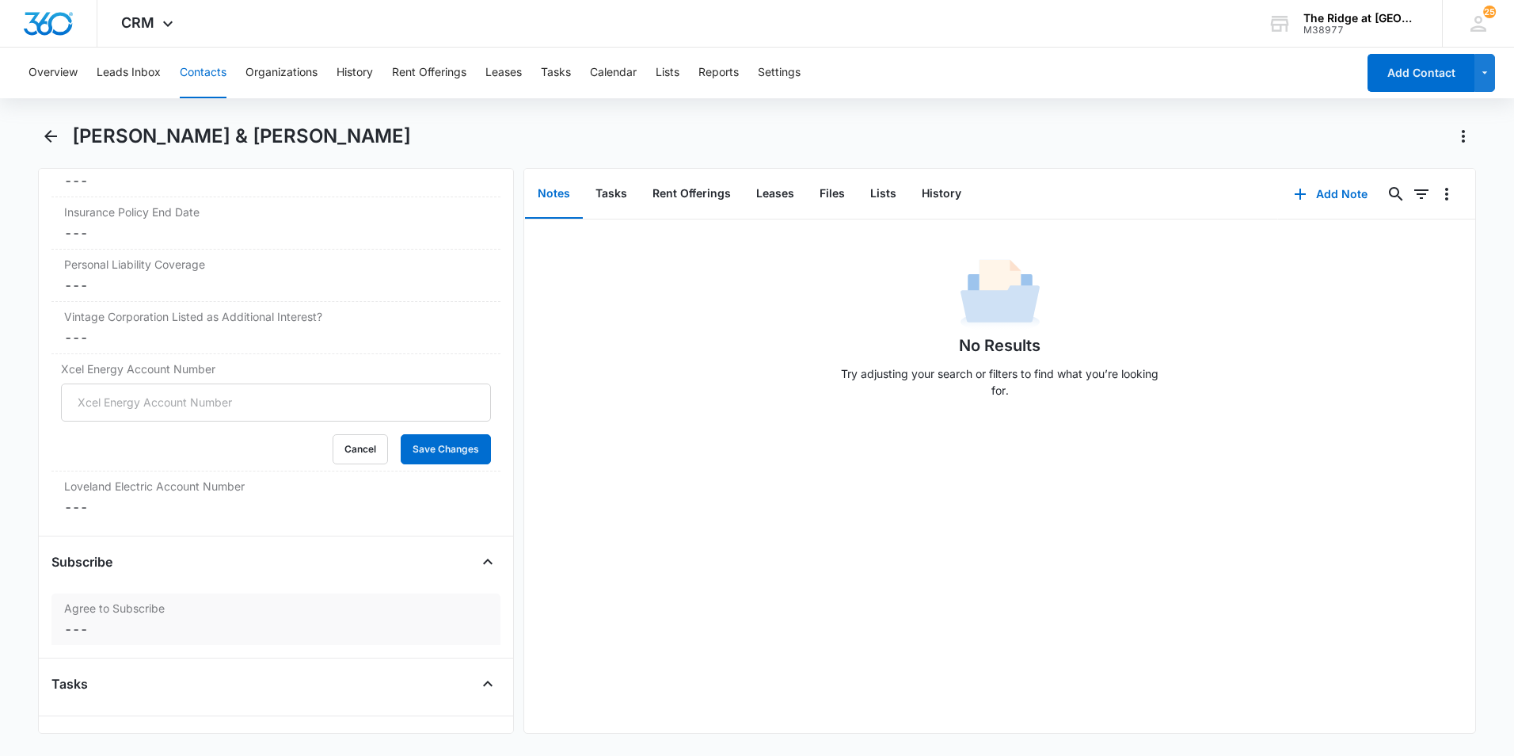
click at [247, 630] on dd "Cancel Save Changes ---" at bounding box center [276, 628] width 424 height 19
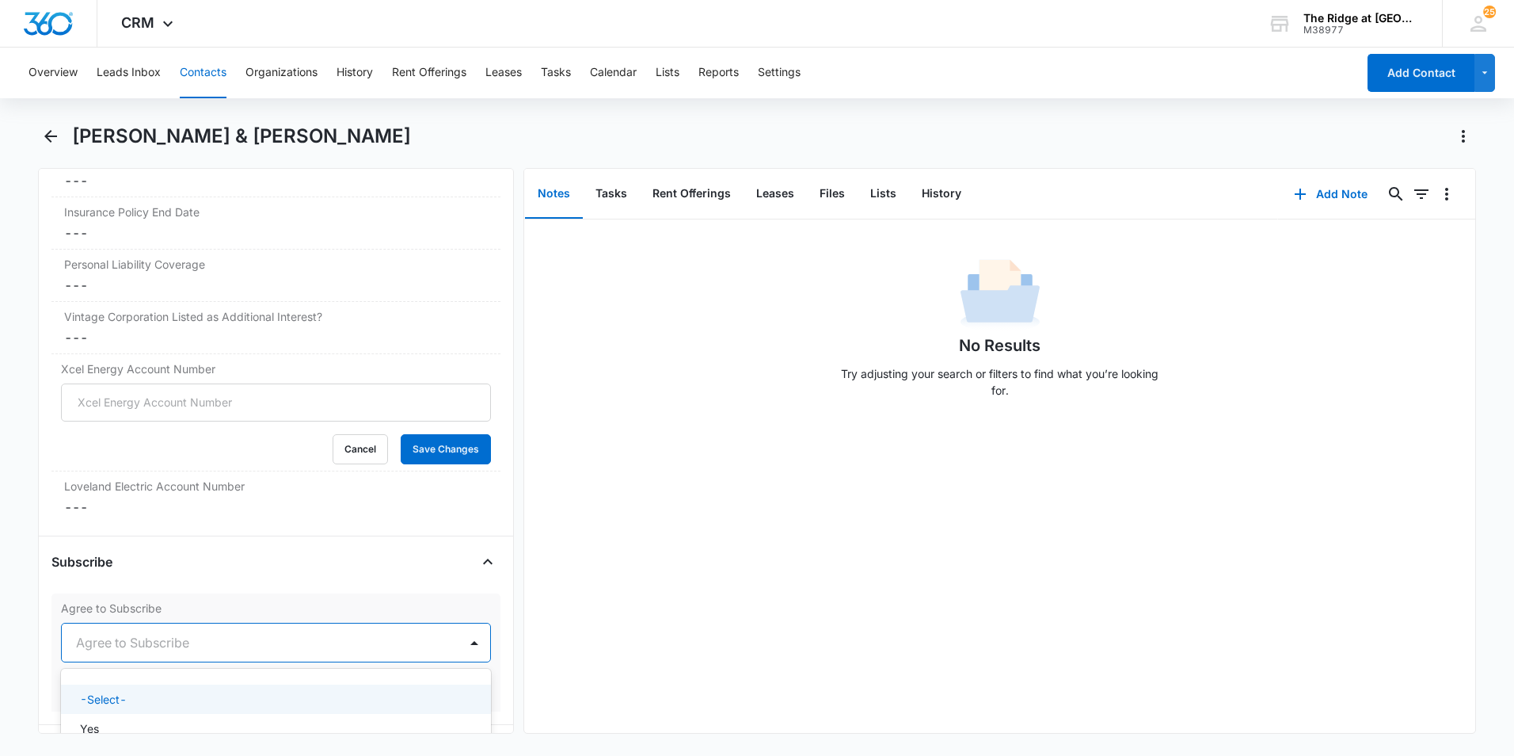
click at [134, 645] on div at bounding box center [257, 642] width 362 height 22
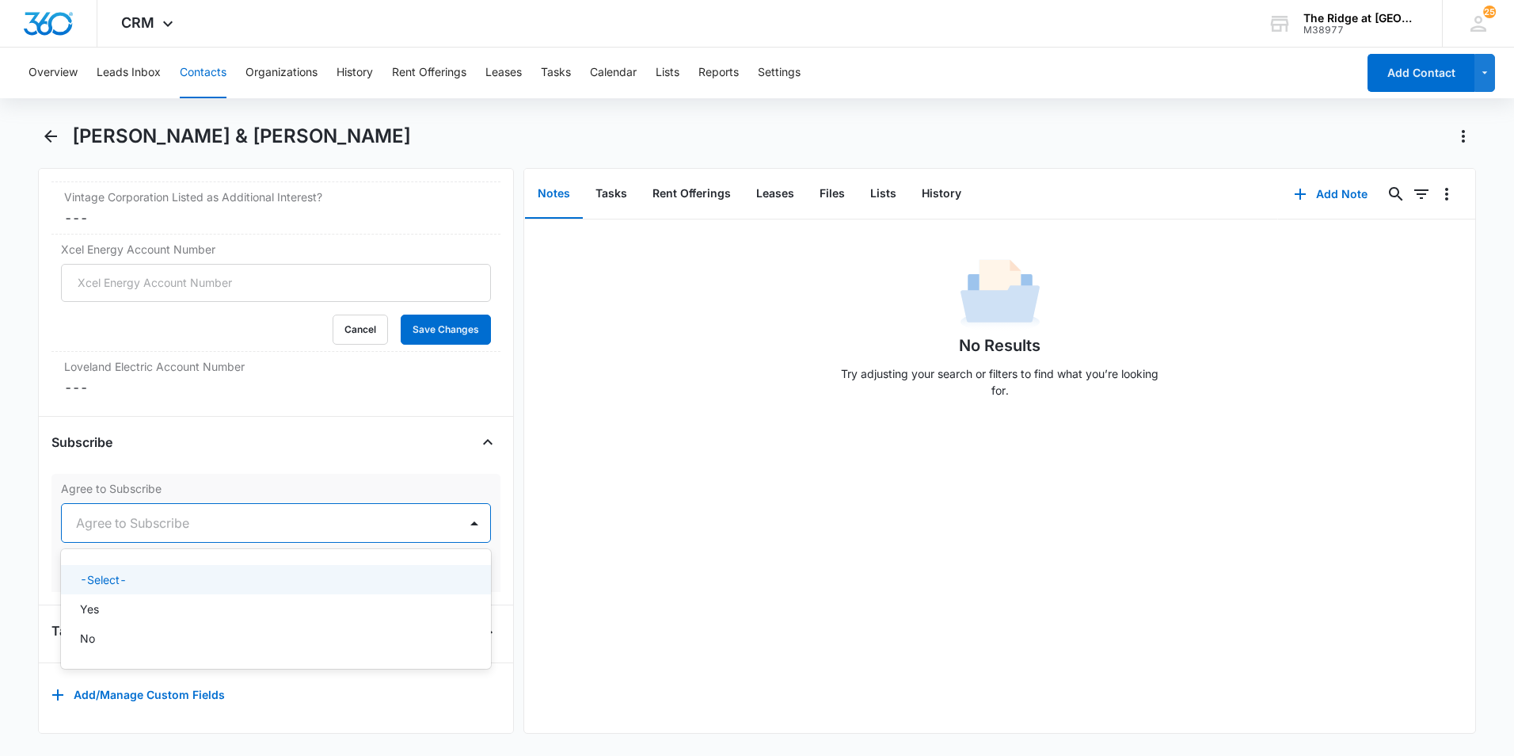
scroll to position [3581, 0]
drag, startPoint x: 129, startPoint y: 600, endPoint x: 150, endPoint y: 594, distance: 21.5
click at [130, 600] on div "Yes" at bounding box center [274, 608] width 389 height 17
click at [447, 558] on button "Save Changes" at bounding box center [446, 570] width 90 height 30
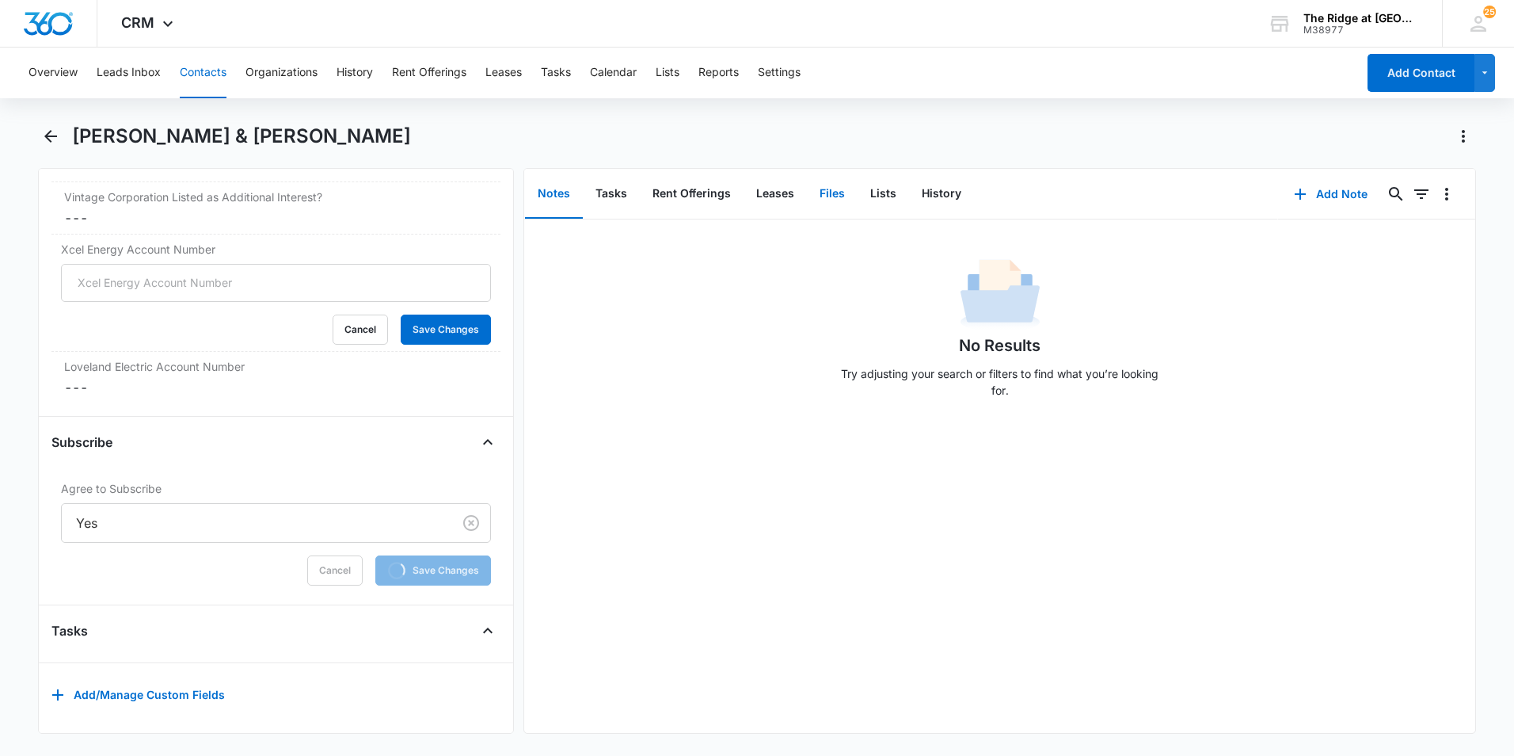
click at [833, 196] on button "Files" at bounding box center [832, 193] width 51 height 49
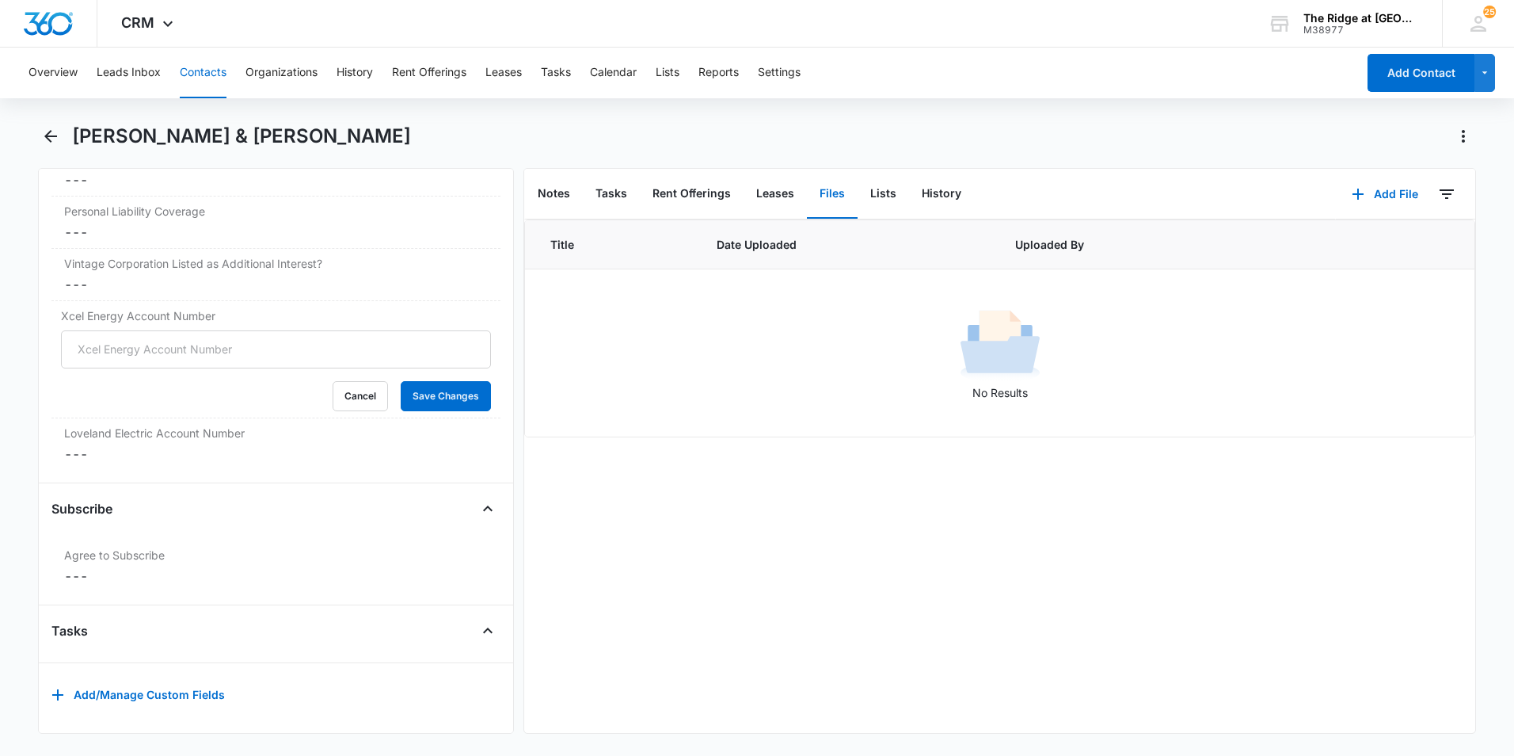
scroll to position [3515, 0]
click at [335, 383] on button "Cancel" at bounding box center [360, 396] width 55 height 30
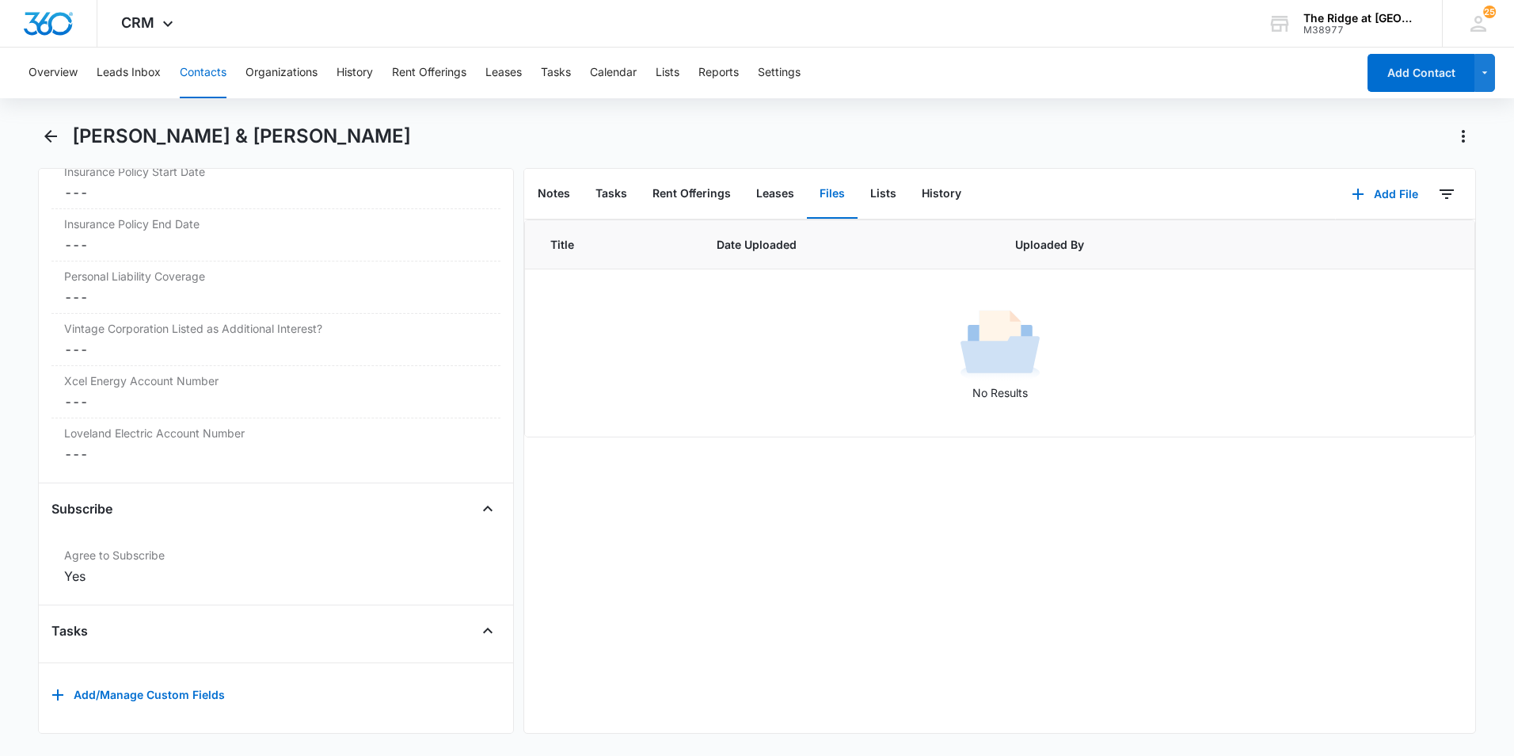
scroll to position [3450, 0]
click at [1391, 196] on button "Add File" at bounding box center [1385, 194] width 98 height 38
click at [1361, 243] on div "Upload Files" at bounding box center [1363, 244] width 63 height 11
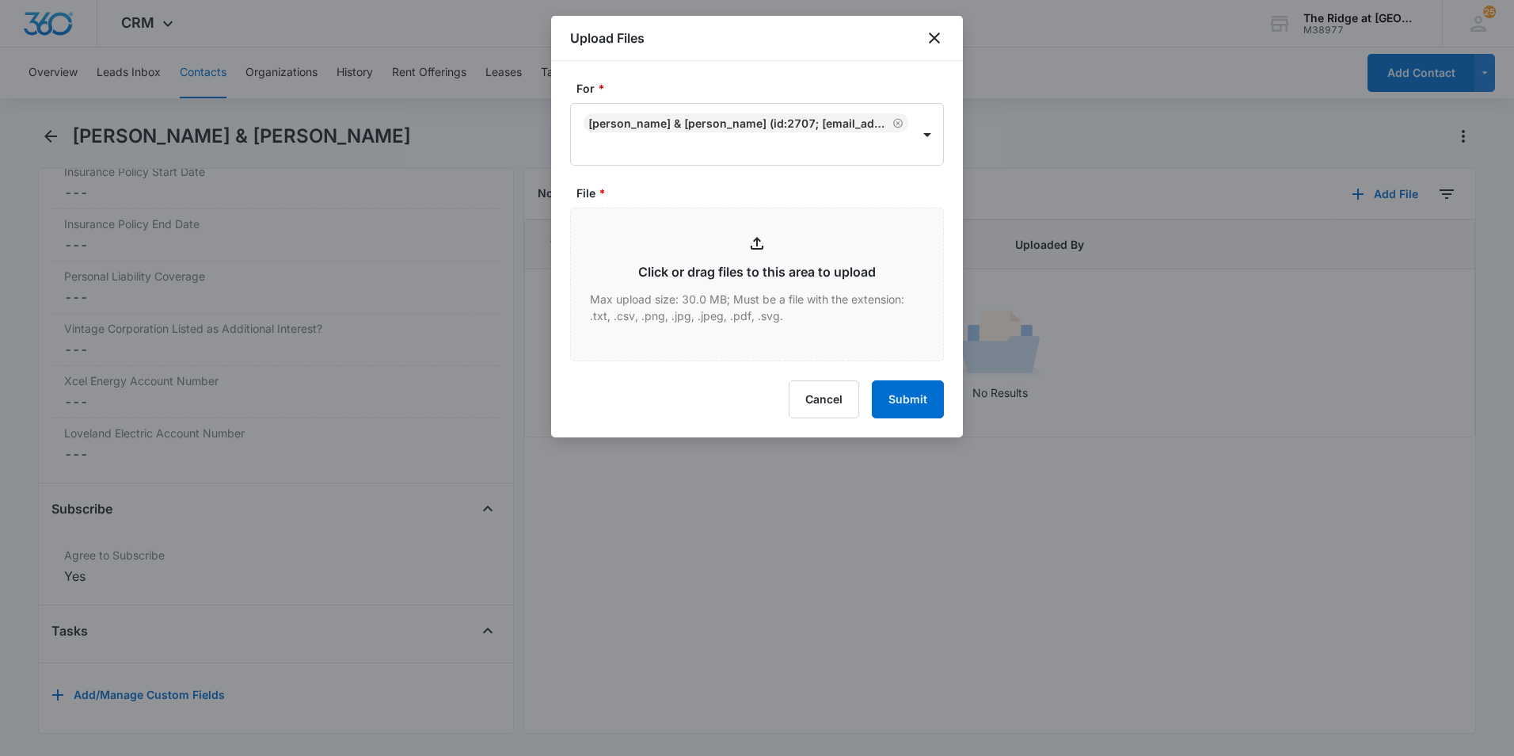
type input "C:\fakepath\4346-201 Lease.pdf"
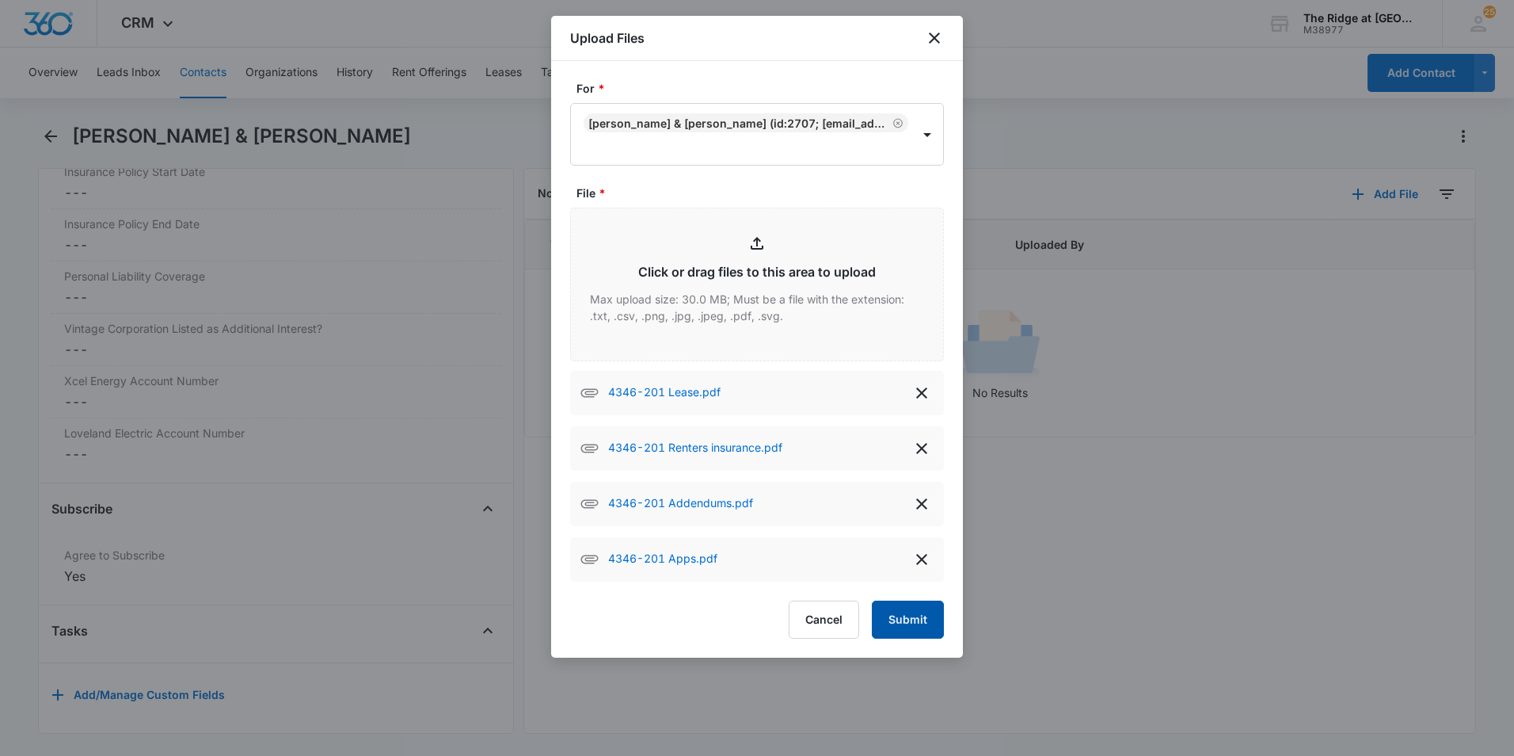
click at [923, 621] on button "Submit" at bounding box center [908, 619] width 72 height 38
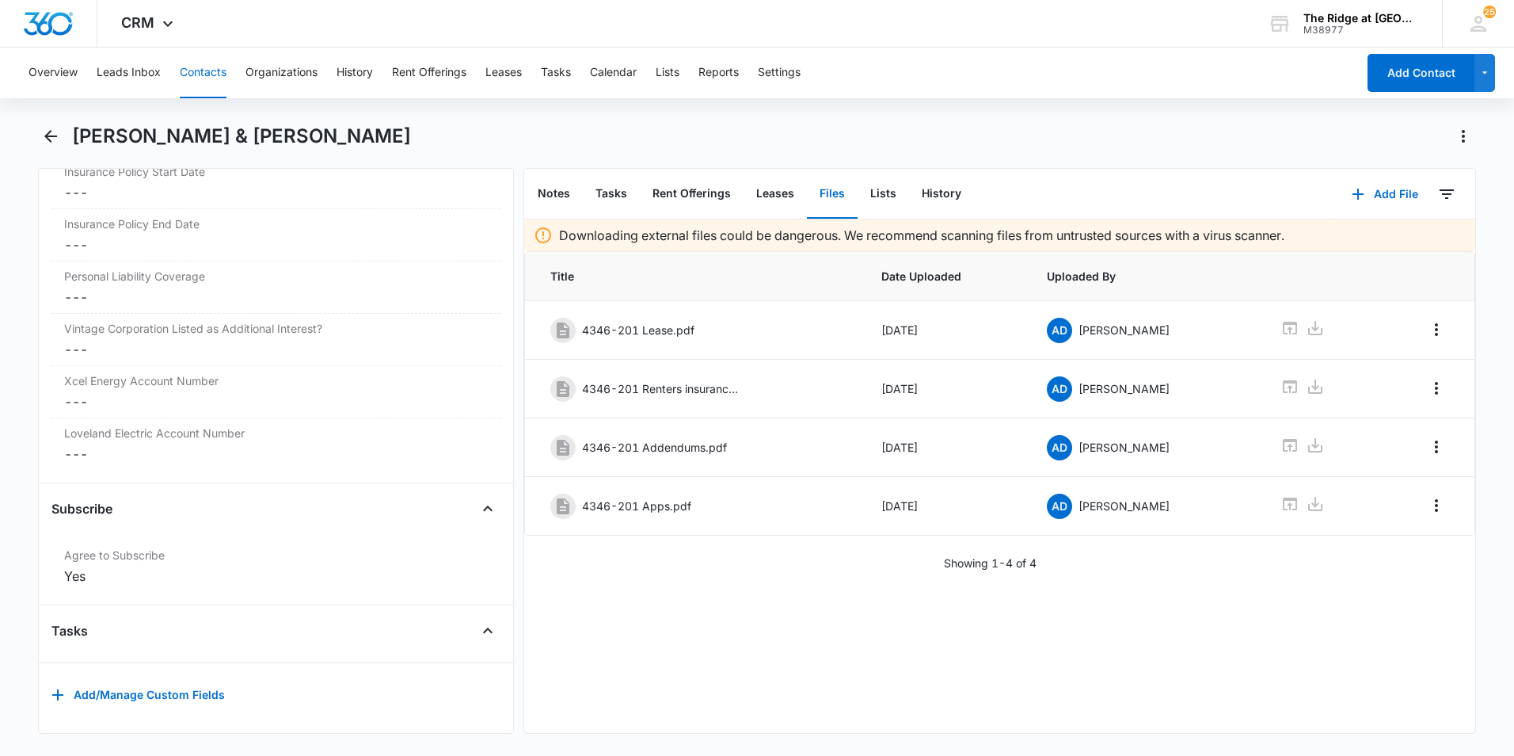
click at [223, 72] on button "Contacts" at bounding box center [203, 73] width 47 height 51
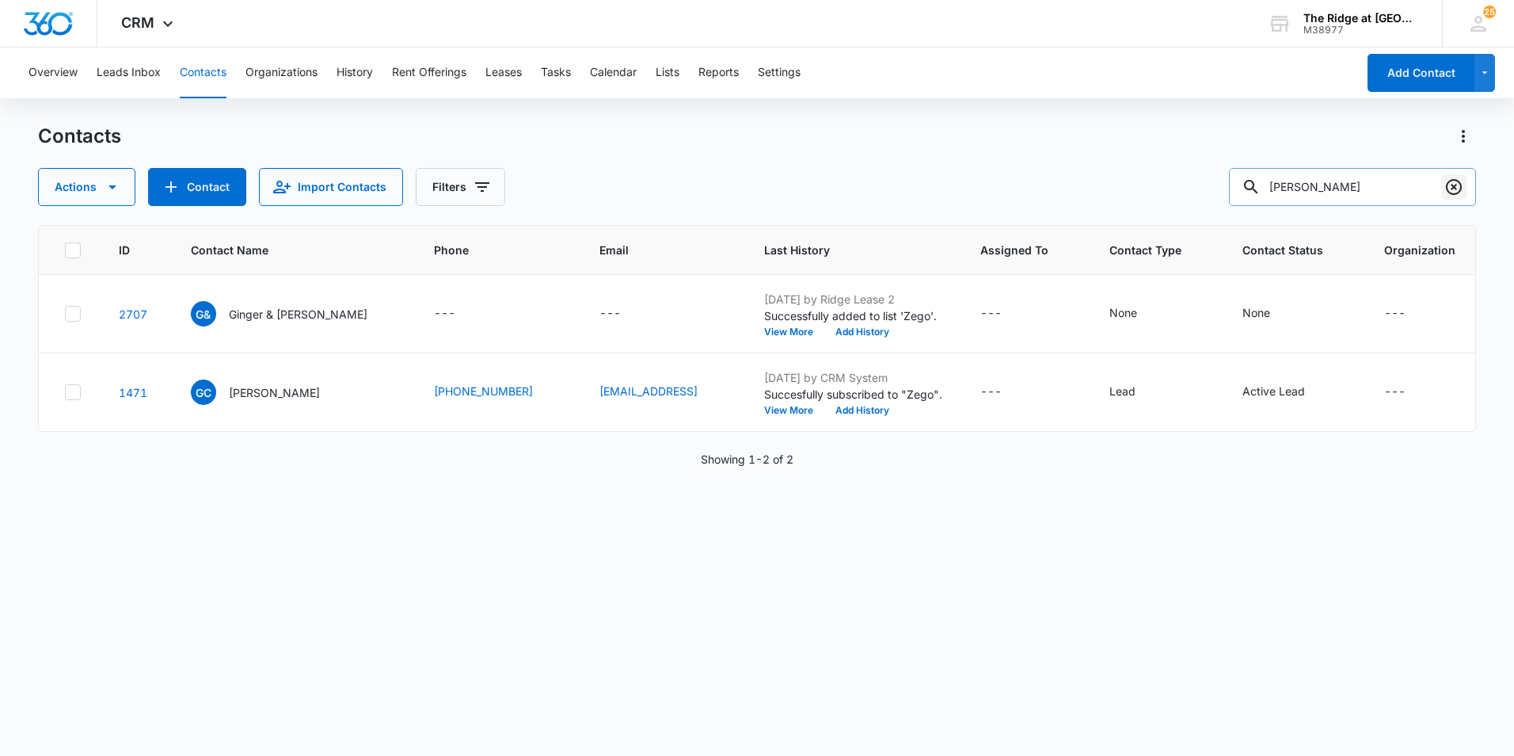
click at [1462, 183] on icon "Clear" at bounding box center [1454, 186] width 19 height 19
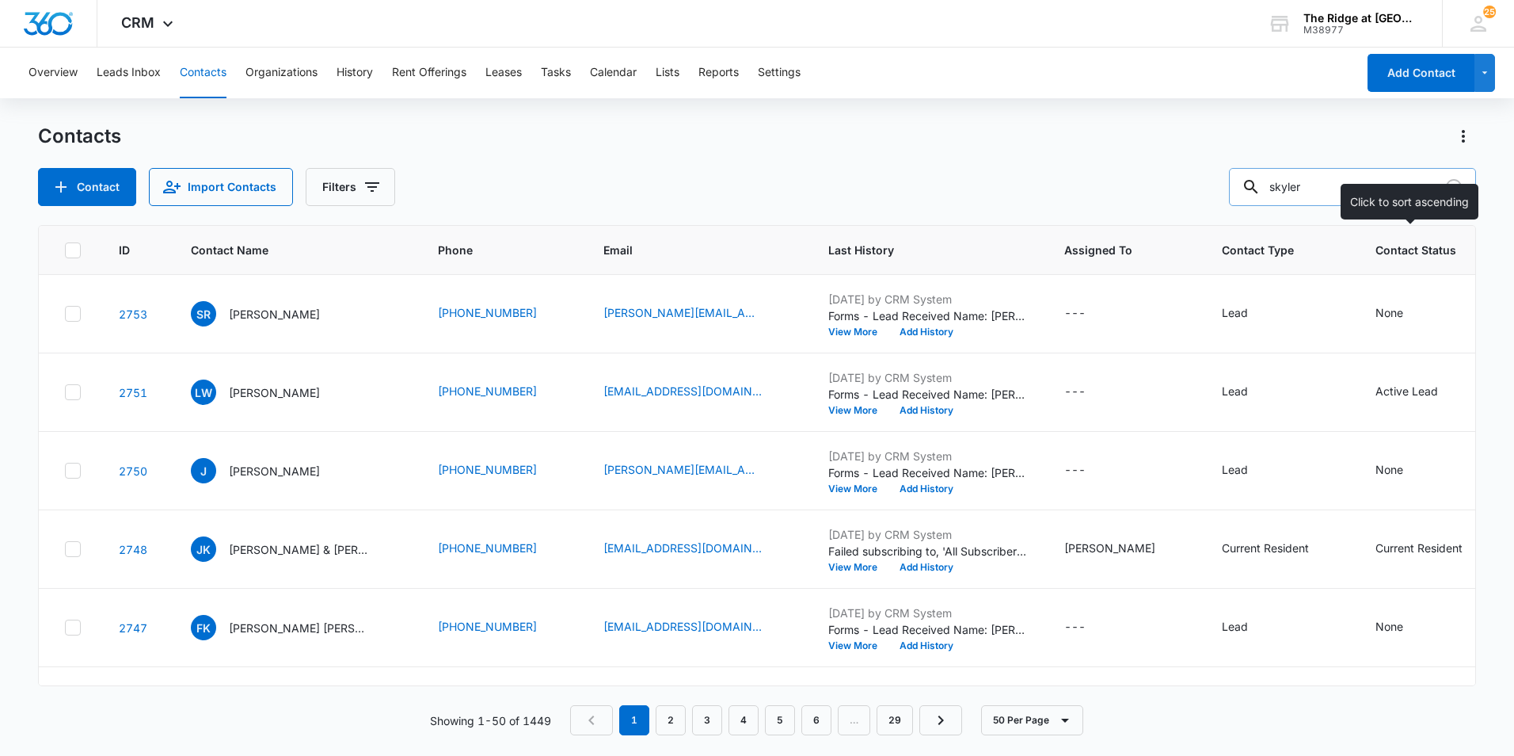
type input "skyler"
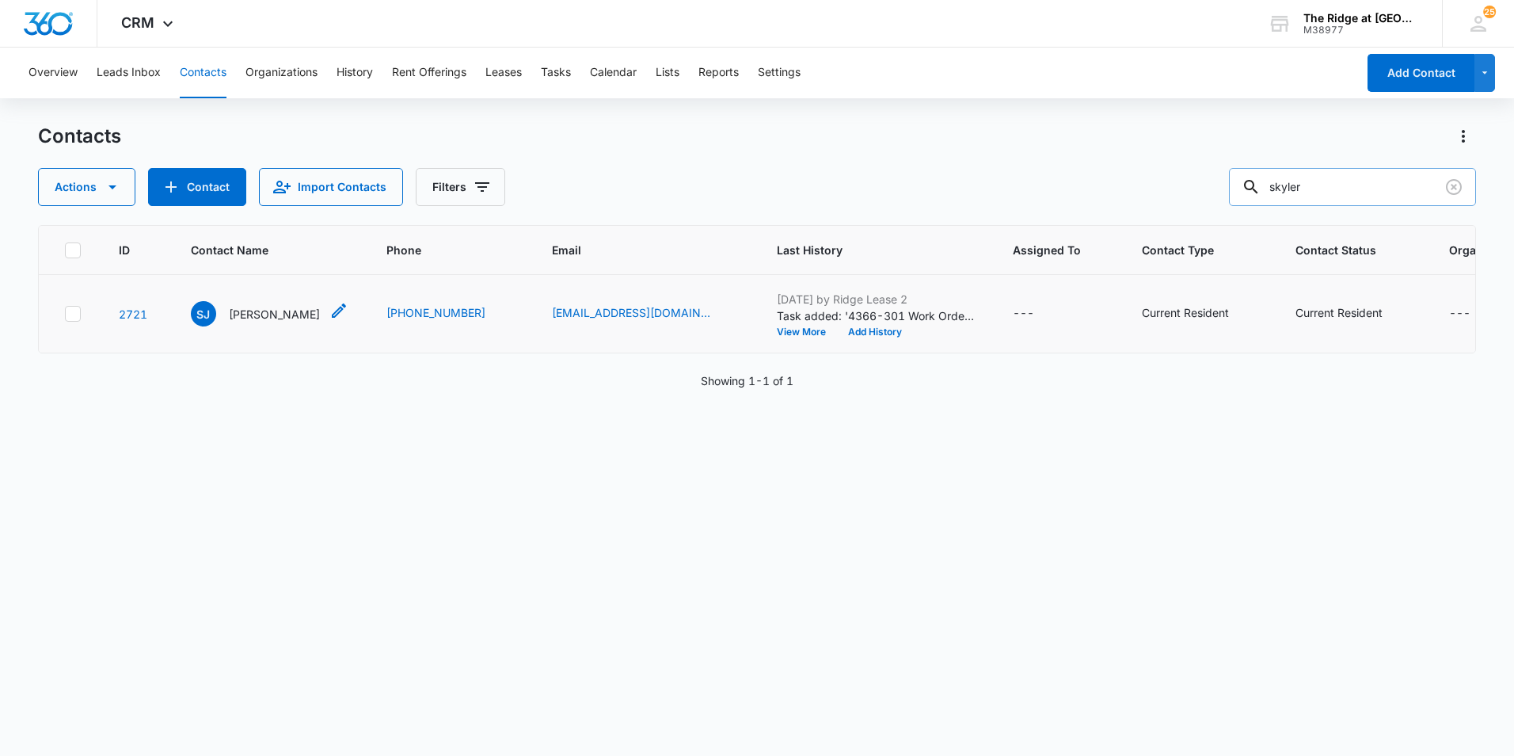
click at [281, 314] on p "[PERSON_NAME]" at bounding box center [274, 314] width 91 height 17
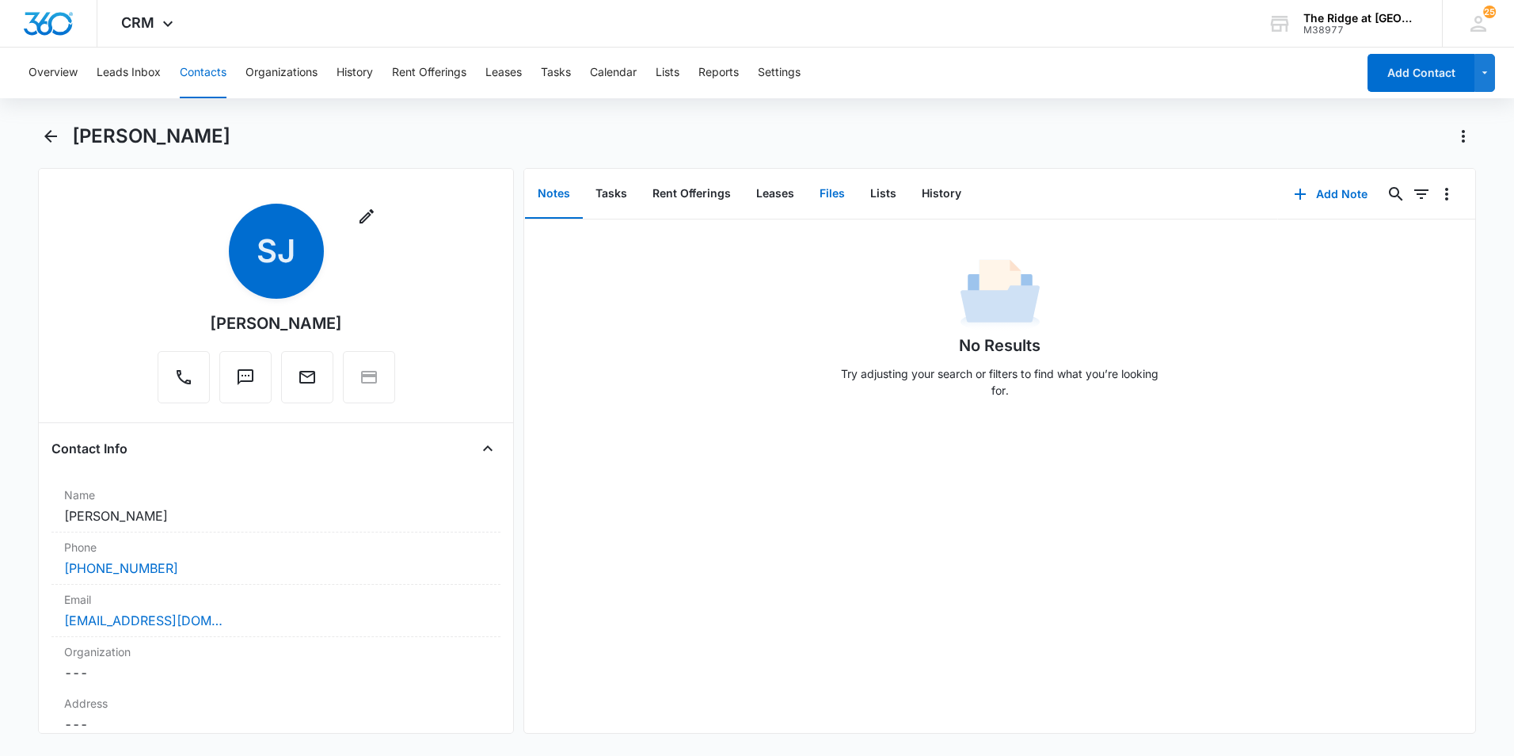
click at [837, 188] on button "Files" at bounding box center [832, 193] width 51 height 49
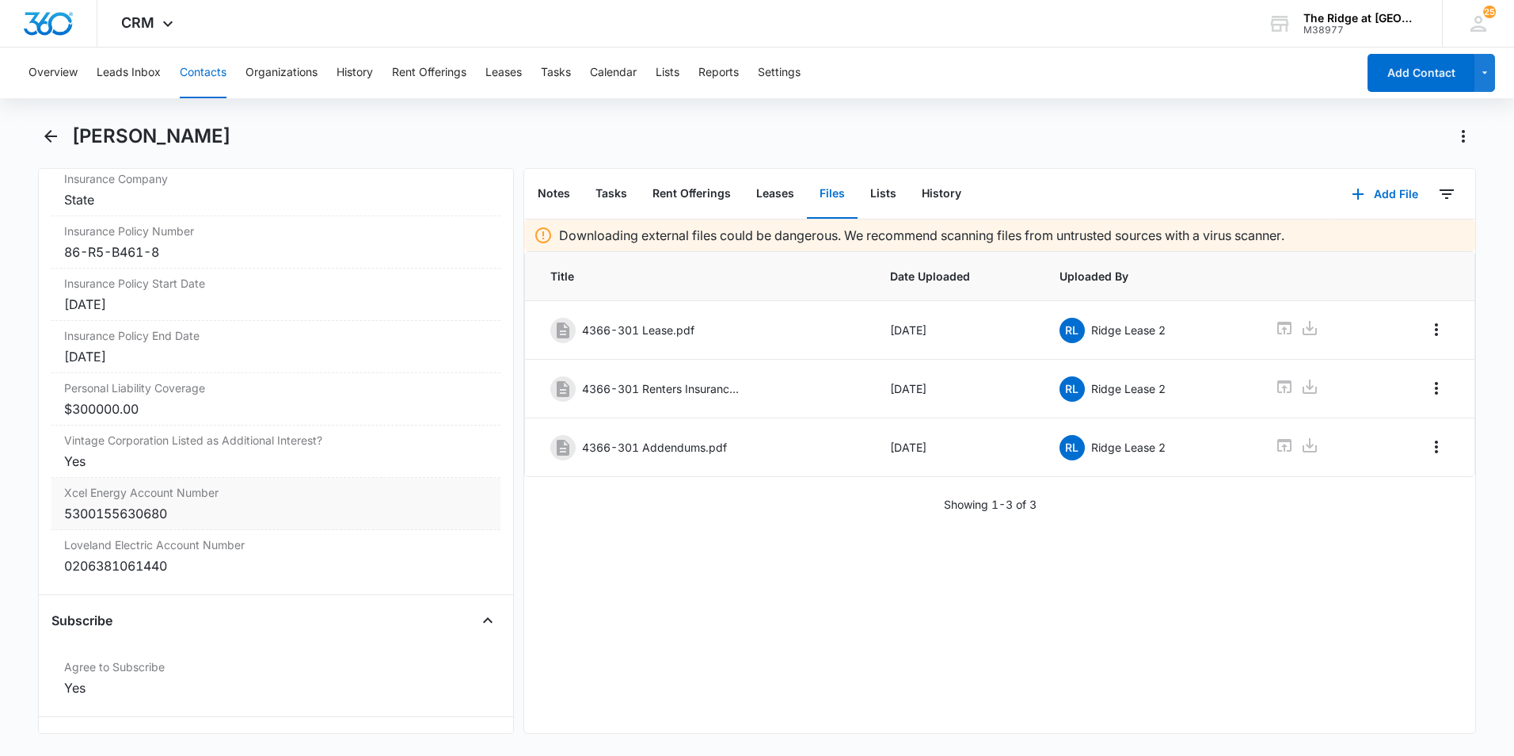
scroll to position [3450, 0]
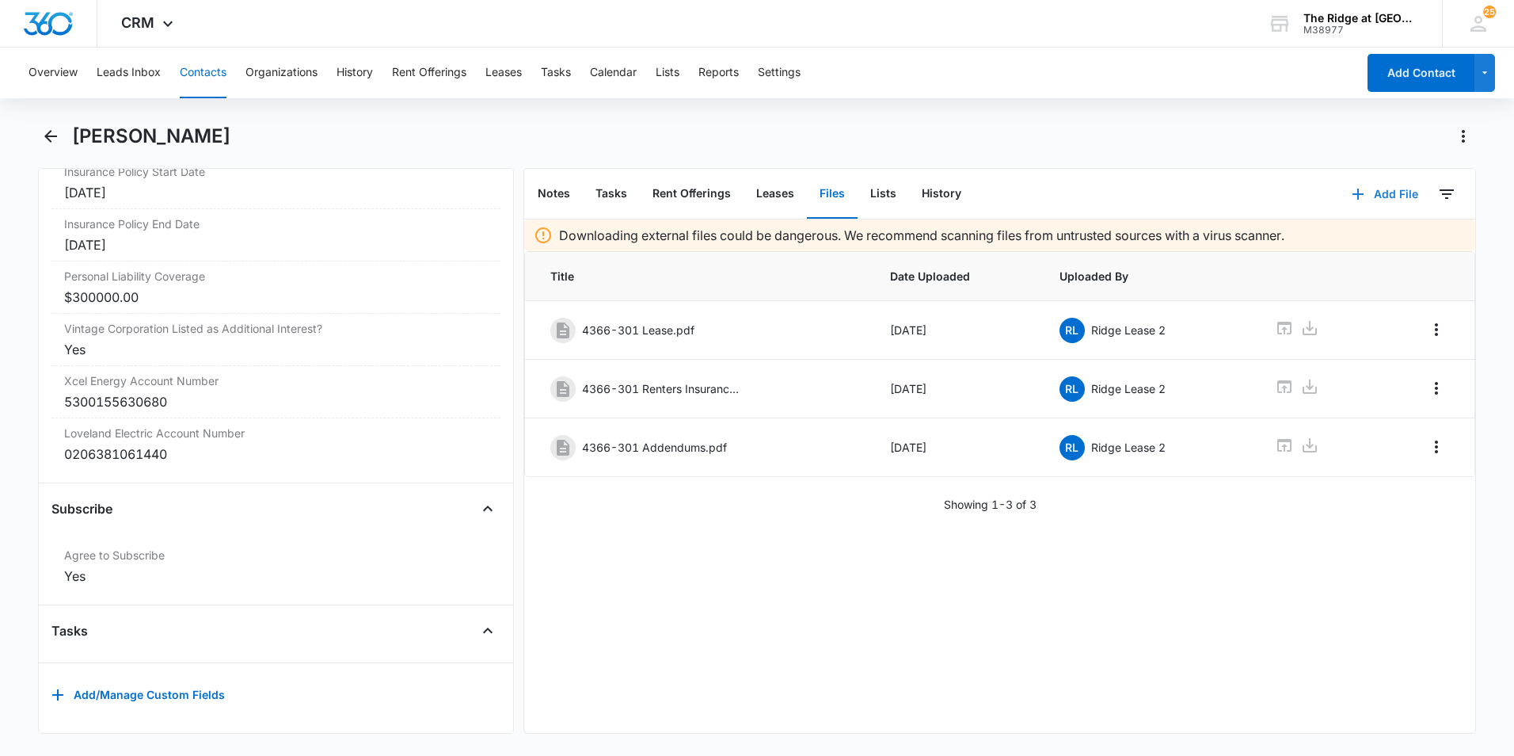
click at [1380, 192] on button "Add File" at bounding box center [1385, 194] width 98 height 38
click at [1365, 246] on div "Upload Files" at bounding box center [1363, 244] width 63 height 11
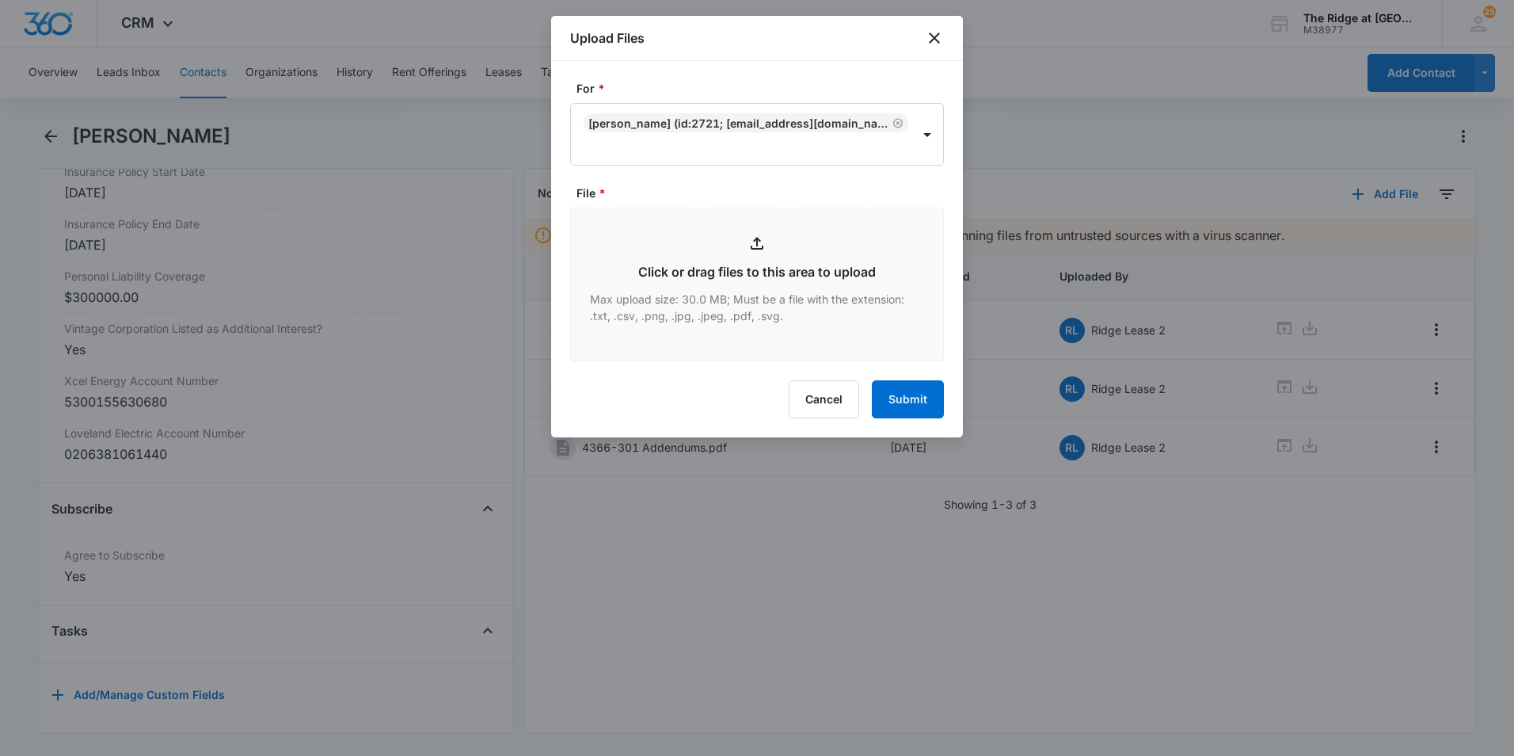
type input "C:\fakepath\4366-301 App.pdf"
